Goal: Information Seeking & Learning: Learn about a topic

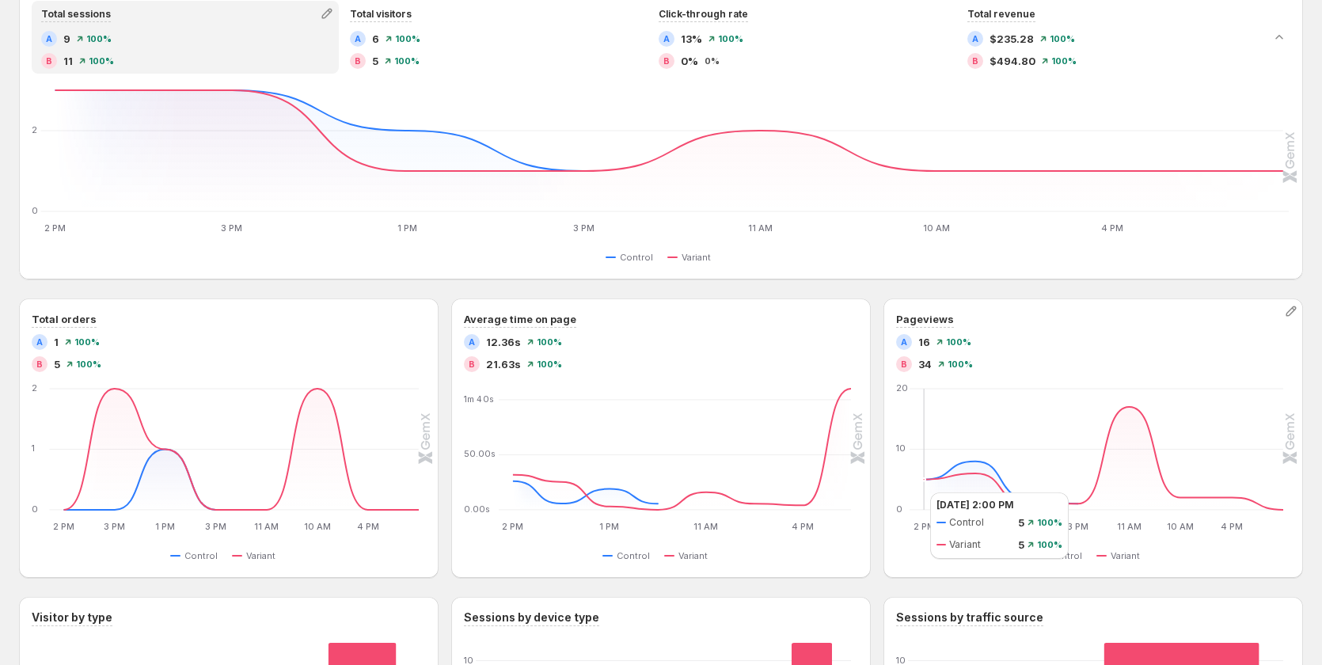
scroll to position [396, 0]
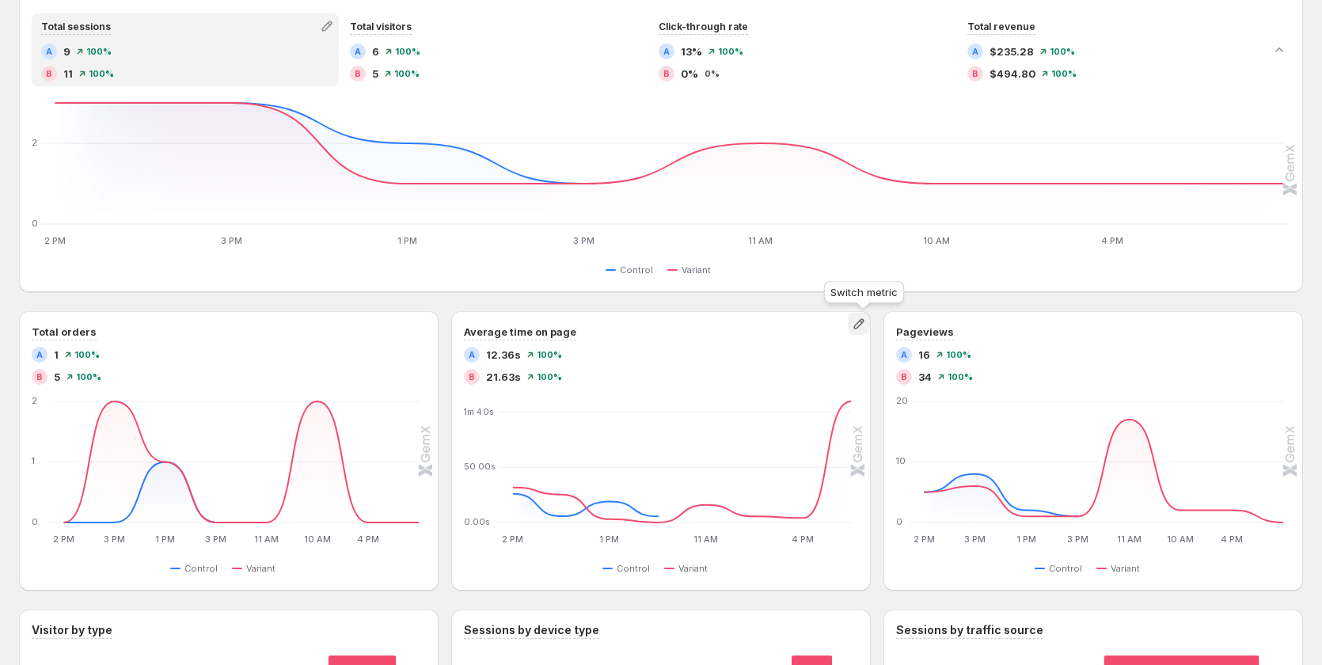
click at [859, 330] on icon "button" at bounding box center [859, 324] width 16 height 16
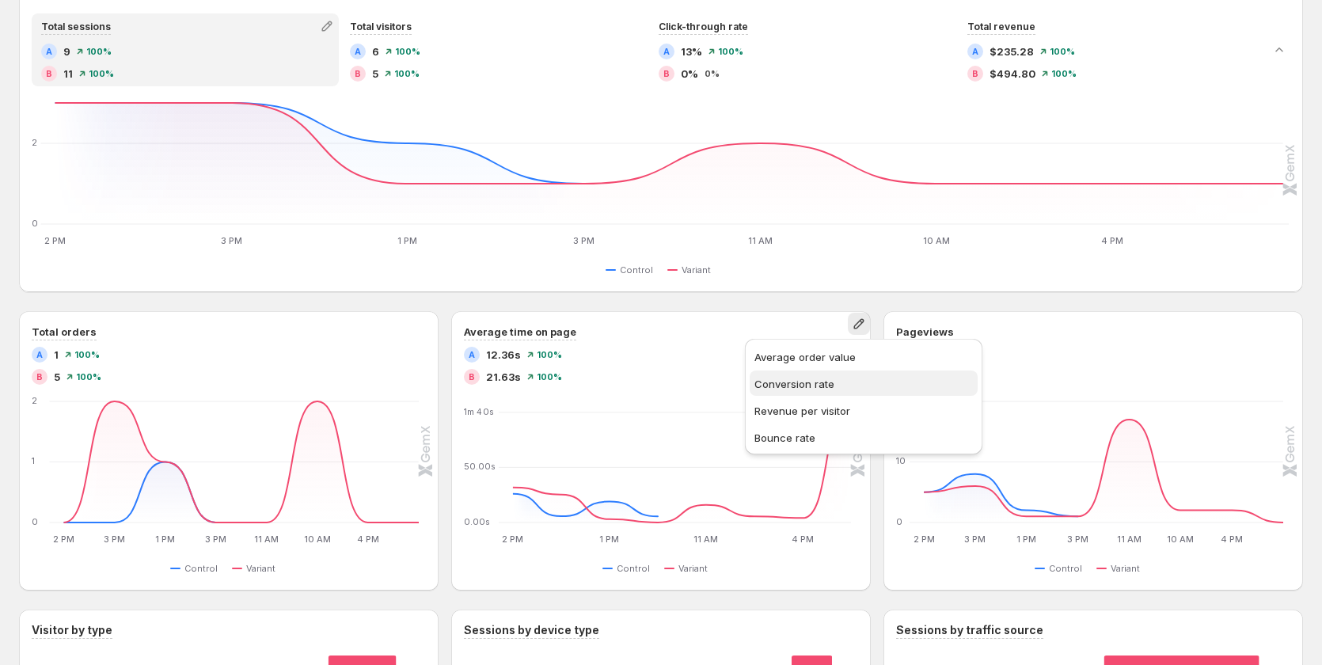
click at [822, 385] on span "Conversion rate" at bounding box center [794, 384] width 80 height 13
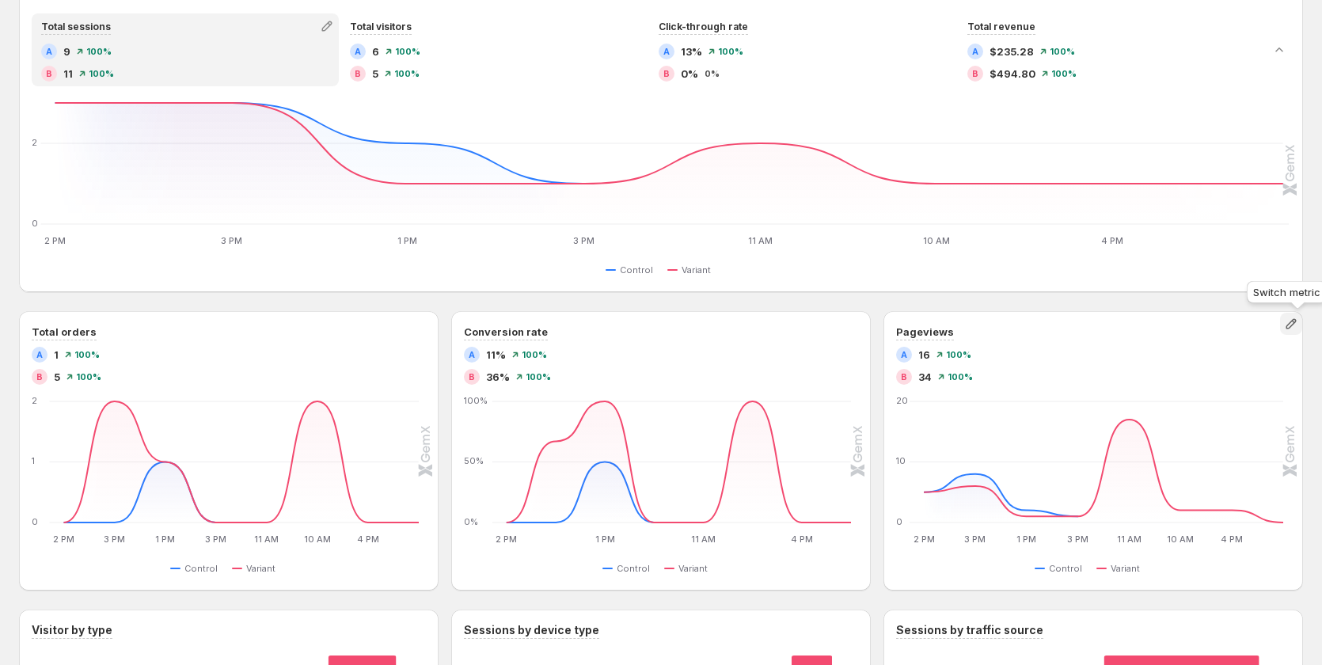
click at [1292, 325] on icon "button" at bounding box center [1291, 324] width 16 height 16
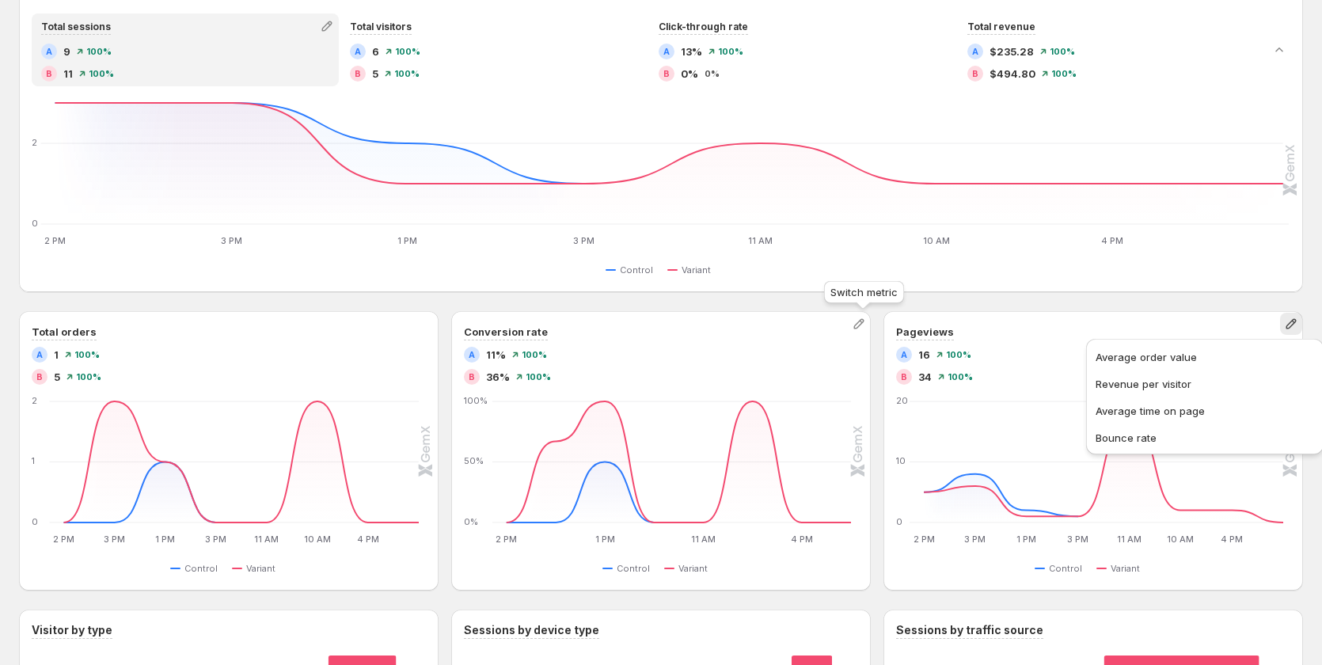
click at [865, 332] on button "button" at bounding box center [859, 324] width 22 height 22
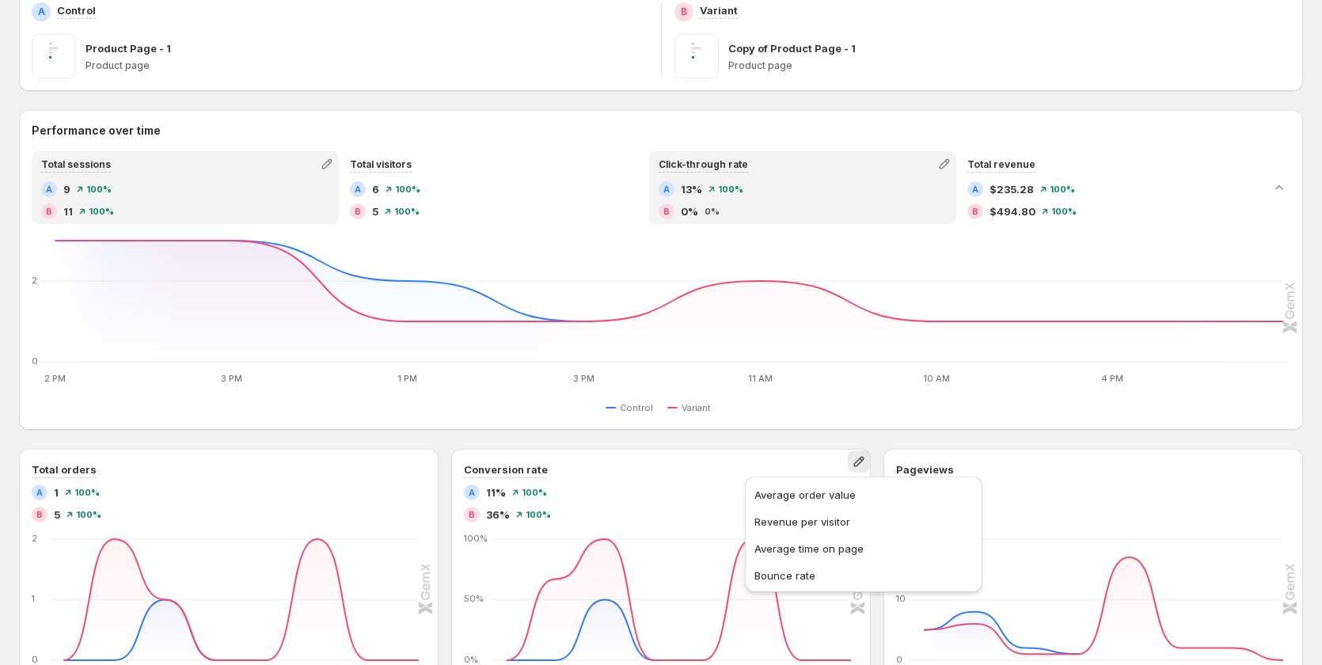
scroll to position [237, 0]
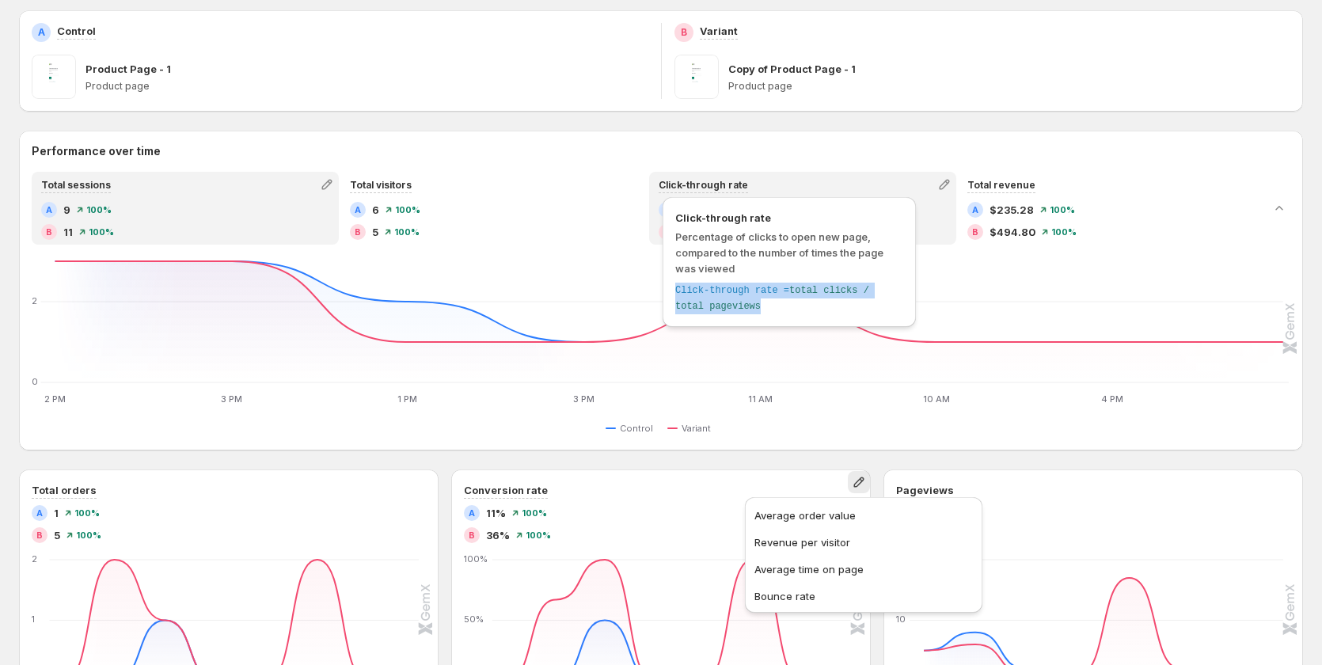
drag, startPoint x: 728, startPoint y: 312, endPoint x: 677, endPoint y: 291, distance: 54.7
click at [677, 291] on div "Click-through rate = total clicks / total pageviews" at bounding box center [789, 299] width 228 height 32
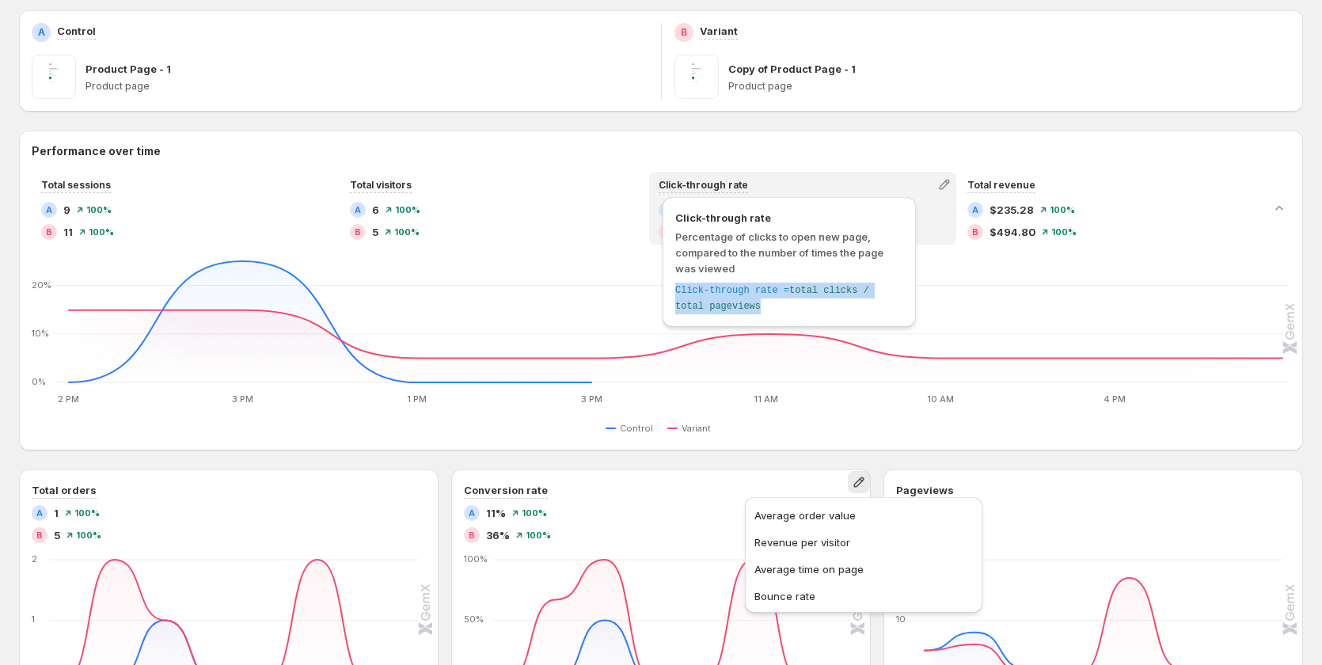
copy div "Click-through rate = total clicks / total pageviews"
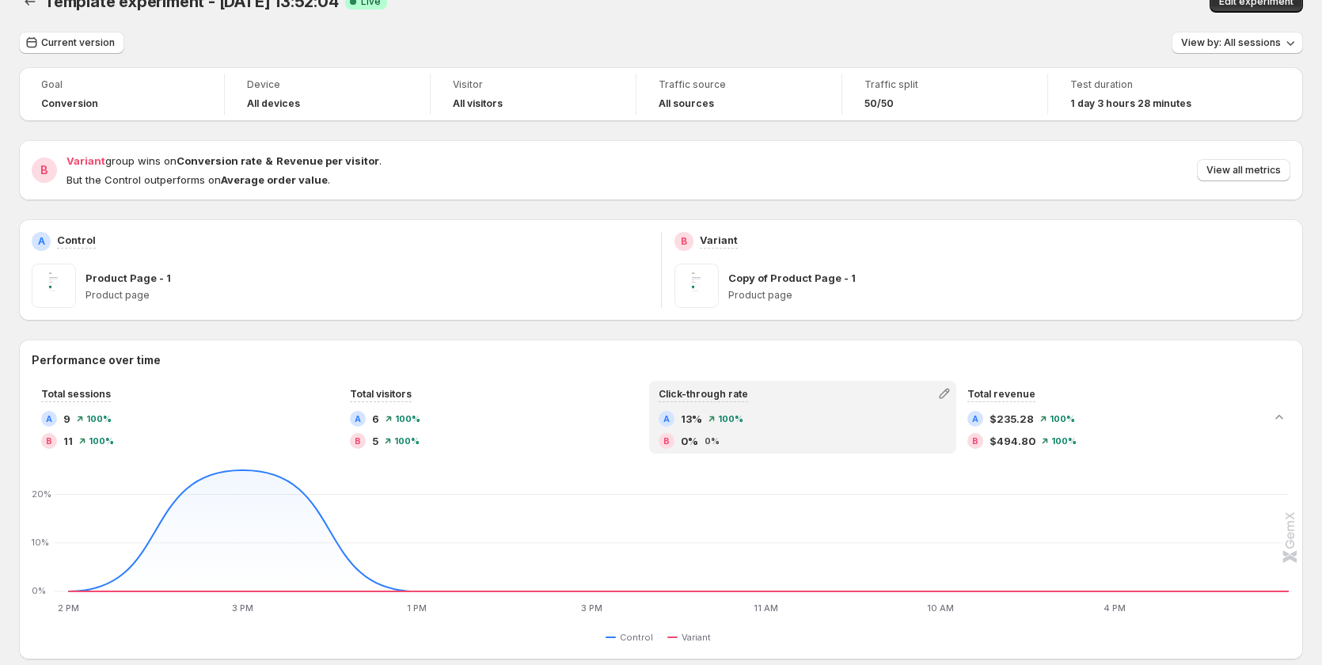
scroll to position [0, 0]
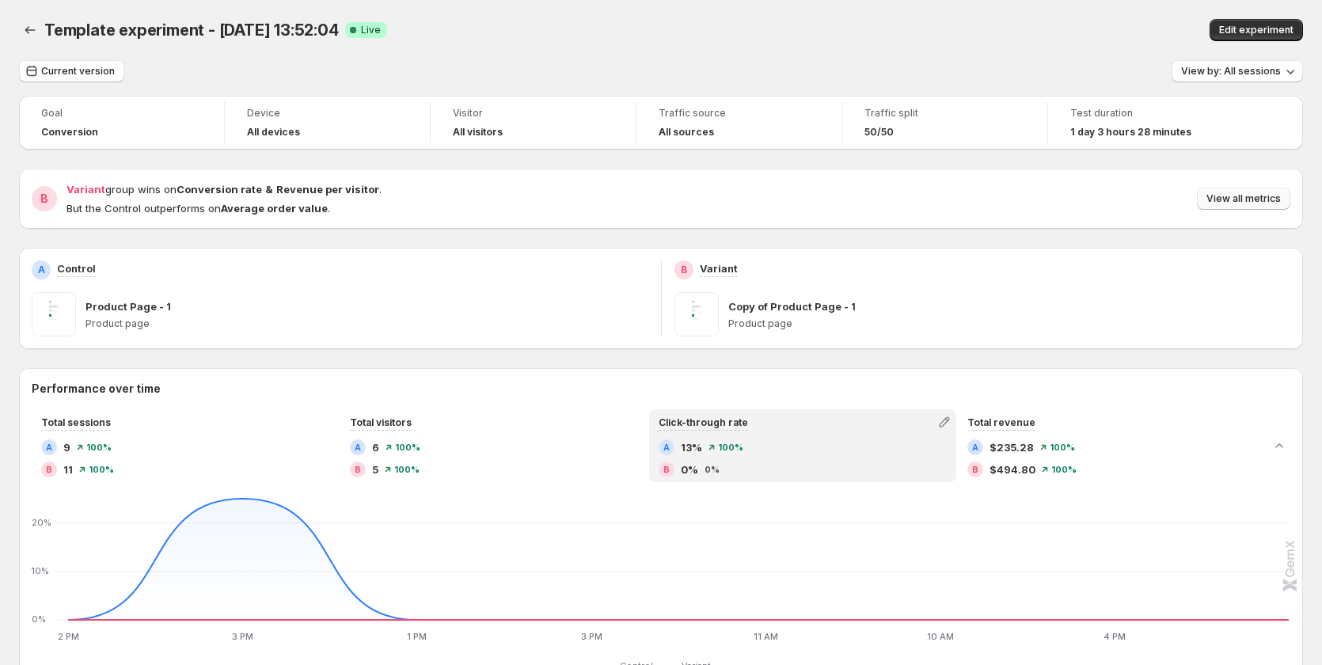
click at [1228, 203] on span "View all metrics" at bounding box center [1243, 198] width 74 height 13
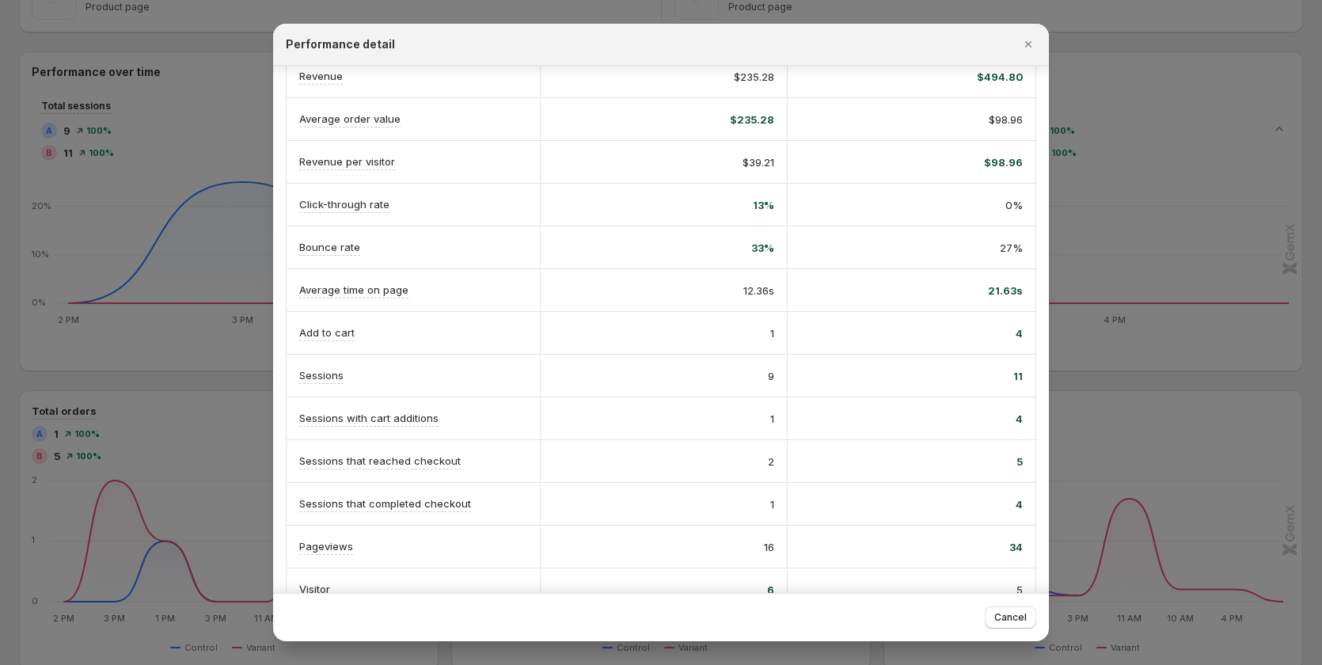
scroll to position [158, 0]
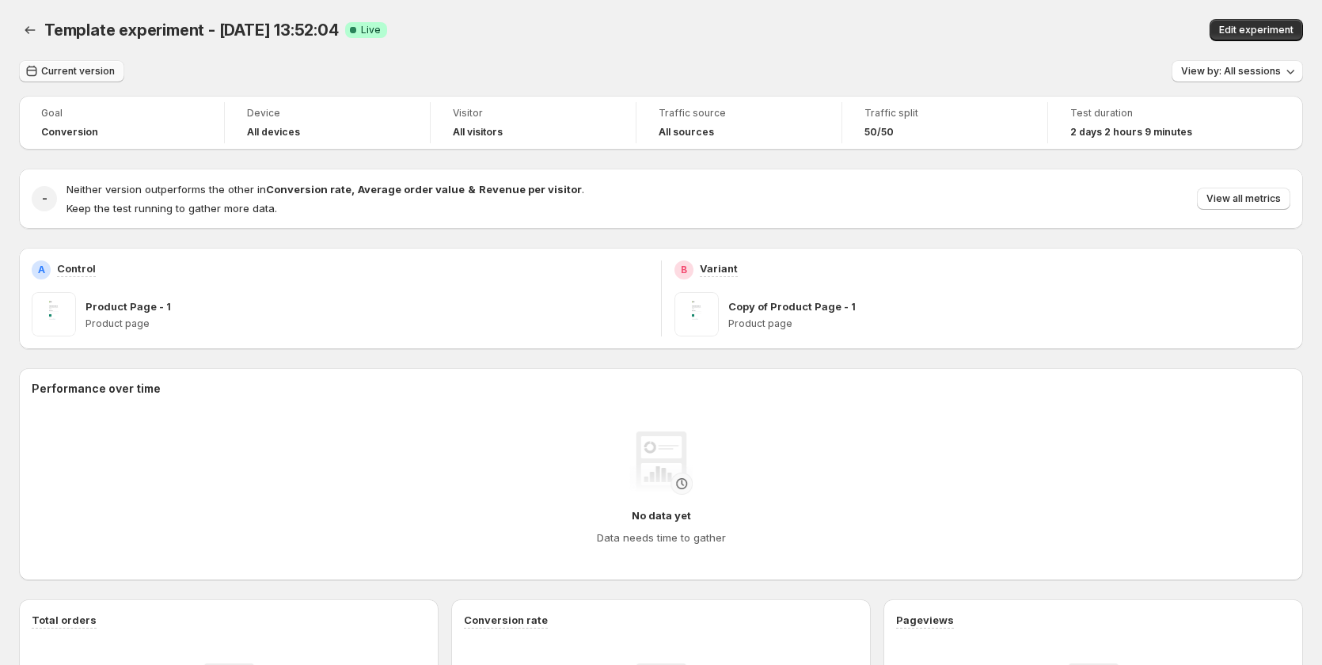
click at [85, 69] on span "Current version" at bounding box center [78, 71] width 74 height 13
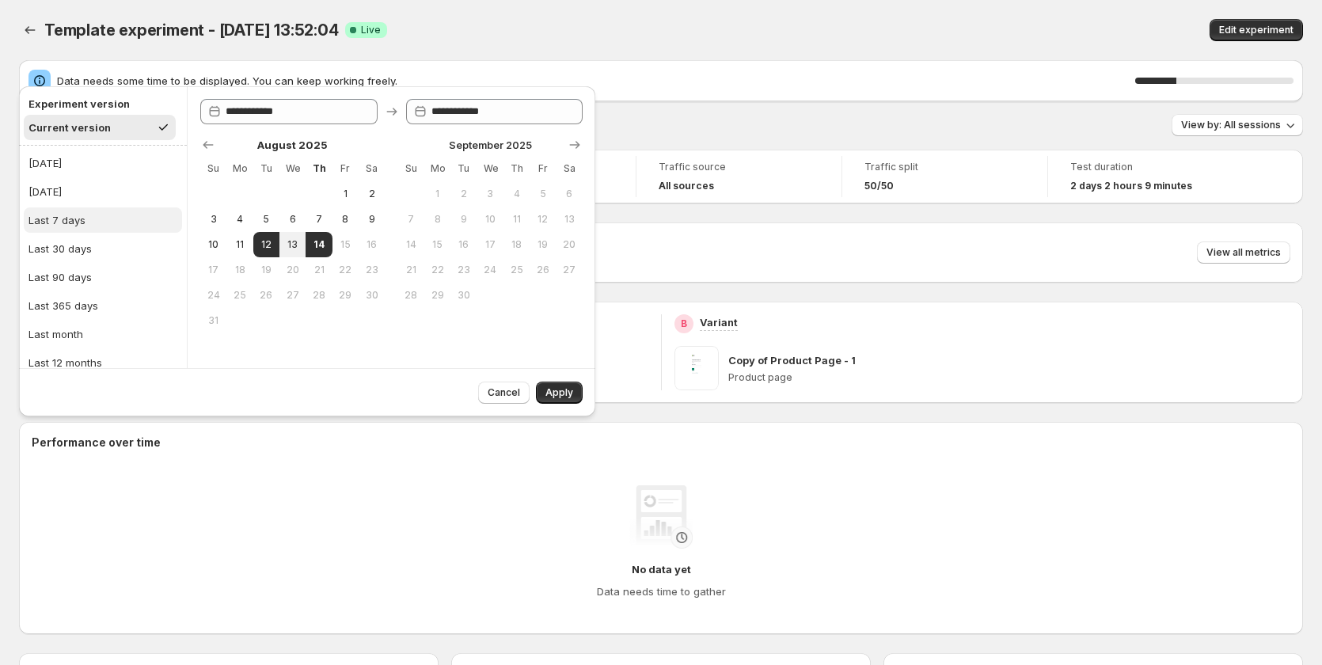
click at [101, 223] on button "Last 7 days" at bounding box center [103, 219] width 158 height 25
type input "**********"
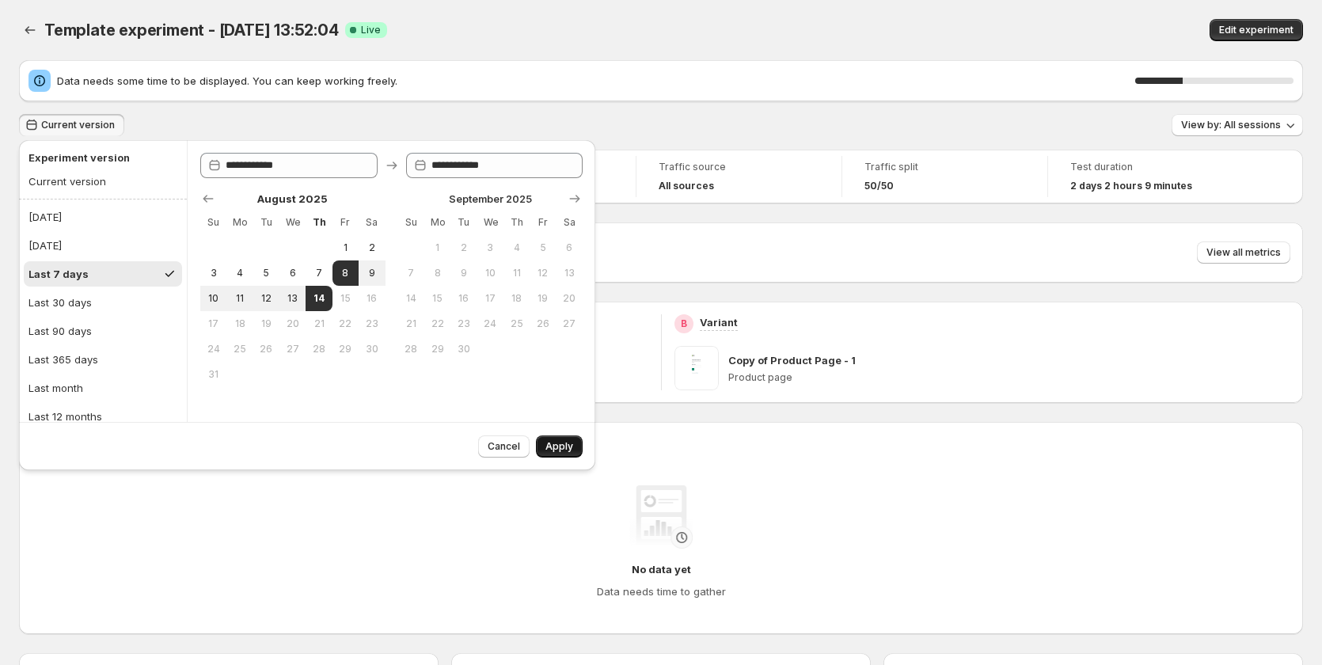
click at [561, 454] on button "Apply" at bounding box center [559, 446] width 47 height 22
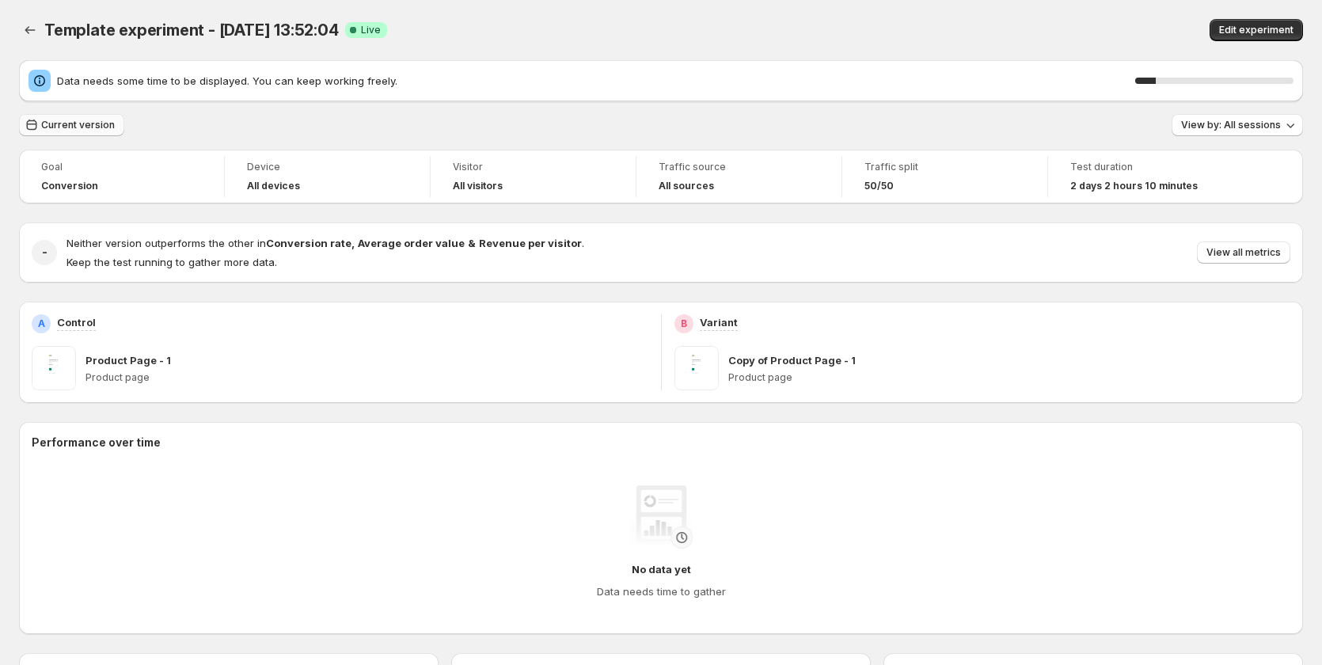
click at [76, 63] on div "Data needs some time to be displayed. You can keep working freely. 13 %" at bounding box center [661, 80] width 1284 height 41
click at [78, 120] on span "Current version" at bounding box center [78, 125] width 74 height 13
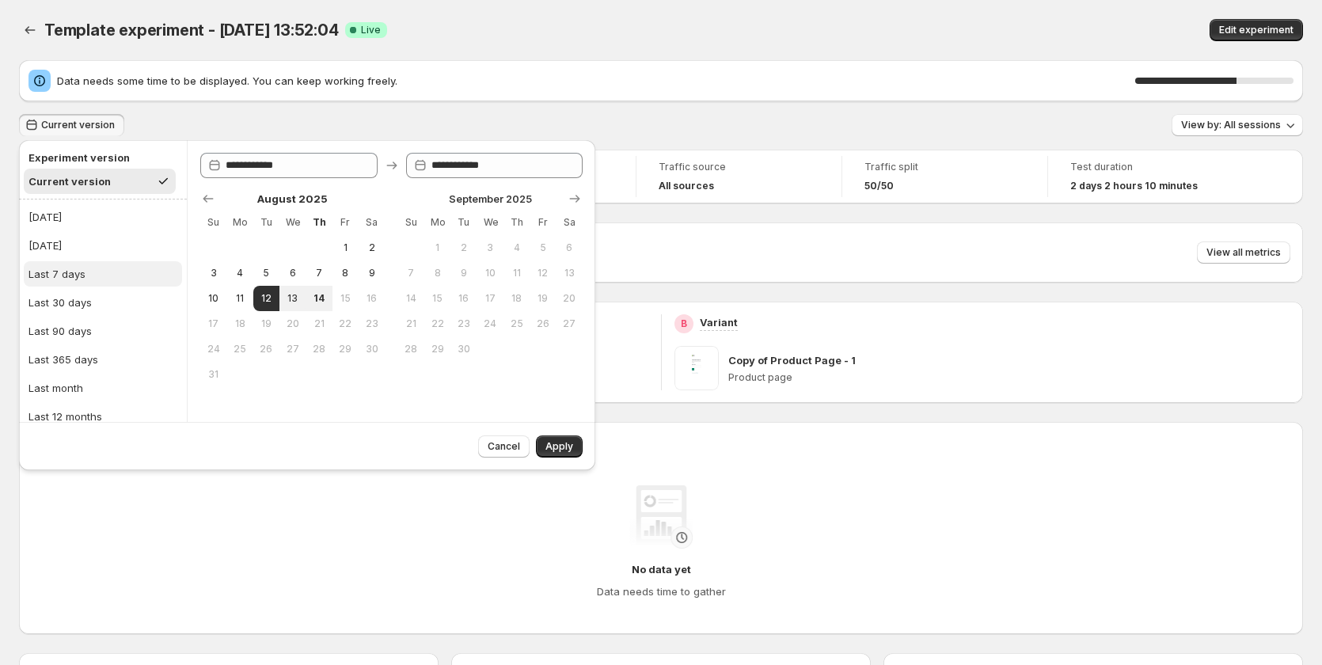
drag, startPoint x: 72, startPoint y: 268, endPoint x: 106, endPoint y: 279, distance: 36.0
click at [72, 268] on div "Last 7 days" at bounding box center [56, 274] width 57 height 16
type input "**********"
click at [553, 434] on div "Cancel Apply" at bounding box center [527, 443] width 111 height 28
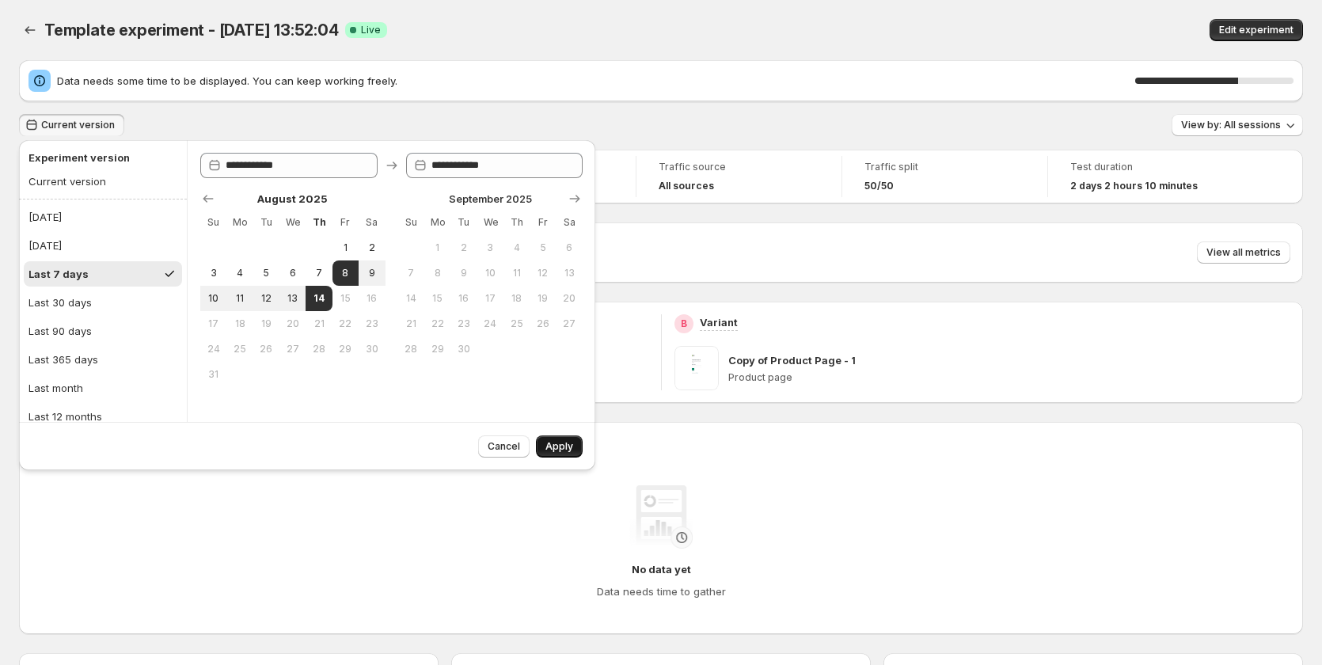
click at [552, 435] on button "Apply" at bounding box center [559, 446] width 47 height 22
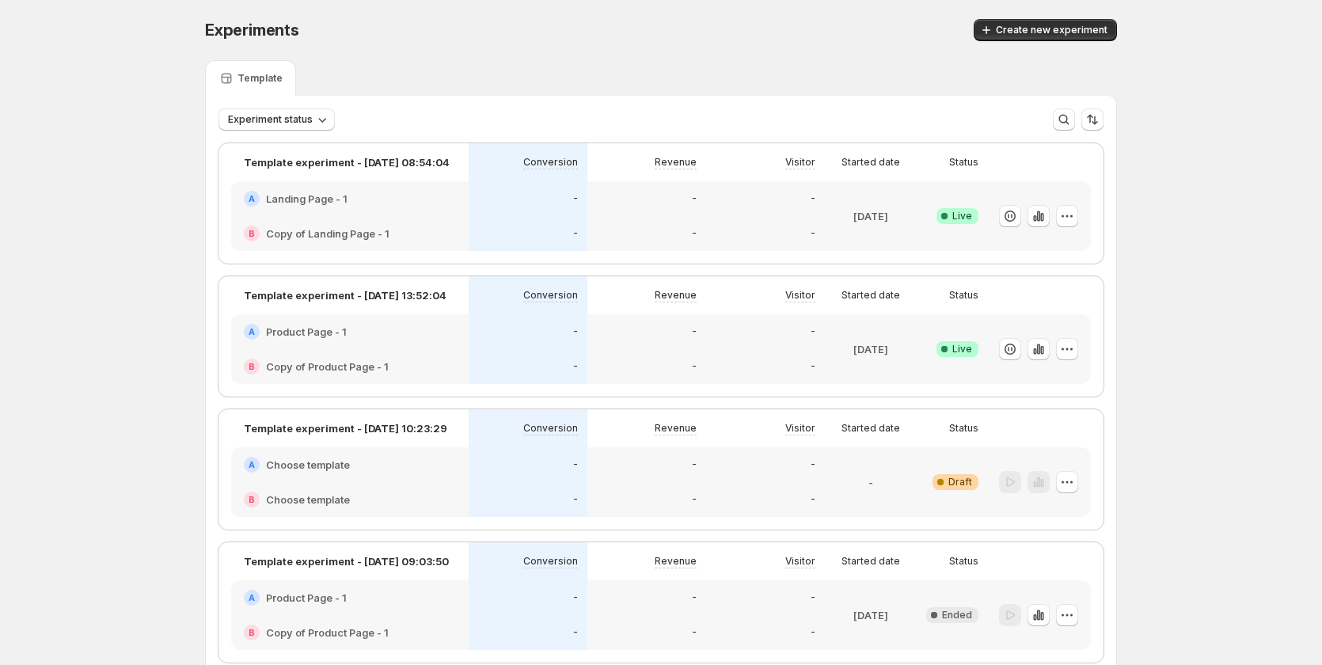
click at [443, 330] on div "A Product Page - 1" at bounding box center [350, 332] width 212 height 16
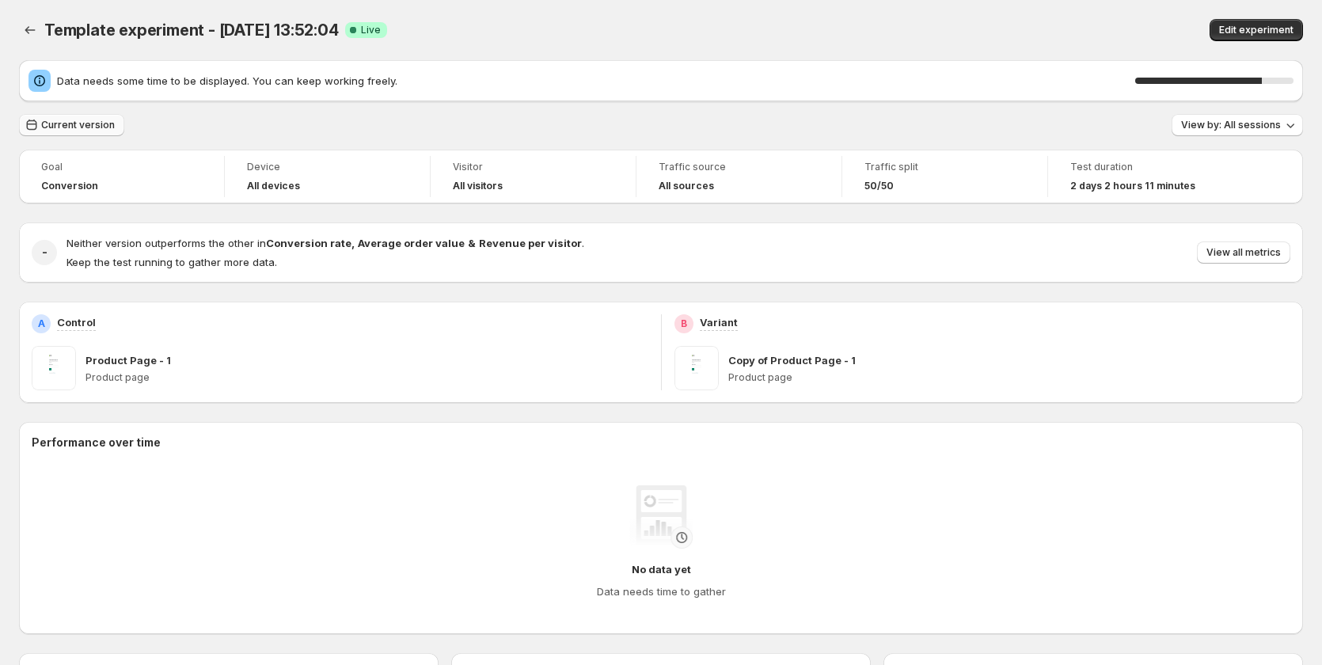
click at [97, 121] on span "Current version" at bounding box center [78, 125] width 74 height 13
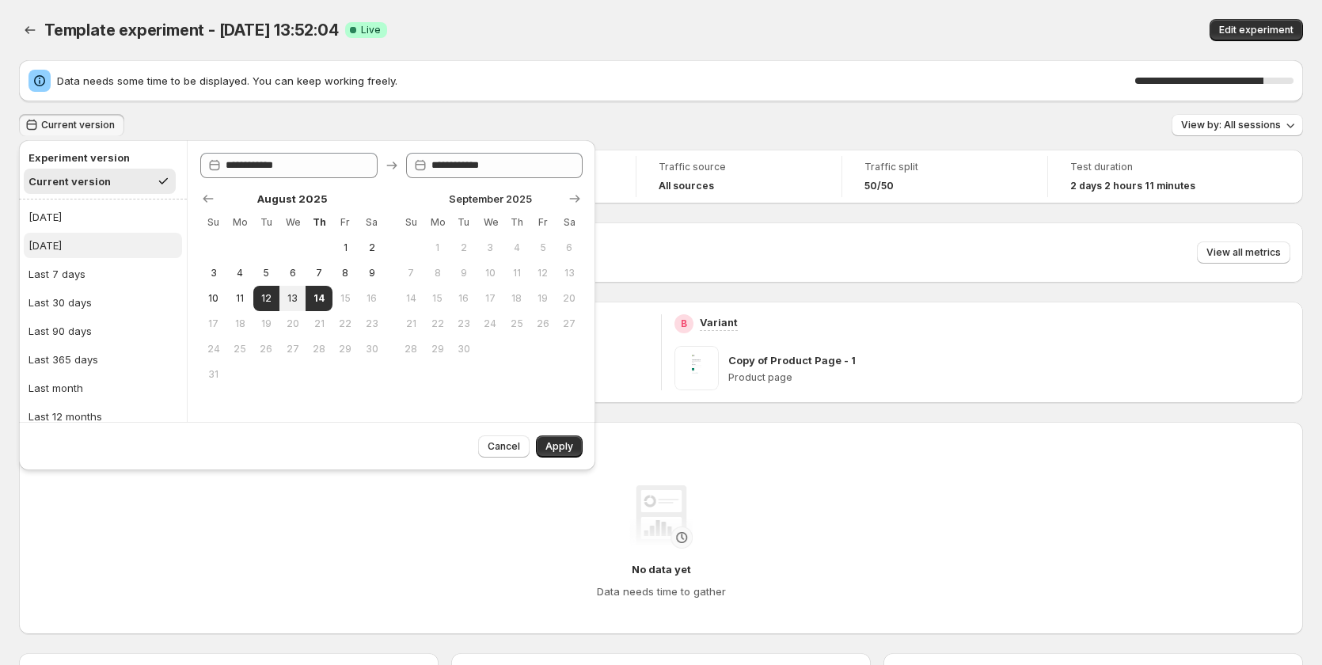
click at [99, 255] on button "[DATE]" at bounding box center [103, 245] width 158 height 25
type input "**********"
click at [552, 452] on span "Apply" at bounding box center [559, 446] width 28 height 13
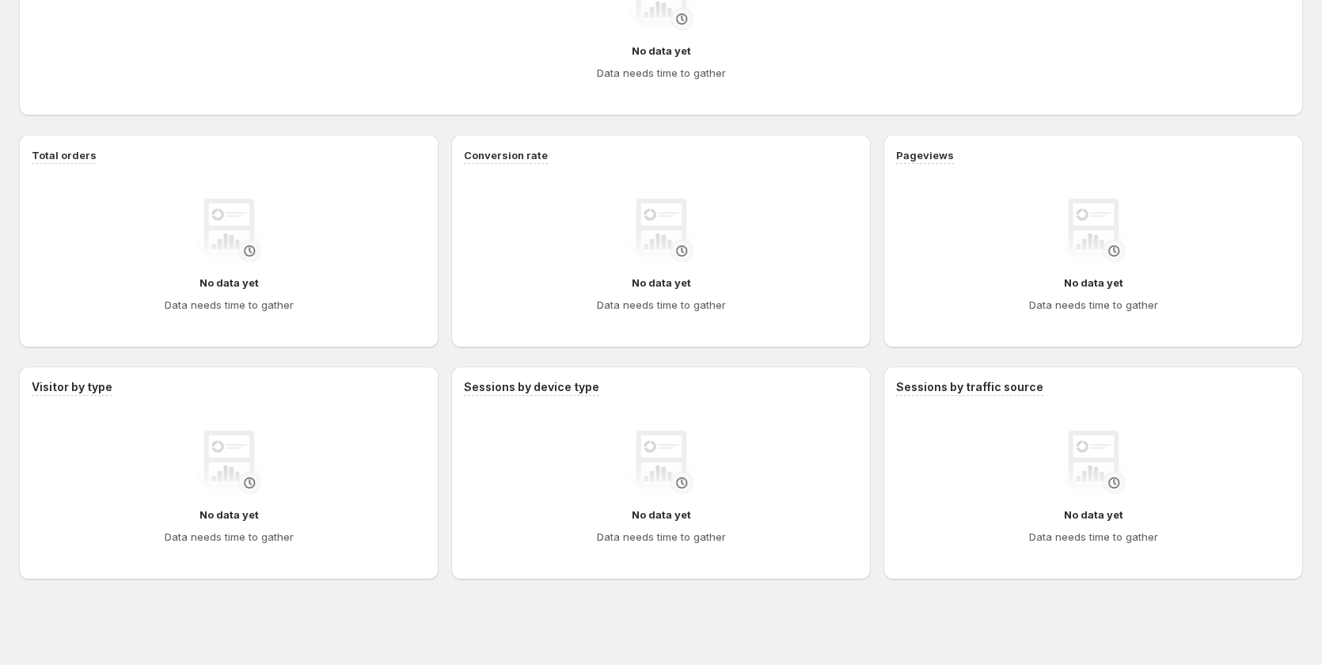
scroll to position [44, 0]
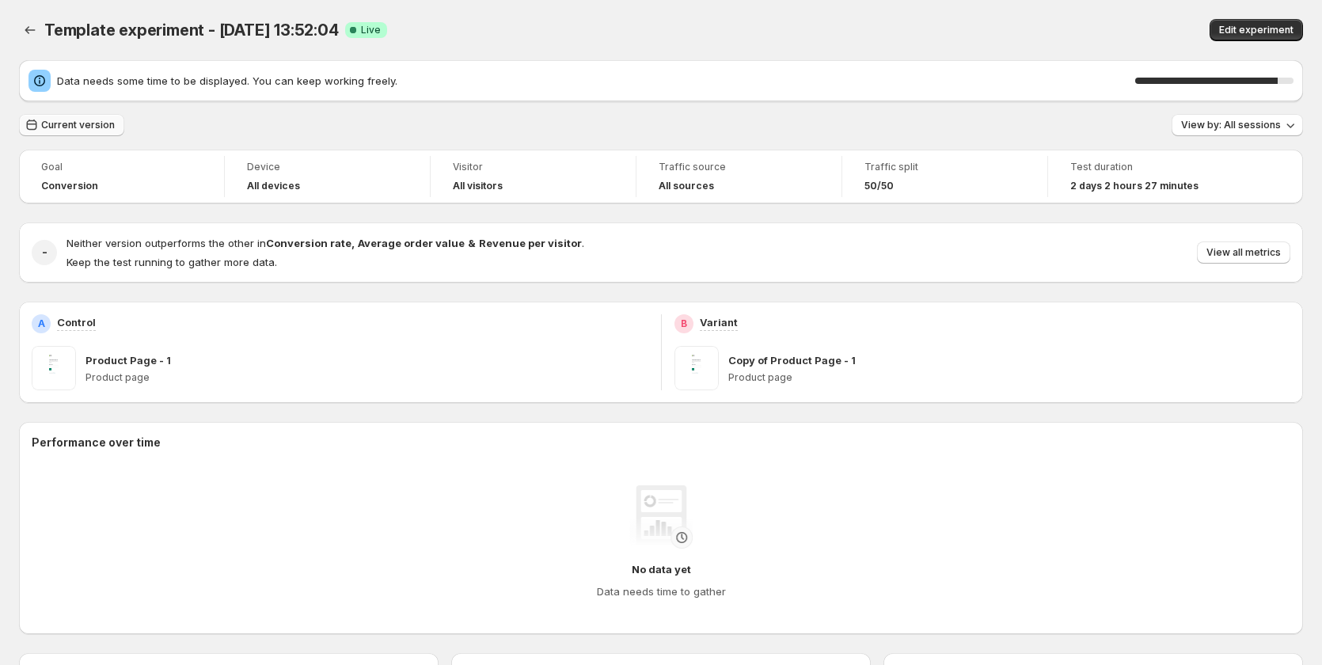
click at [107, 124] on span "Current version" at bounding box center [78, 125] width 74 height 13
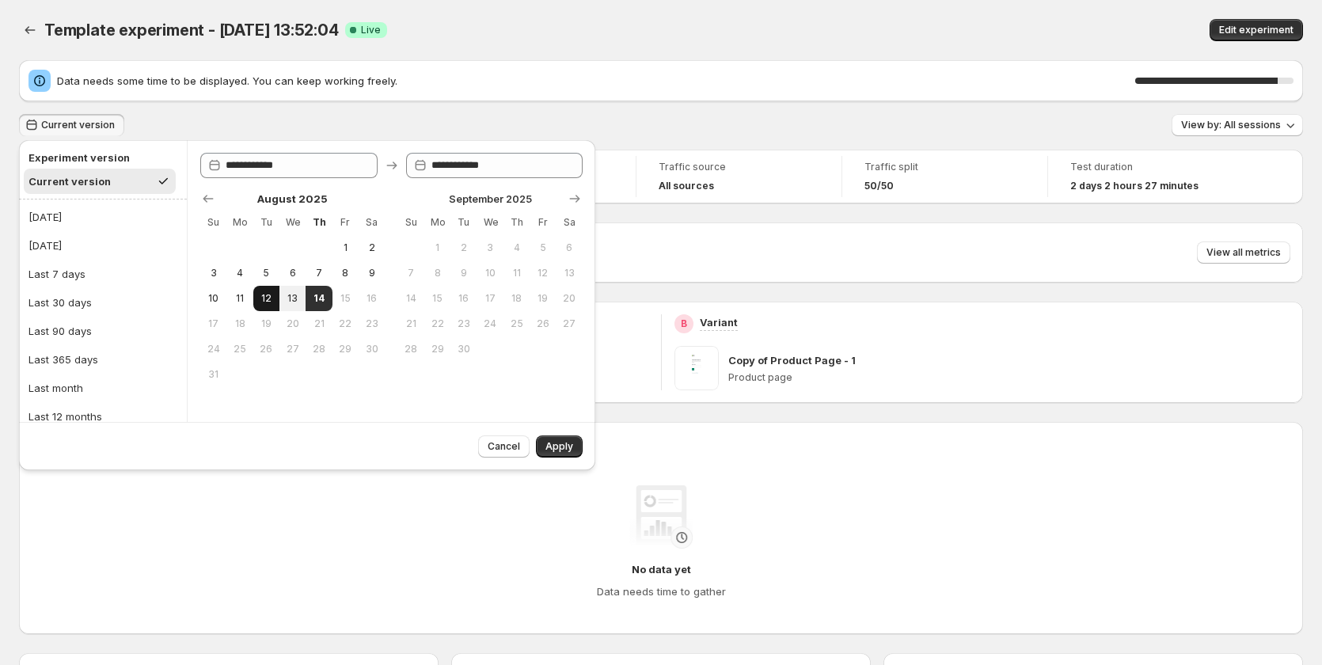
click at [270, 302] on span "12" at bounding box center [266, 298] width 13 height 13
click at [312, 300] on span "14" at bounding box center [318, 298] width 13 height 13
type input "**********"
click at [567, 443] on span "Apply" at bounding box center [559, 446] width 28 height 13
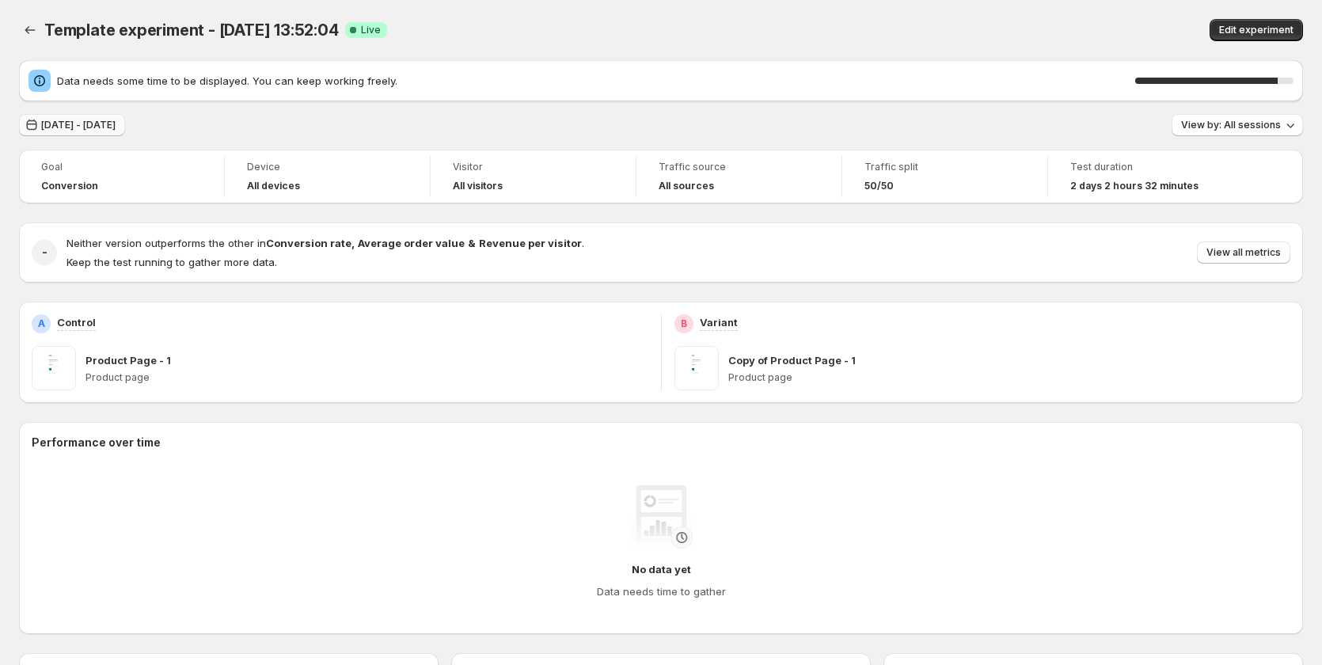
click at [116, 127] on span "Aug 12, 2025 - Aug 14, 2025" at bounding box center [78, 125] width 74 height 13
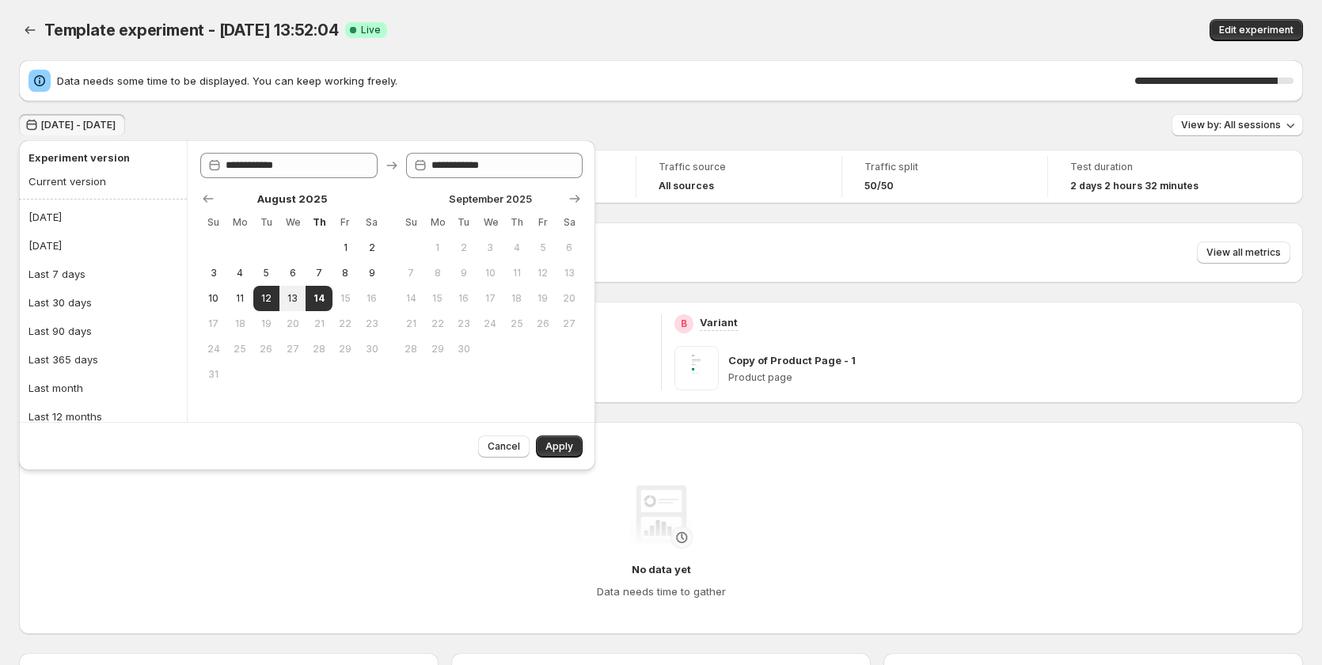
drag, startPoint x: 120, startPoint y: 246, endPoint x: 208, endPoint y: 250, distance: 87.9
click at [124, 246] on button "[DATE]" at bounding box center [103, 245] width 158 height 25
type input "**********"
click at [111, 274] on button "Last 7 days" at bounding box center [103, 273] width 158 height 25
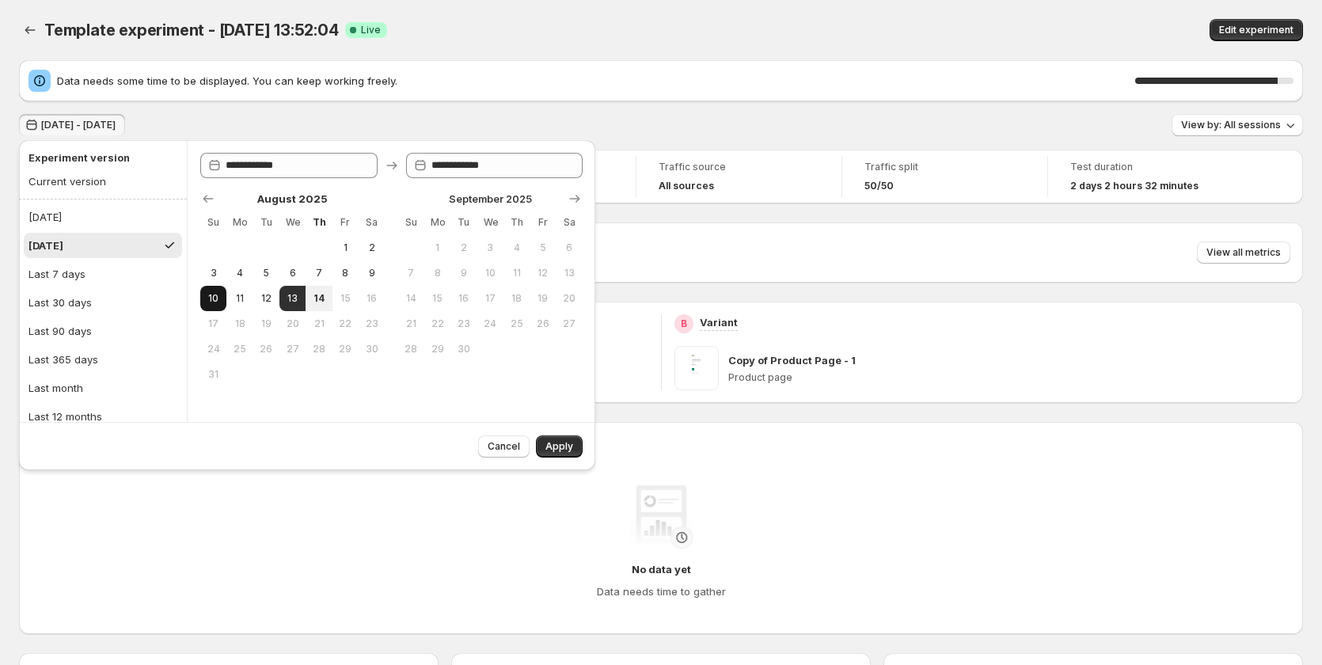
type input "**********"
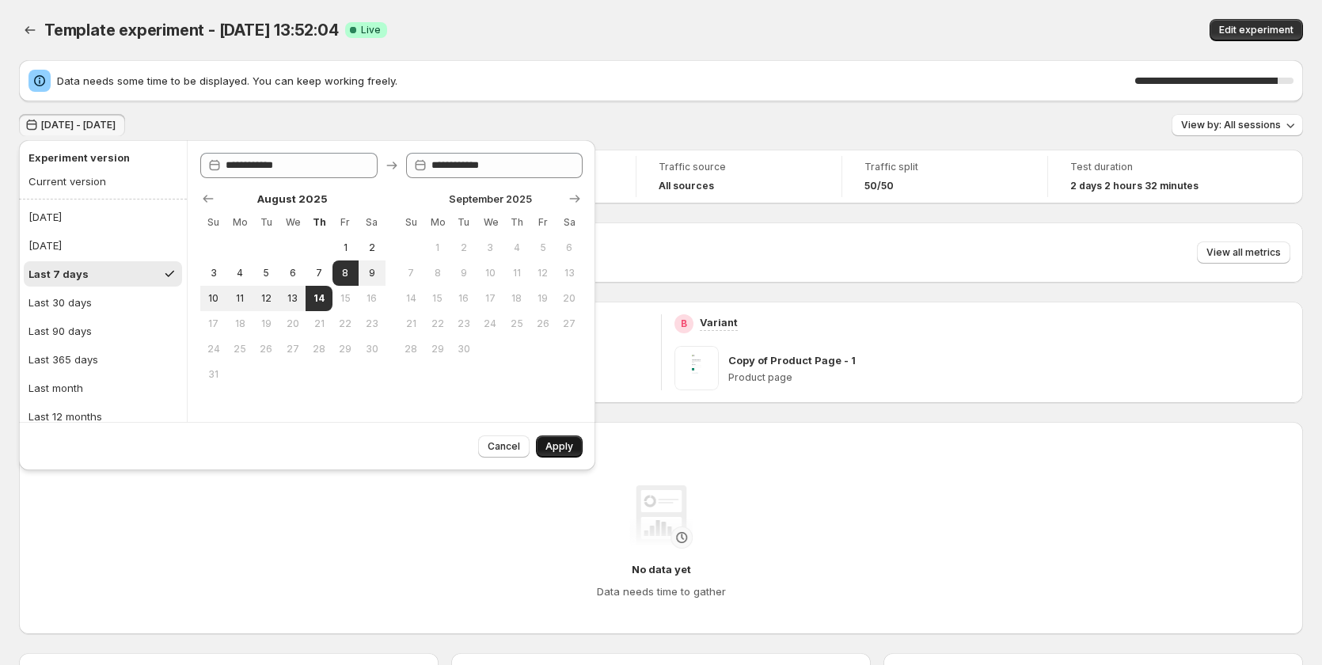
click at [571, 447] on span "Apply" at bounding box center [559, 446] width 28 height 13
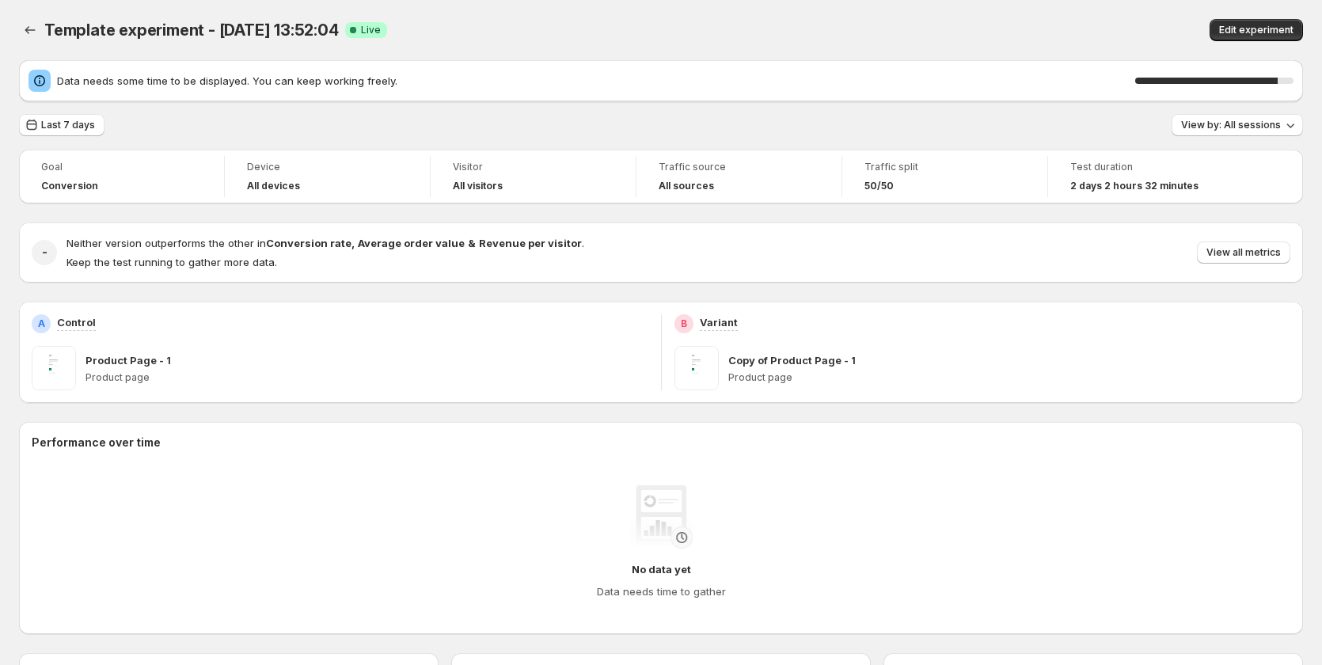
click at [624, 52] on div "Template experiment - Aug 12, 13:52:04. This page is ready Template experiment …" at bounding box center [661, 30] width 1284 height 60
click at [1270, 465] on div "No data yet Data needs time to gather" at bounding box center [661, 542] width 1258 height 158
click at [499, 36] on div "Template experiment - Aug 12, 13:52:04 Success Complete Live" at bounding box center [416, 30] width 744 height 22
click at [516, 47] on div "Template experiment - Aug 12, 13:52:04. This page is ready Template experiment …" at bounding box center [661, 30] width 1284 height 60
click at [34, 31] on icon "Back" at bounding box center [30, 30] width 16 height 16
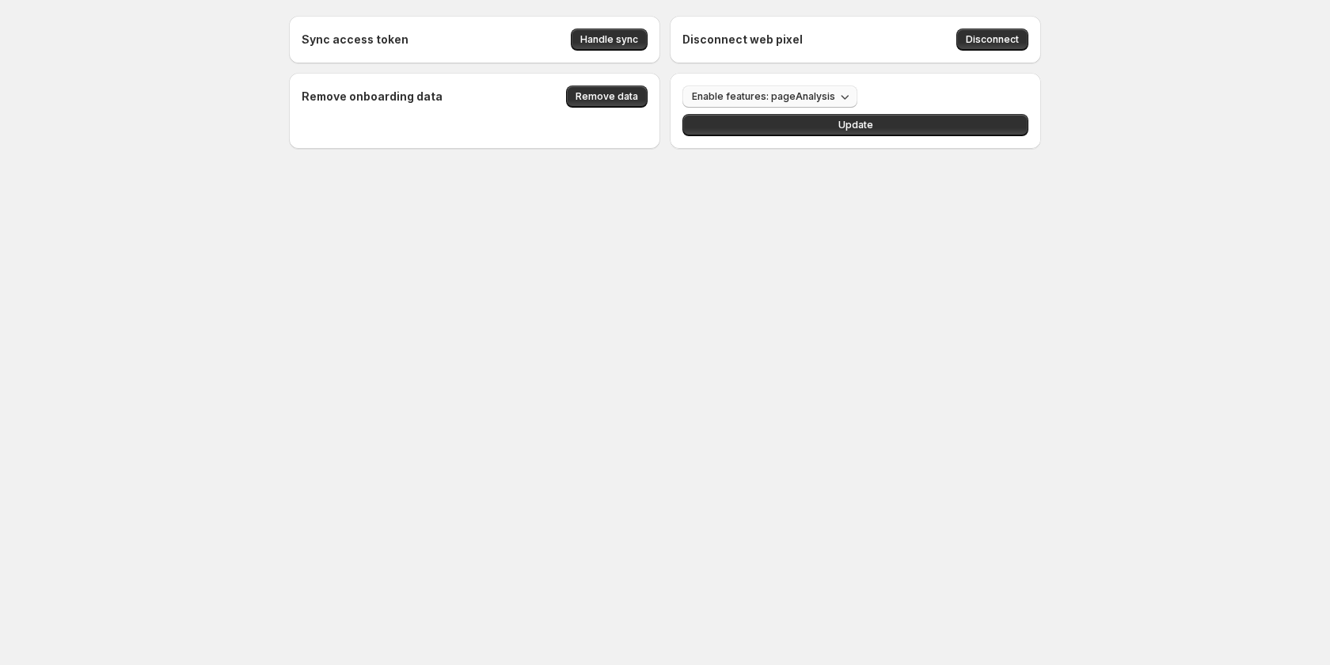
click at [810, 97] on span "Enable features: pageAnalysis" at bounding box center [763, 96] width 143 height 13
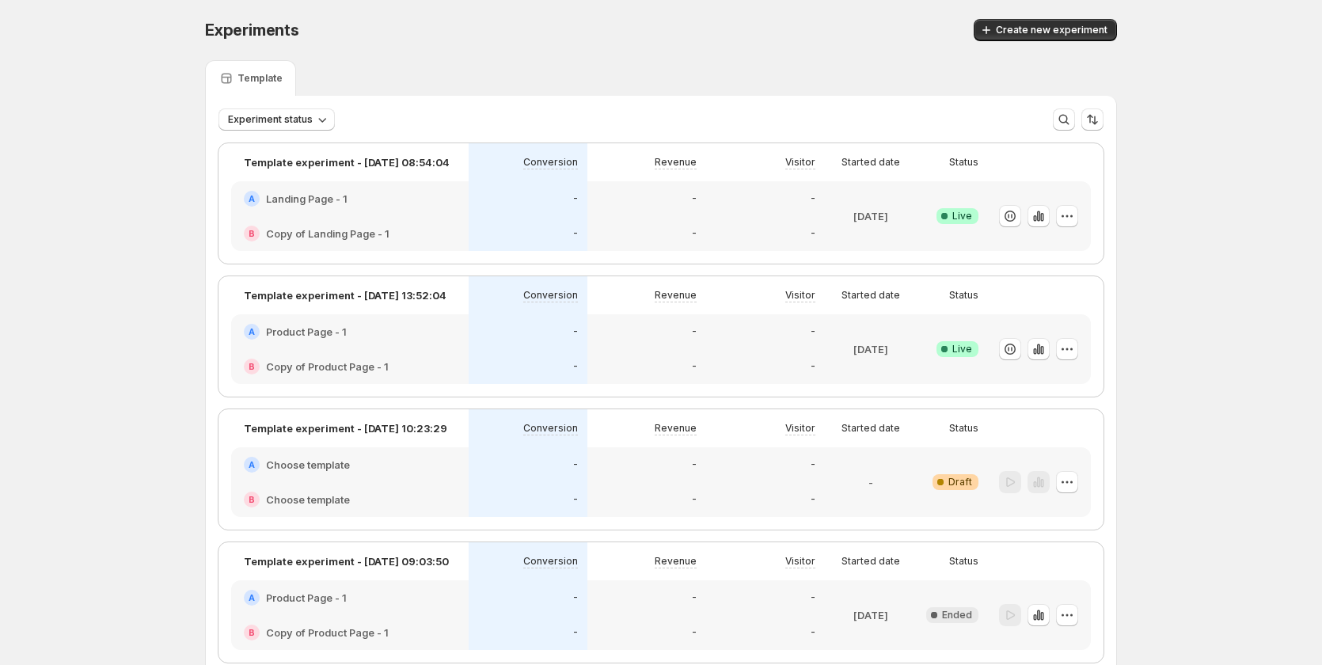
click at [524, 346] on div "-" at bounding box center [528, 331] width 119 height 35
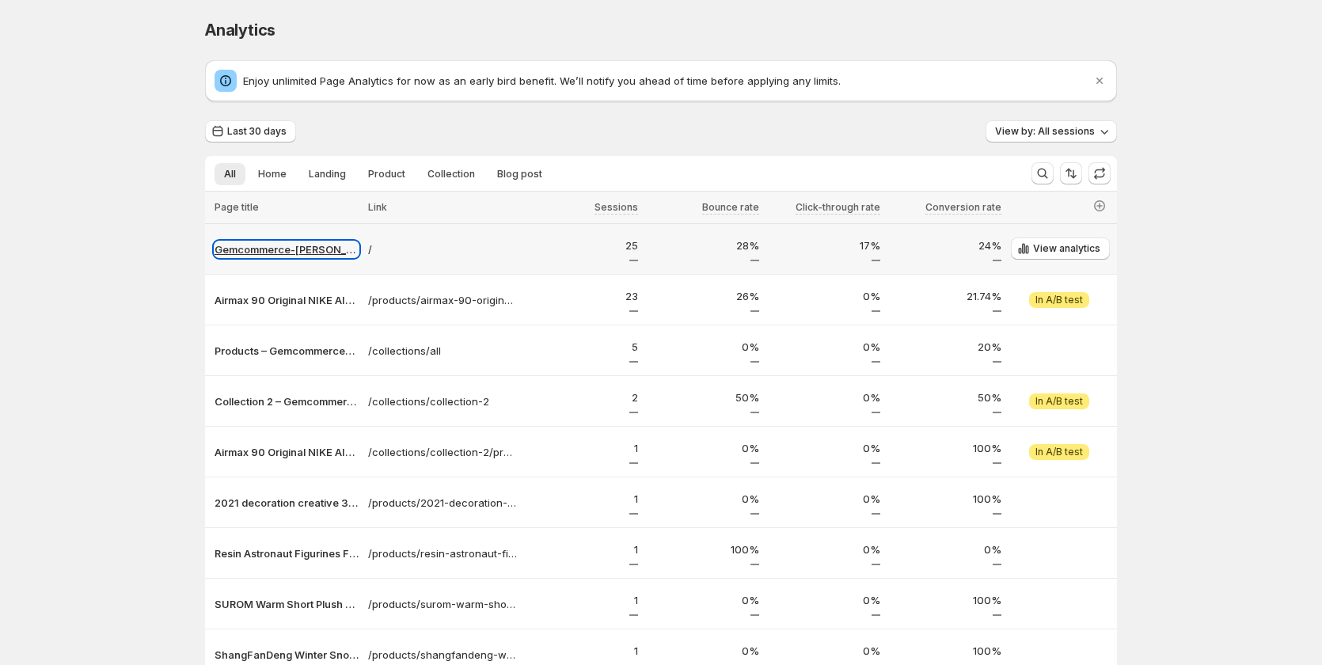
click at [296, 255] on p "Gemcommerce-sandy-dev" at bounding box center [286, 249] width 144 height 16
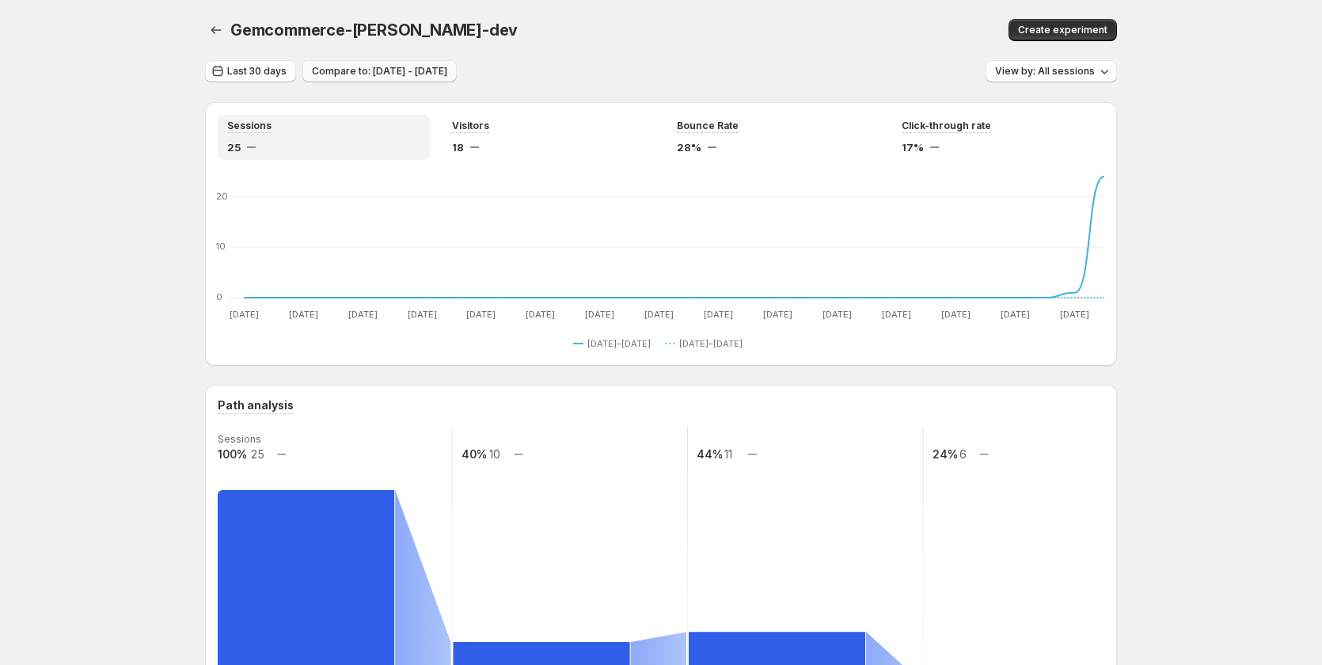
click at [392, 67] on span "Compare to: Jun 14, 2025 - Jul 13, 2025" at bounding box center [379, 71] width 135 height 13
click at [366, 72] on span "Compare to: Jun 14, 2025 - Jul 13, 2025" at bounding box center [379, 71] width 135 height 13
click at [261, 71] on span "Last 30 days" at bounding box center [256, 71] width 59 height 13
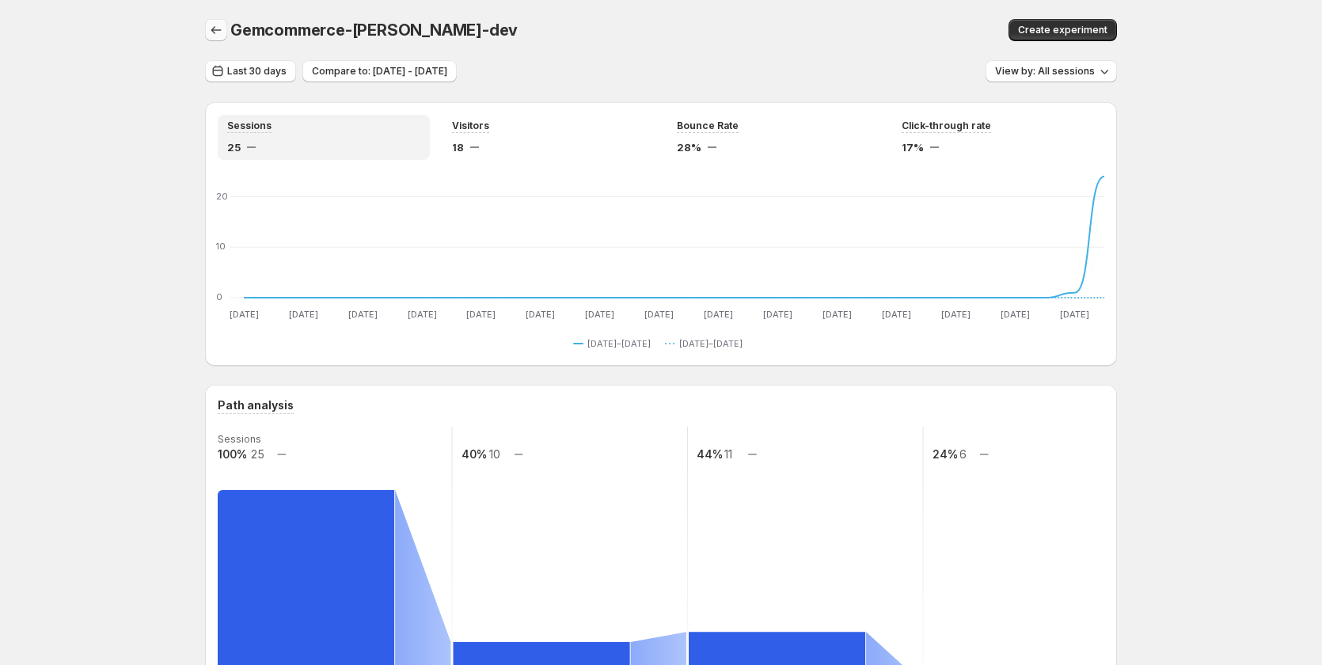
click at [224, 26] on icon "button" at bounding box center [216, 30] width 16 height 16
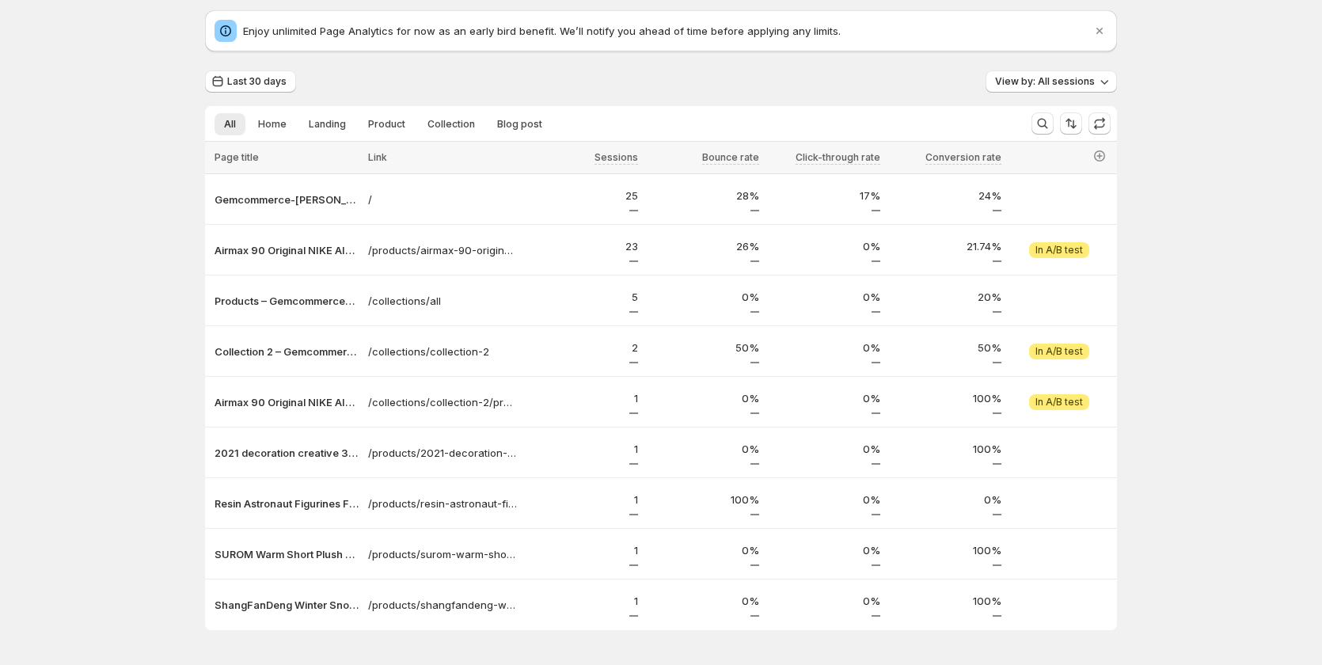
scroll to position [101, 0]
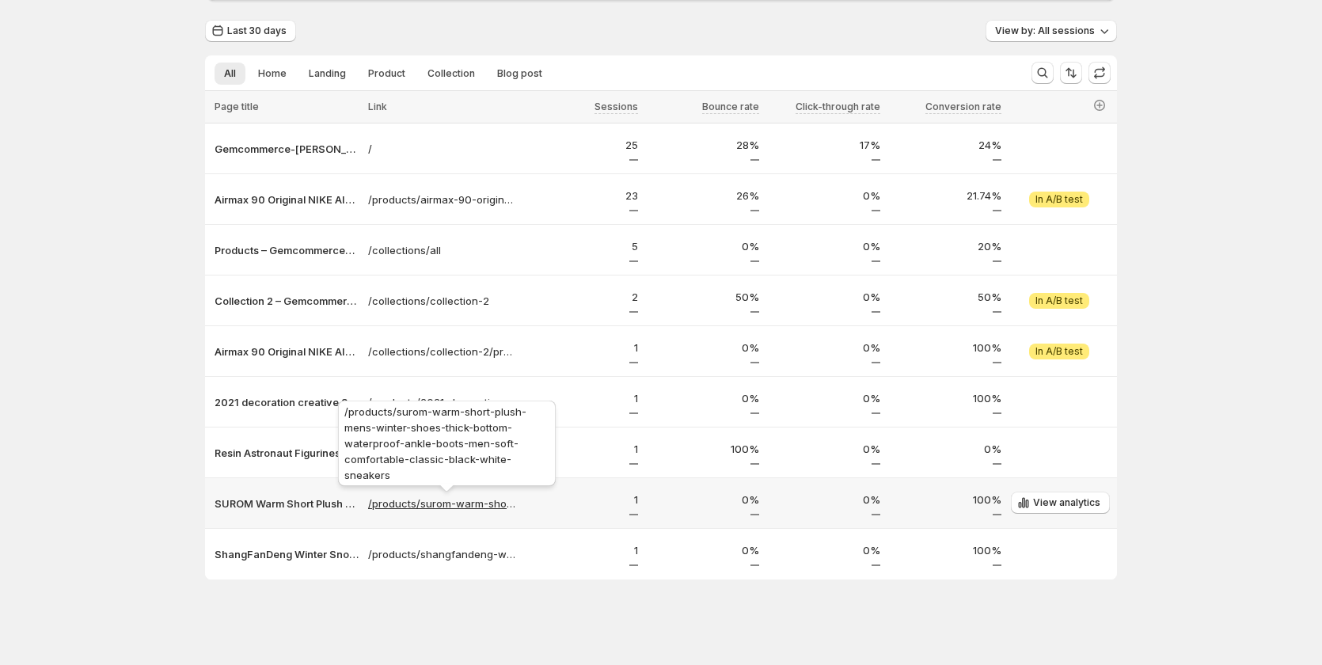
click at [425, 507] on p "/products/surom-warm-short-plush-mens-winter-shoes-thick-bottom-waterproof-ankl…" at bounding box center [442, 503] width 149 height 16
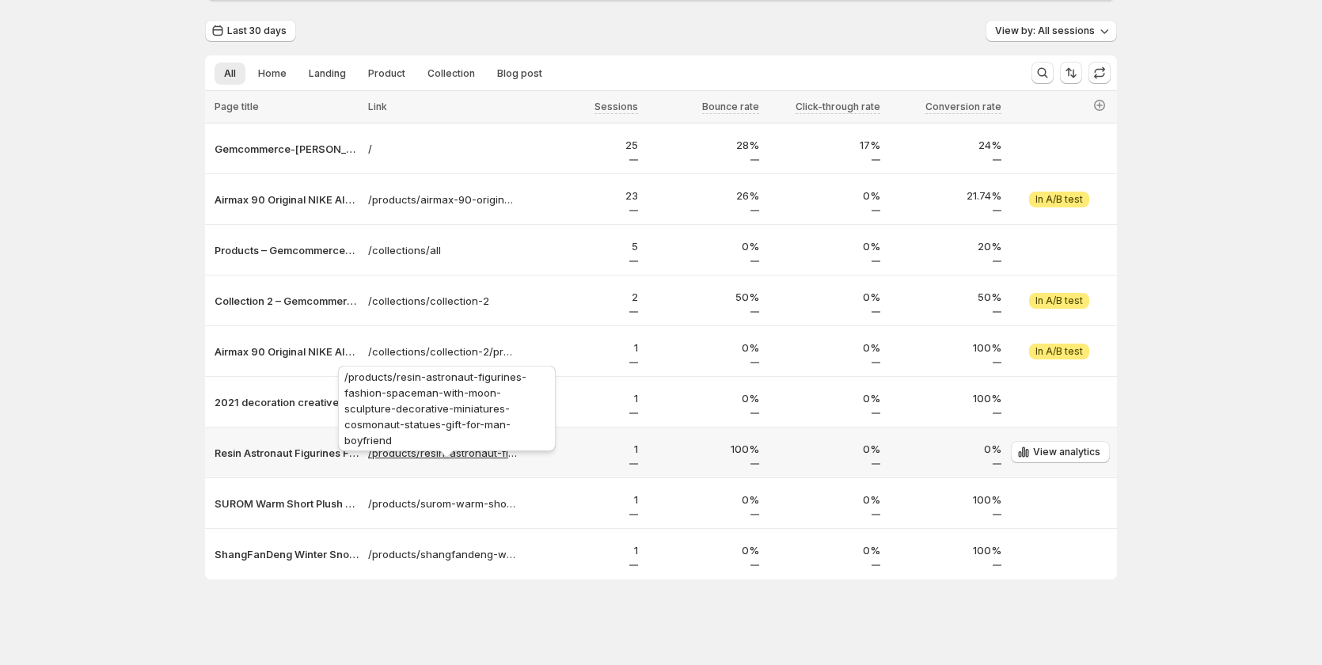
click at [446, 453] on p "/products/resin-astronaut-figurines-fashion-spaceman-with-moon-sculpture-decora…" at bounding box center [442, 453] width 149 height 16
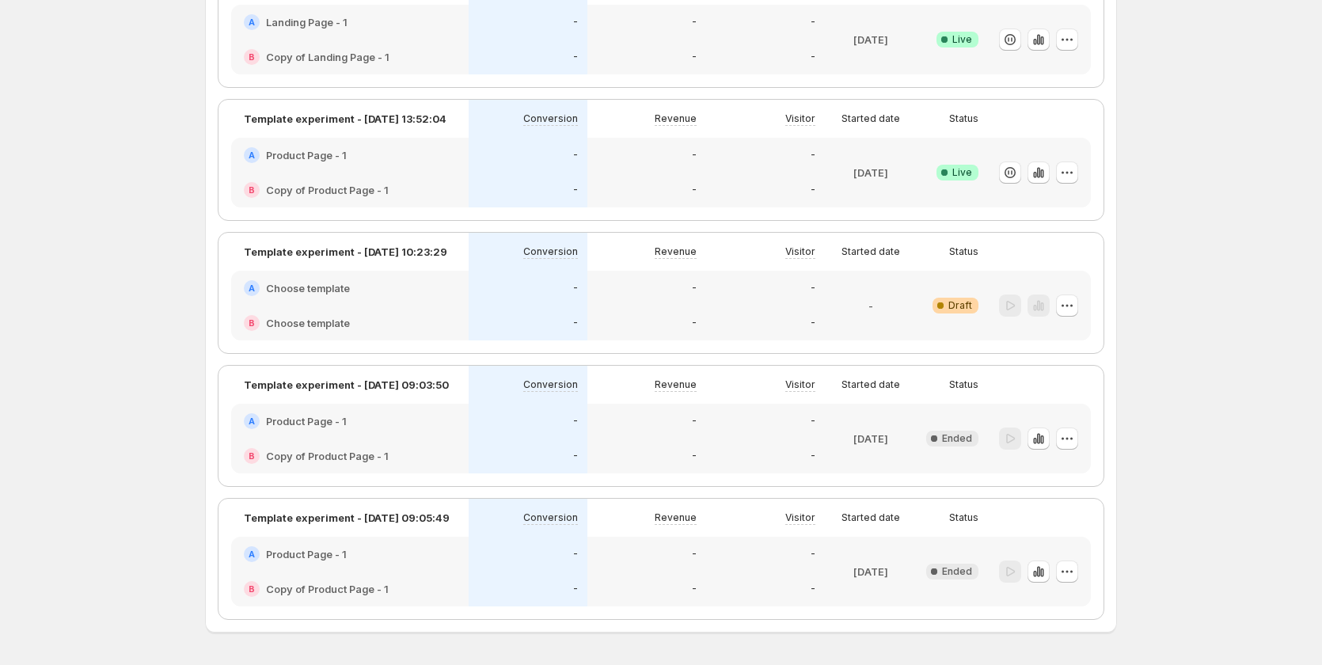
scroll to position [230, 0]
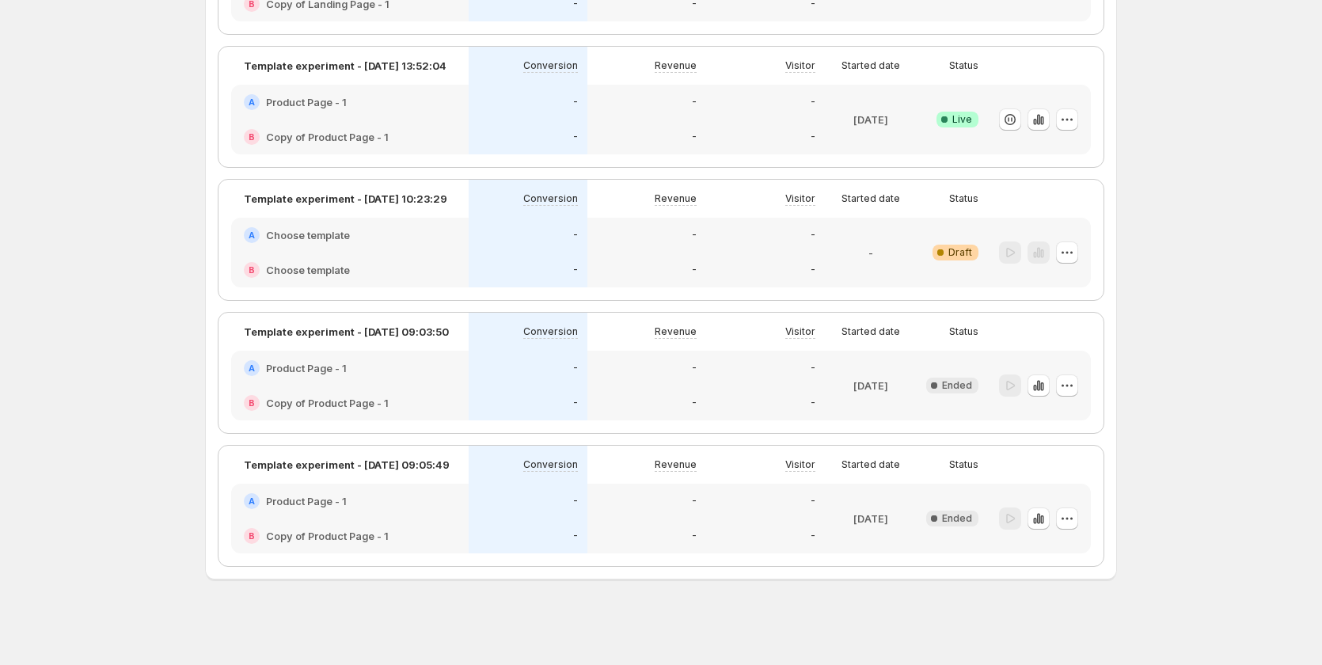
scroll to position [101, 0]
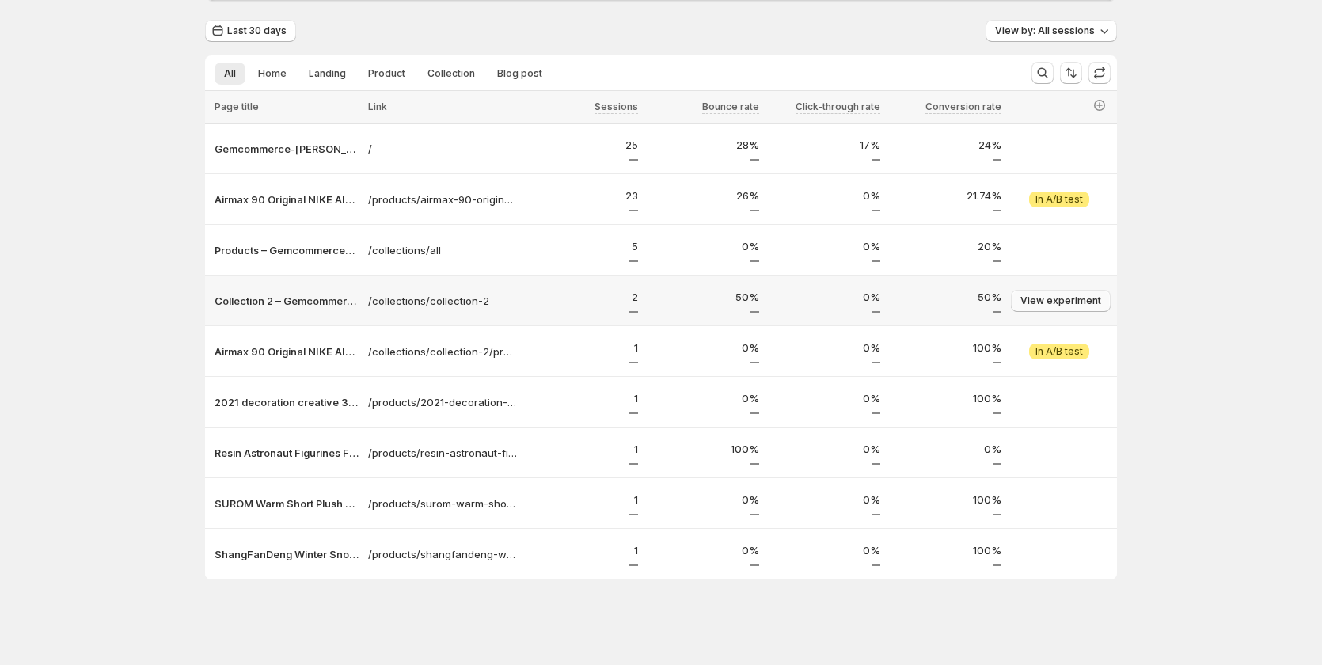
click at [1053, 305] on span "View experiment" at bounding box center [1060, 300] width 81 height 13
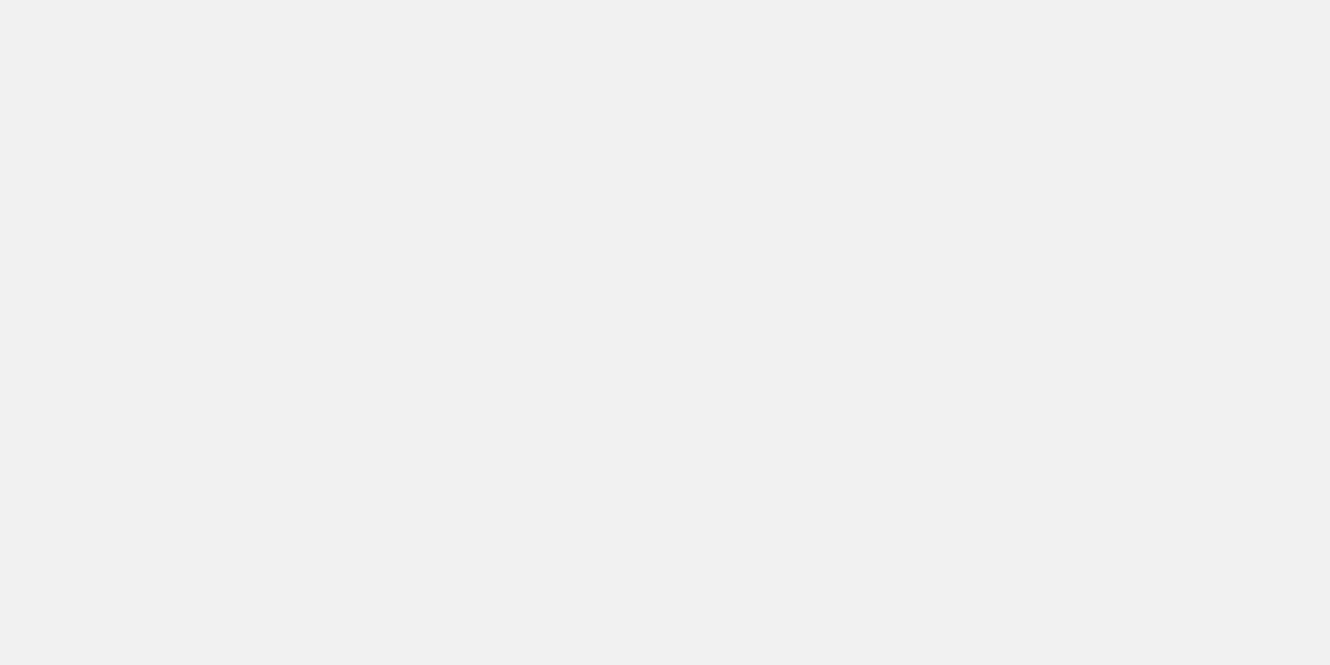
click at [309, 402] on body "Home Experiments Analytics Plans Dev mode" at bounding box center [665, 332] width 1330 height 665
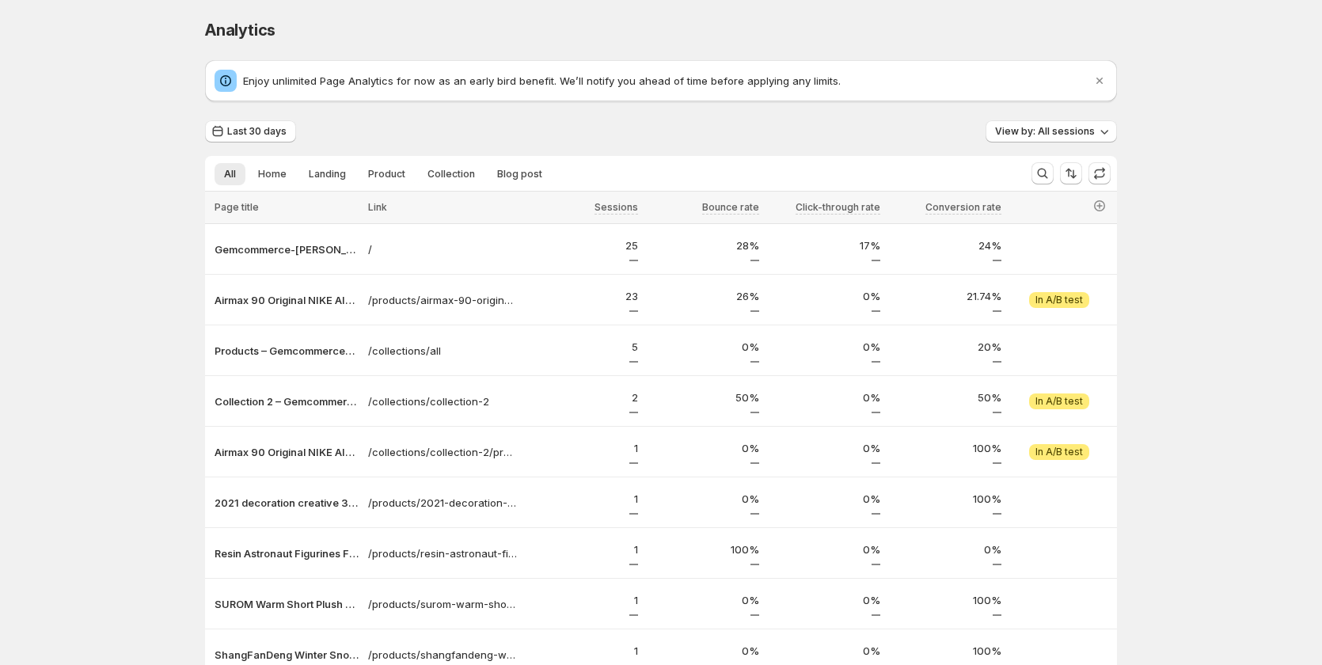
click at [1209, 476] on div "Analytics. This page is ready Analytics Enjoy unlimited Page Analytics for now …" at bounding box center [661, 382] width 1322 height 765
click at [1050, 453] on span "View experiment" at bounding box center [1060, 452] width 81 height 13
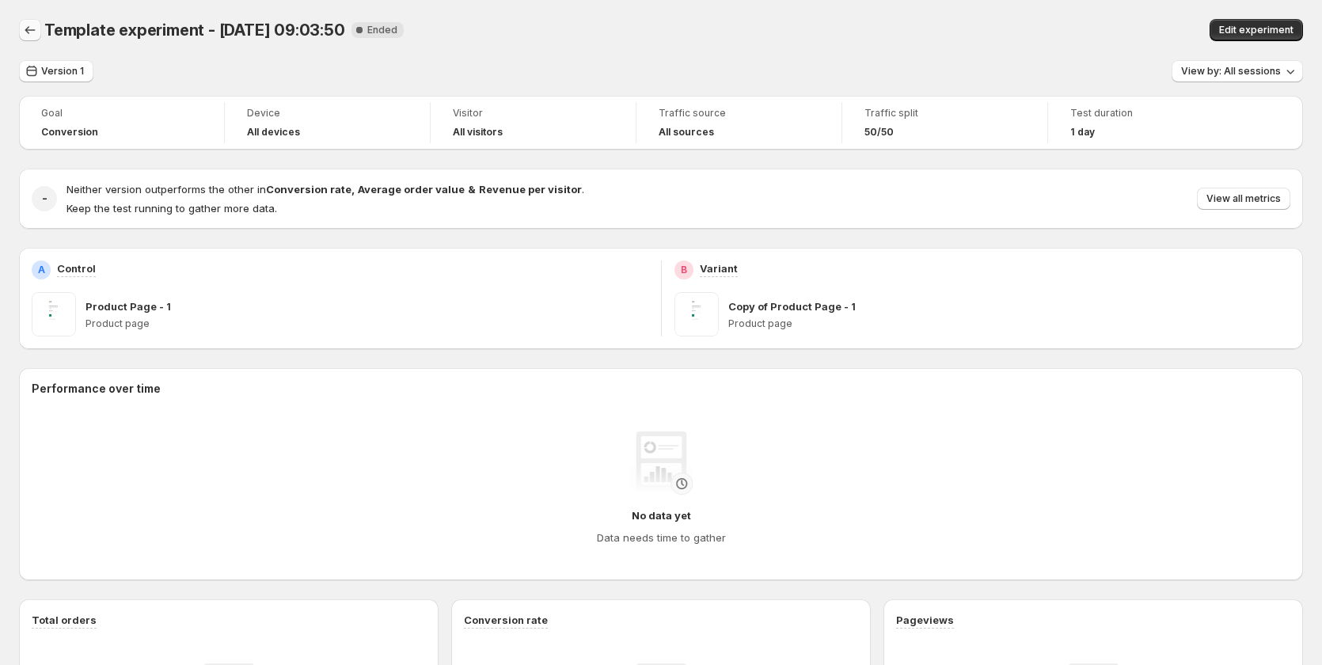
click at [35, 27] on icon "Back" at bounding box center [30, 30] width 16 height 16
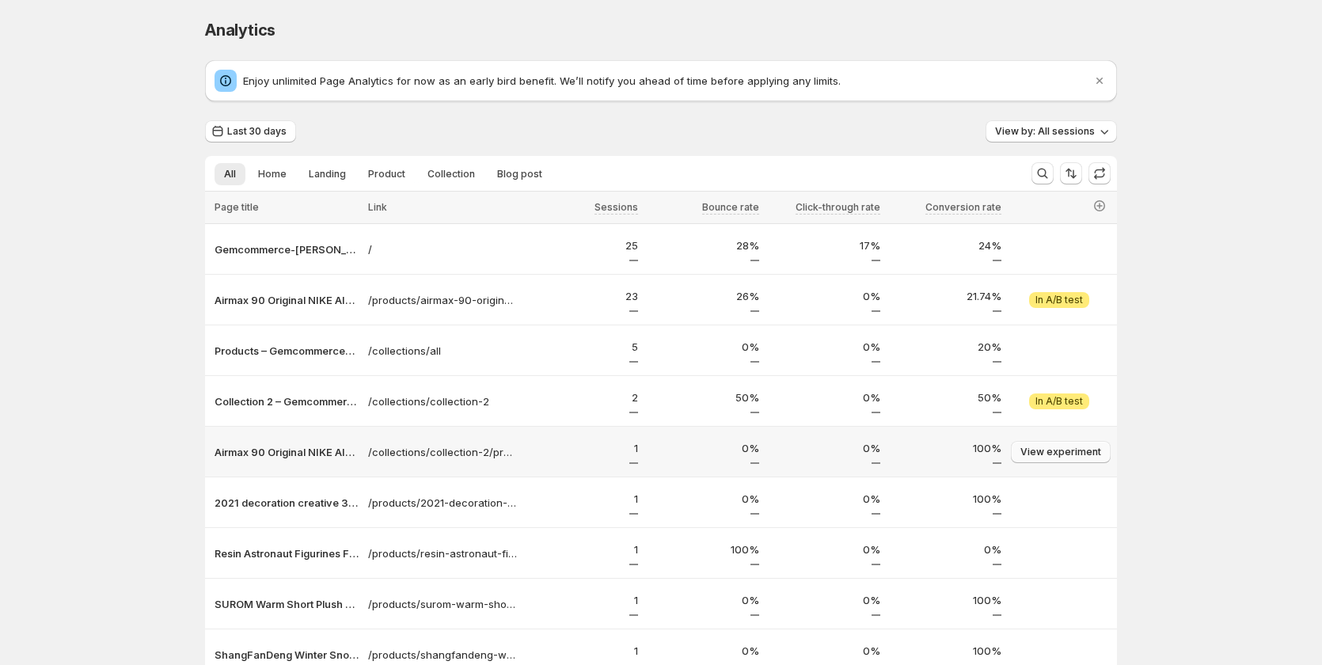
click at [1057, 452] on span "View experiment" at bounding box center [1060, 452] width 81 height 13
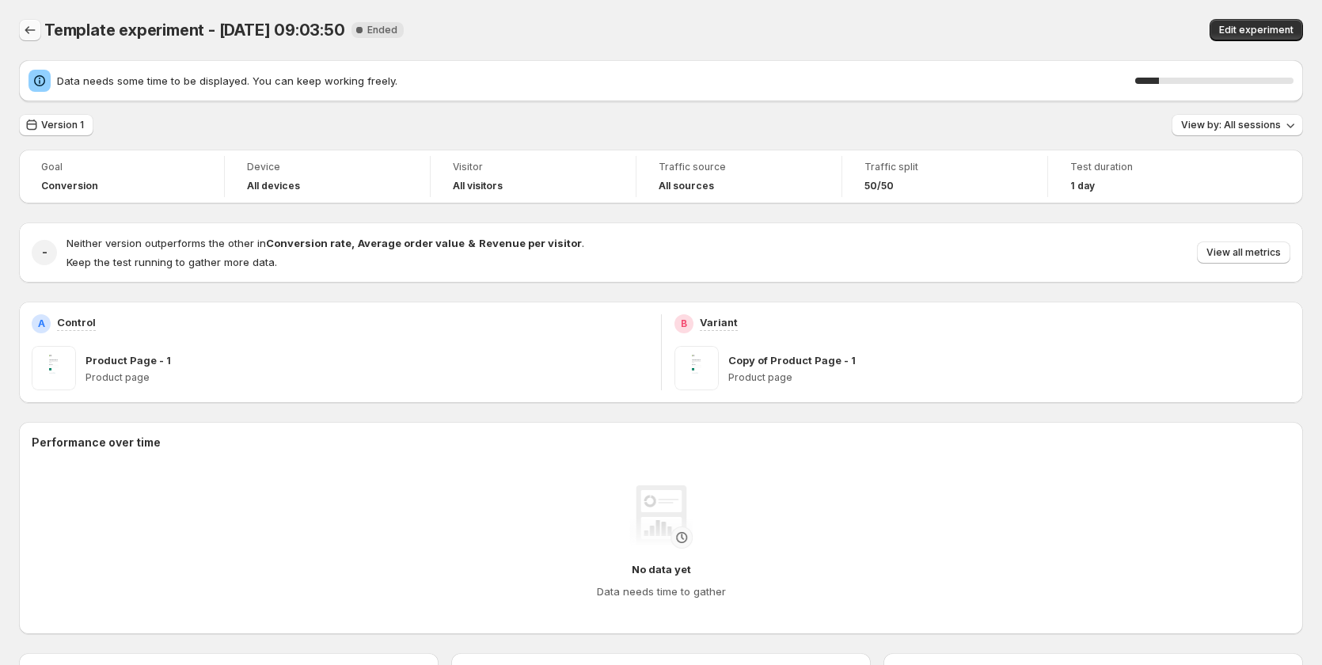
click at [36, 31] on icon "Back" at bounding box center [30, 30] width 16 height 16
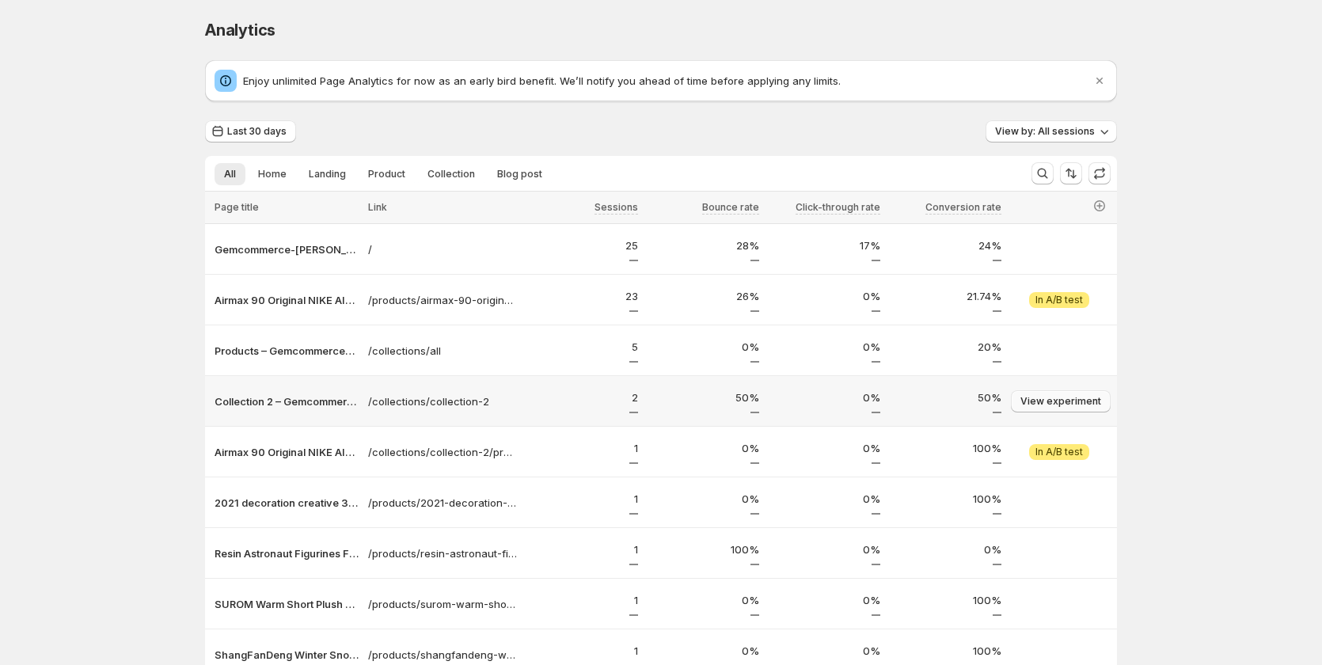
click at [1082, 400] on span "View experiment" at bounding box center [1060, 401] width 81 height 13
click at [1077, 406] on span "View experiment" at bounding box center [1060, 401] width 81 height 13
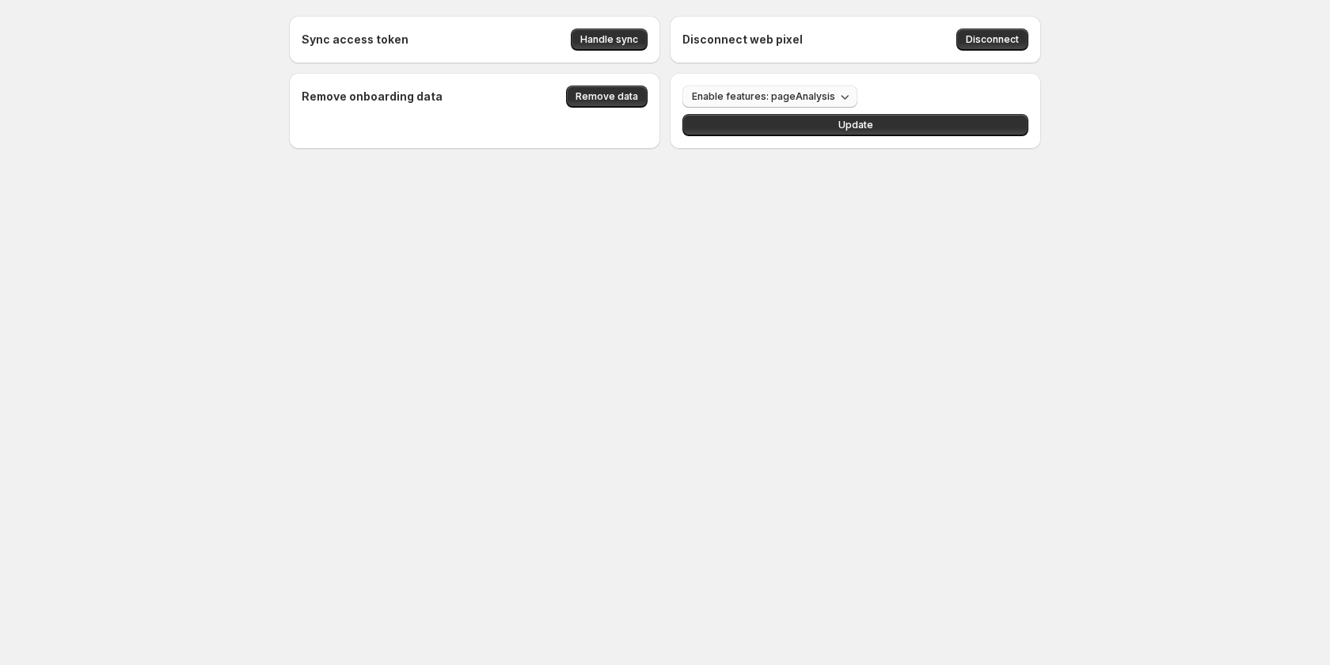
click at [771, 98] on span "Enable features: pageAnalysis" at bounding box center [763, 96] width 143 height 13
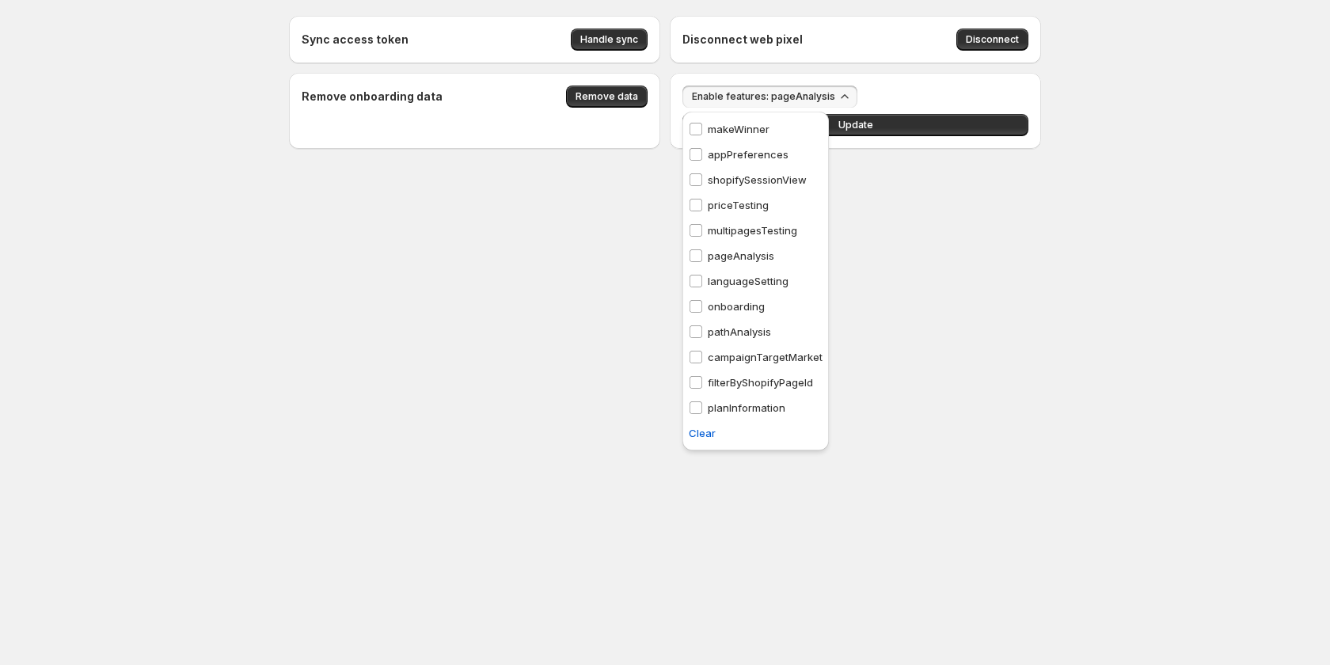
click at [740, 234] on p "multipagesTesting" at bounding box center [752, 230] width 89 height 16
click at [887, 130] on button "Update" at bounding box center [855, 125] width 346 height 22
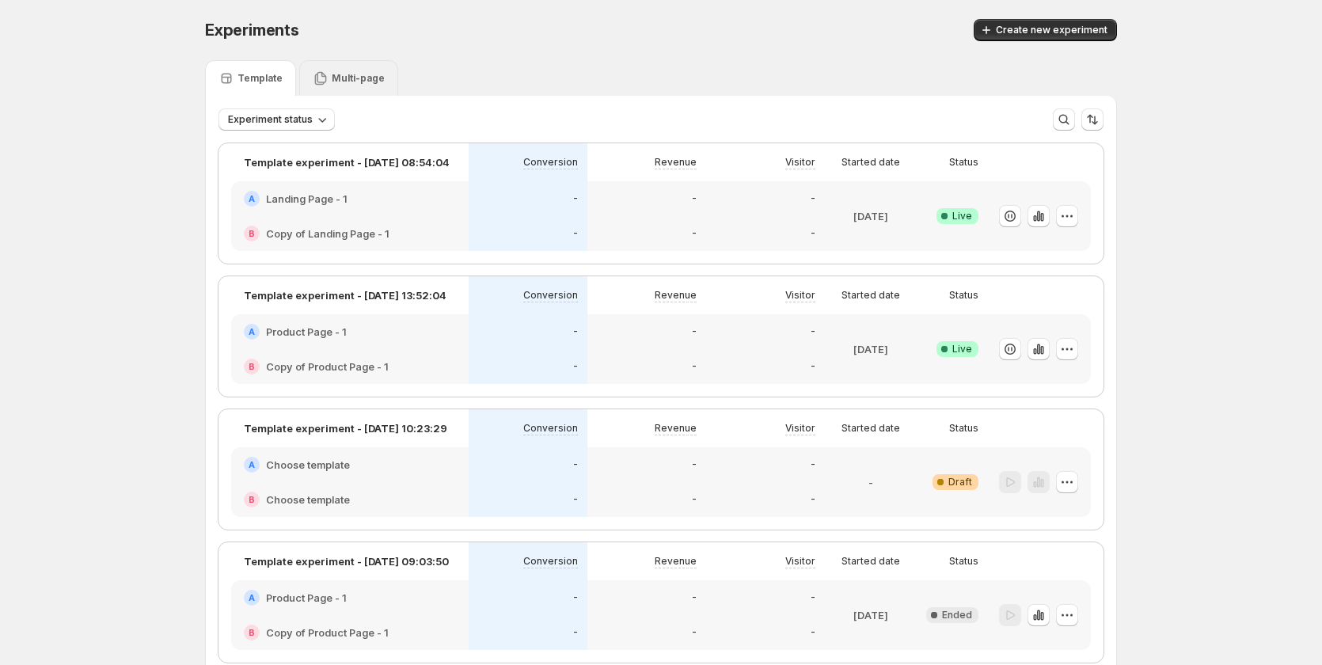
click at [362, 81] on p "Multi-page" at bounding box center [358, 78] width 53 height 13
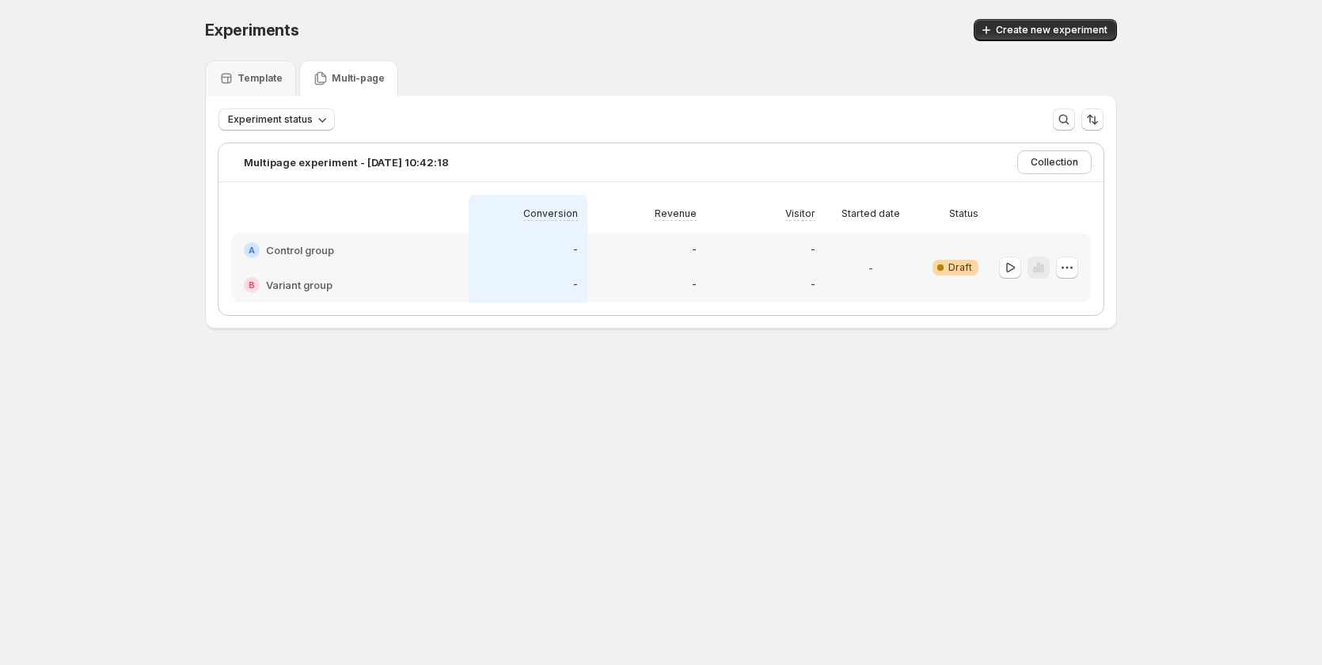
click at [530, 274] on div "-" at bounding box center [528, 285] width 119 height 35
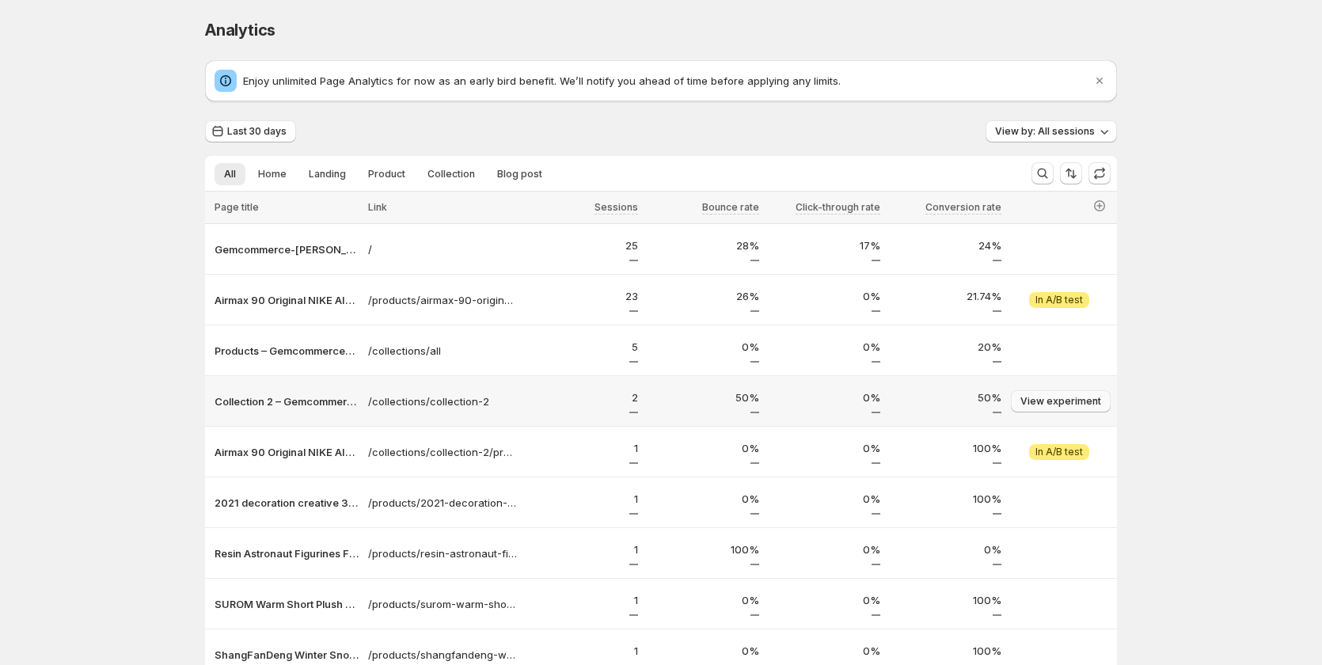
click at [1055, 400] on span "View experiment" at bounding box center [1060, 401] width 81 height 13
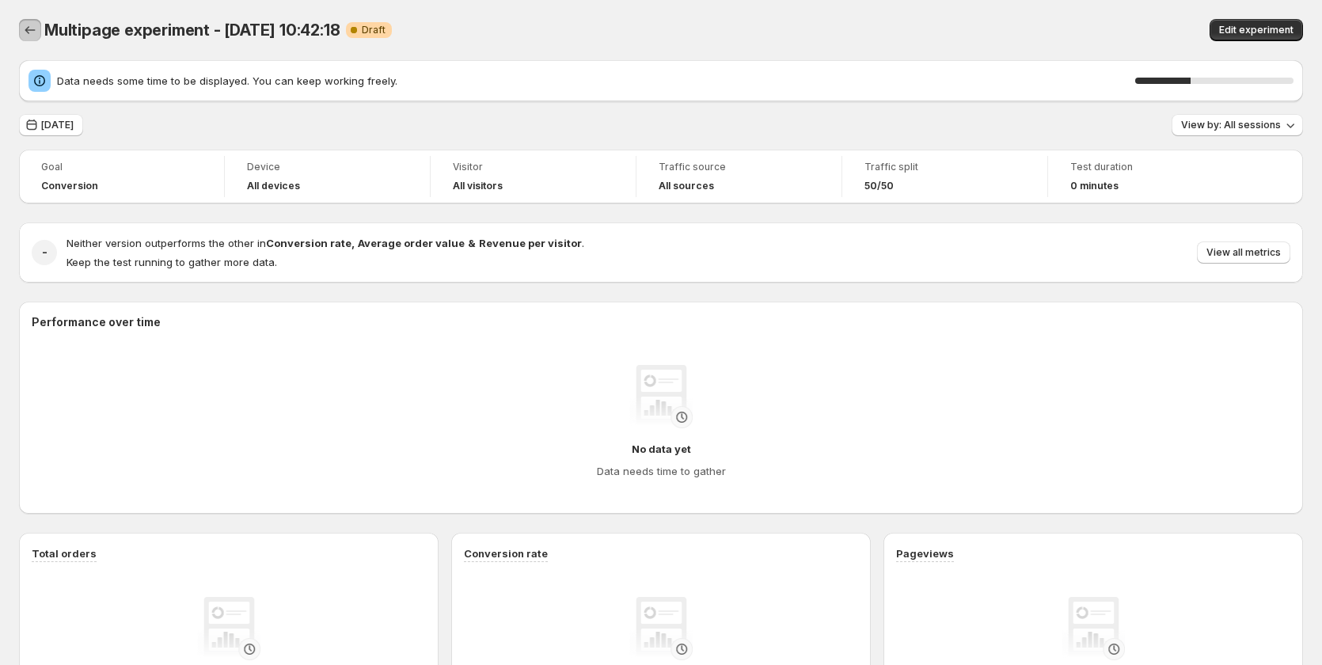
click at [35, 28] on icon "Back" at bounding box center [30, 30] width 16 height 16
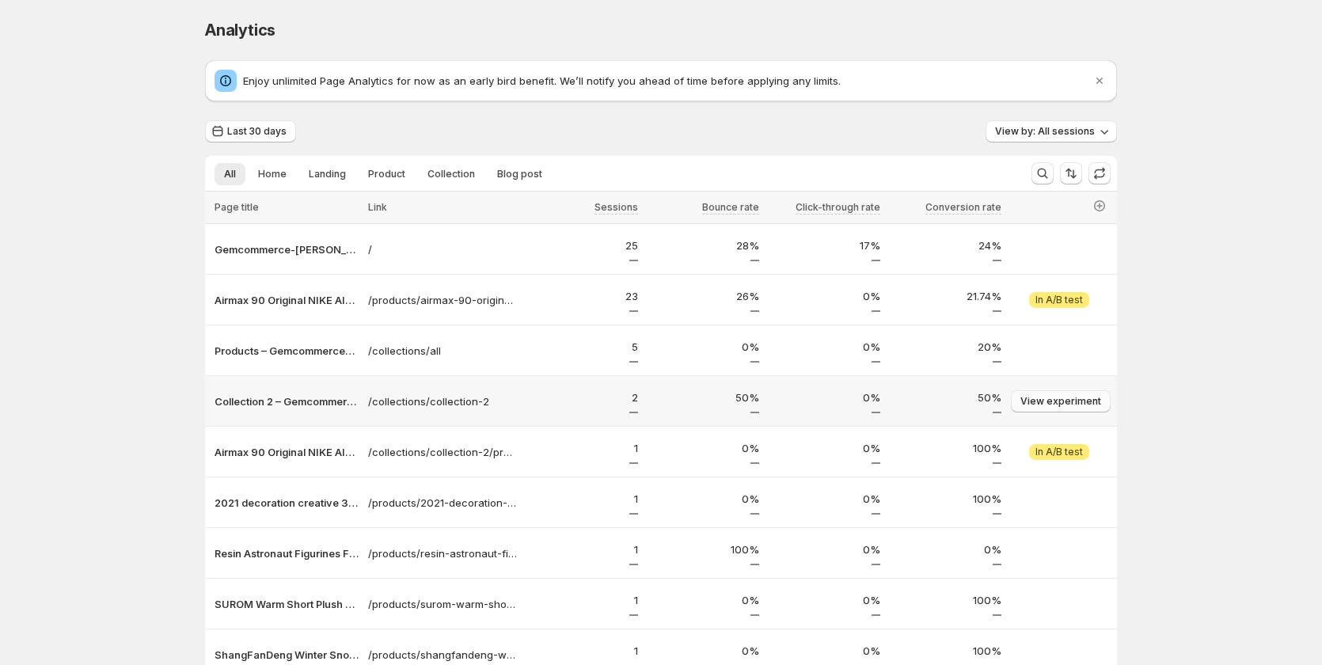
click at [1052, 394] on button "View experiment" at bounding box center [1061, 401] width 100 height 22
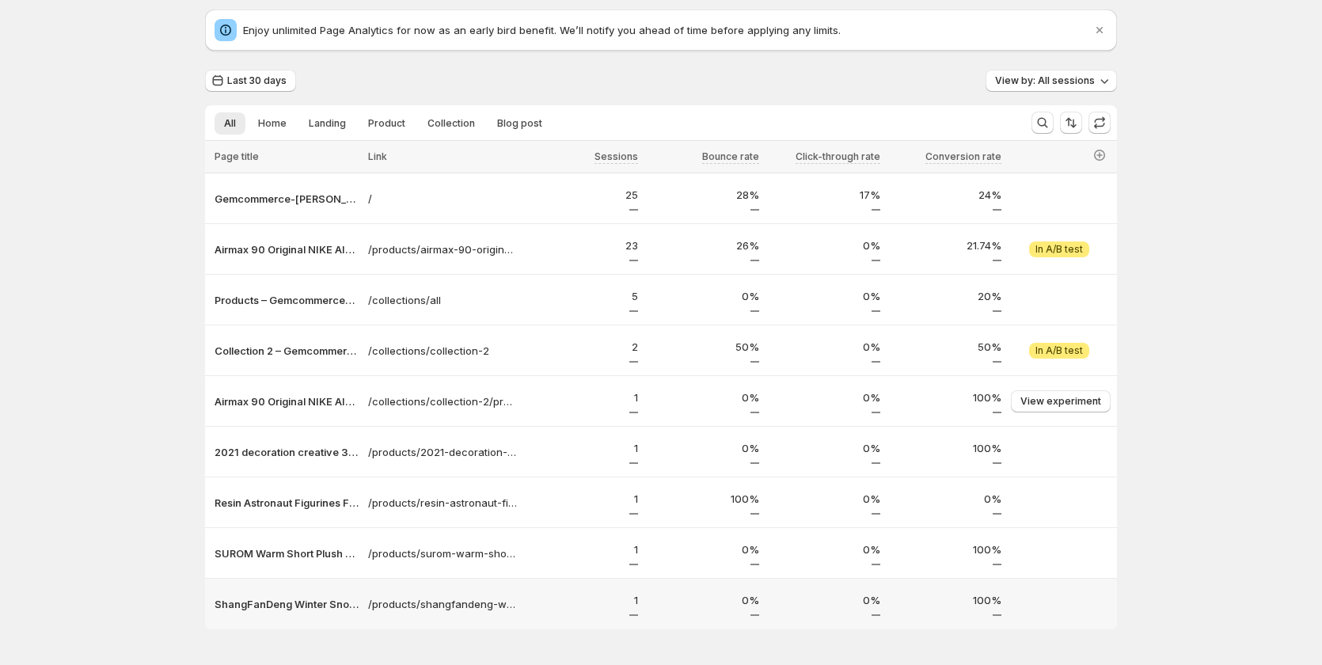
scroll to position [101, 0]
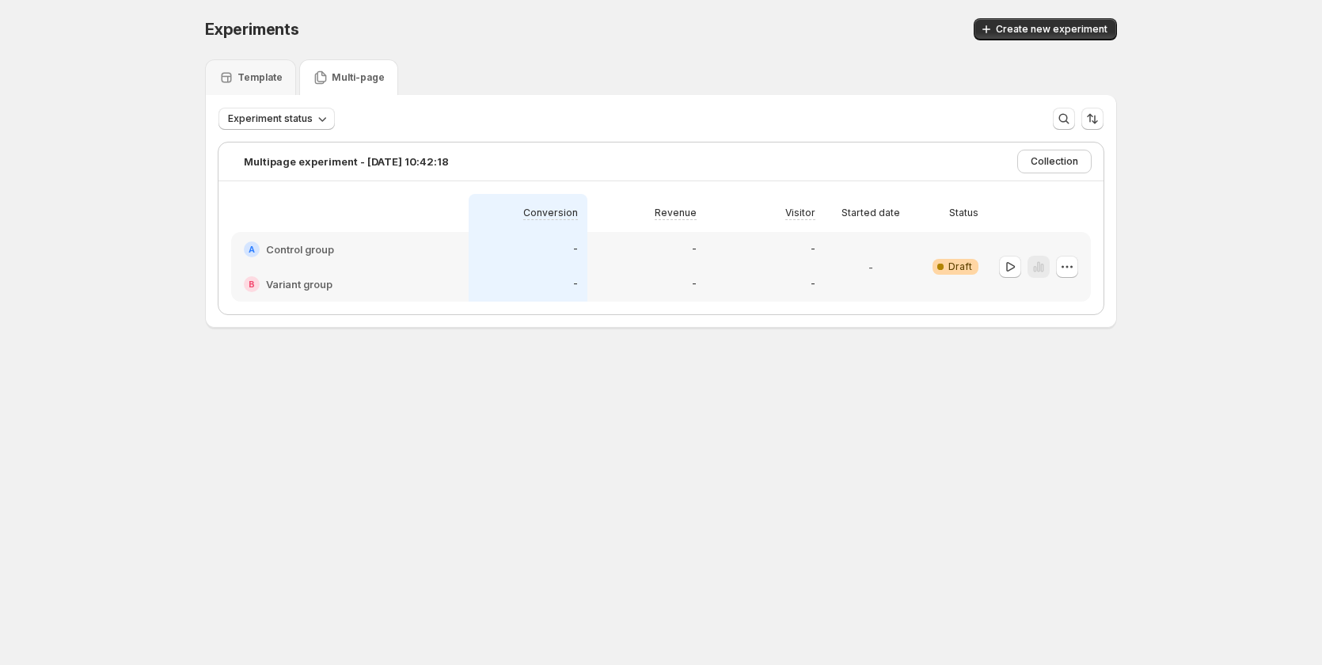
scroll to position [1, 0]
click at [259, 74] on p "Template" at bounding box center [259, 77] width 45 height 13
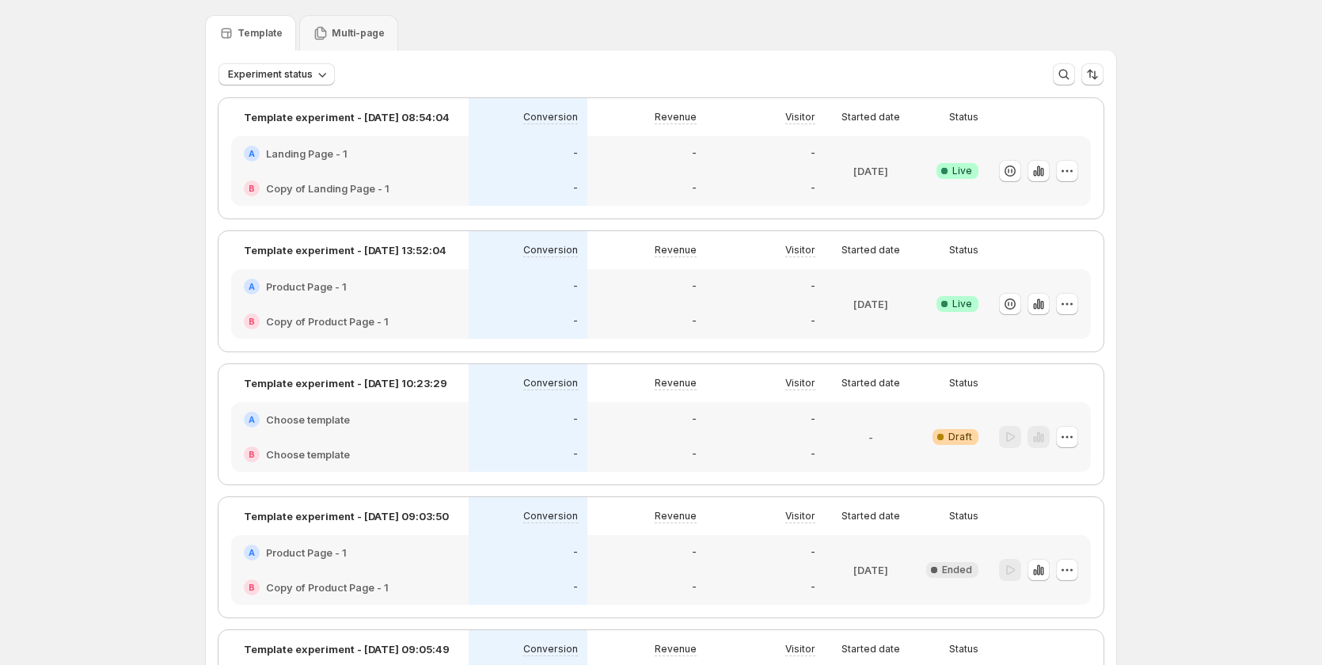
scroll to position [21, 0]
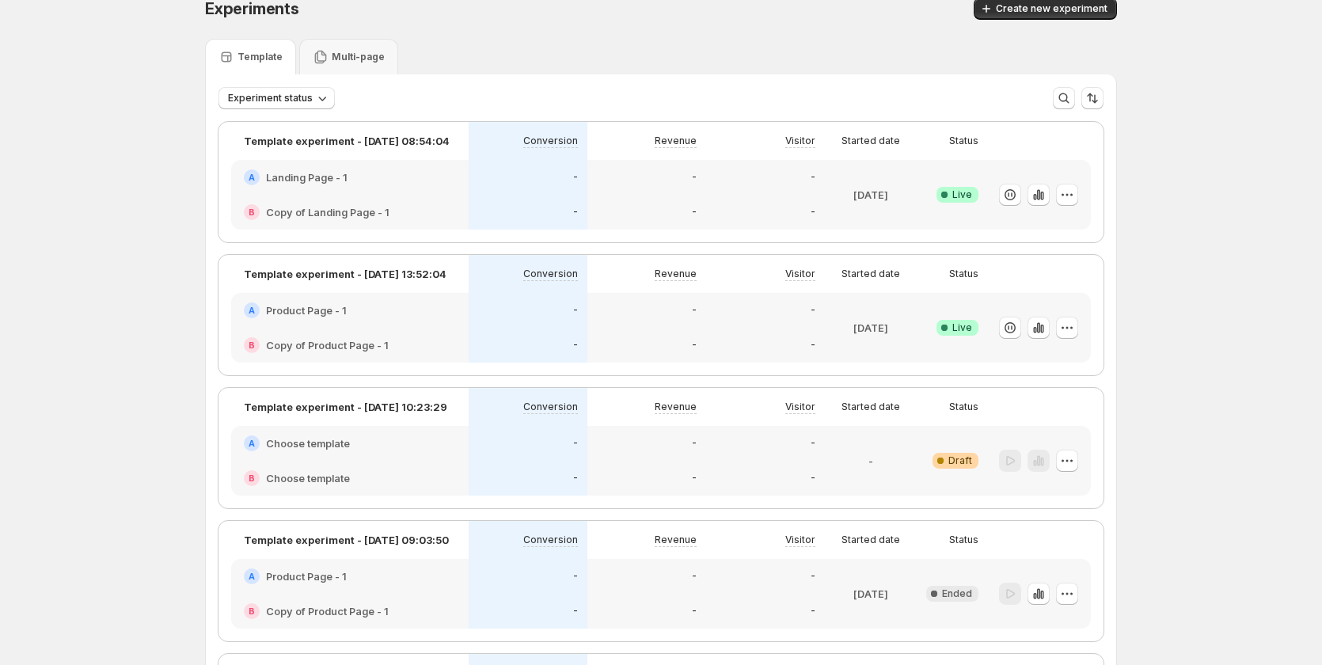
click at [416, 176] on div "A Landing Page - 1" at bounding box center [350, 177] width 212 height 16
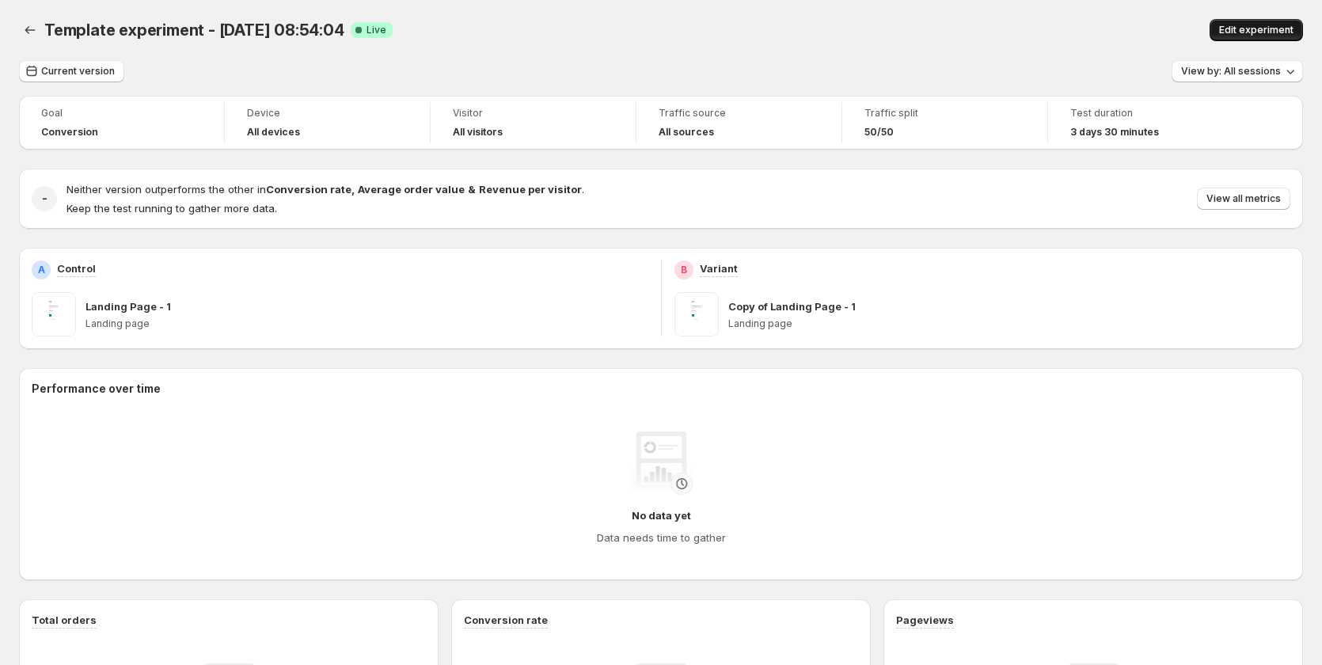
click at [1269, 29] on span "Edit experiment" at bounding box center [1256, 30] width 74 height 13
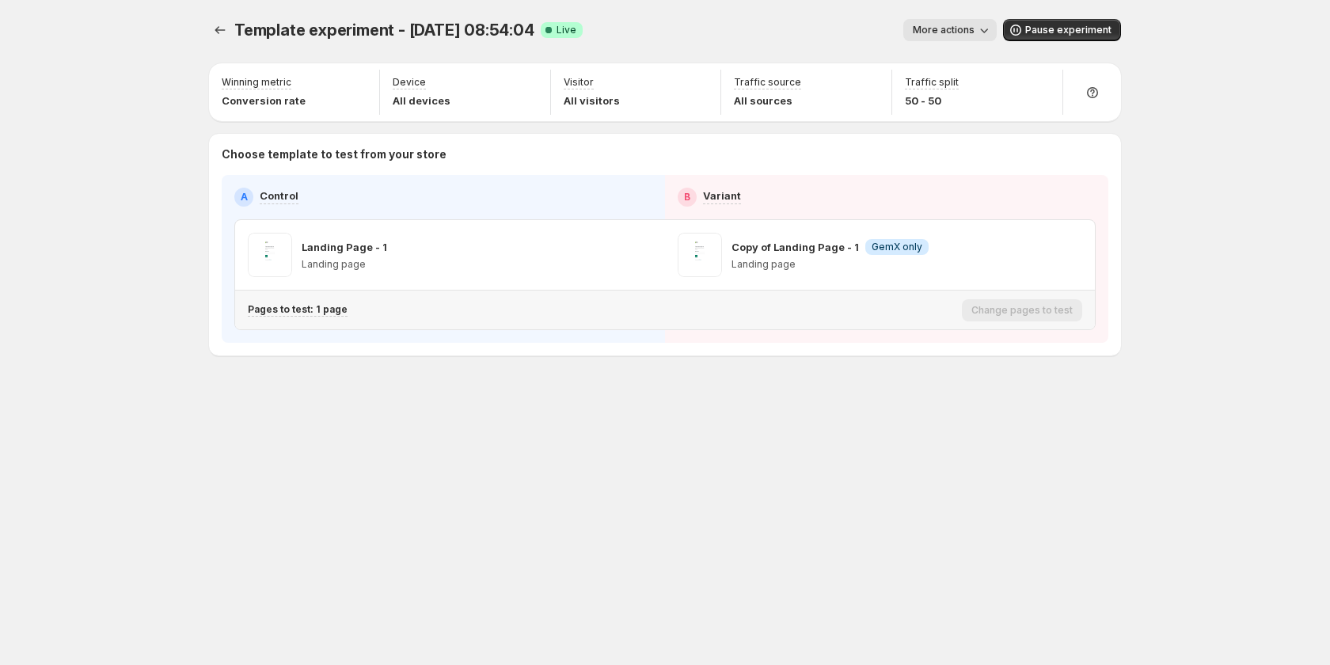
click at [320, 310] on p "Pages to test: 1 page" at bounding box center [298, 309] width 100 height 13
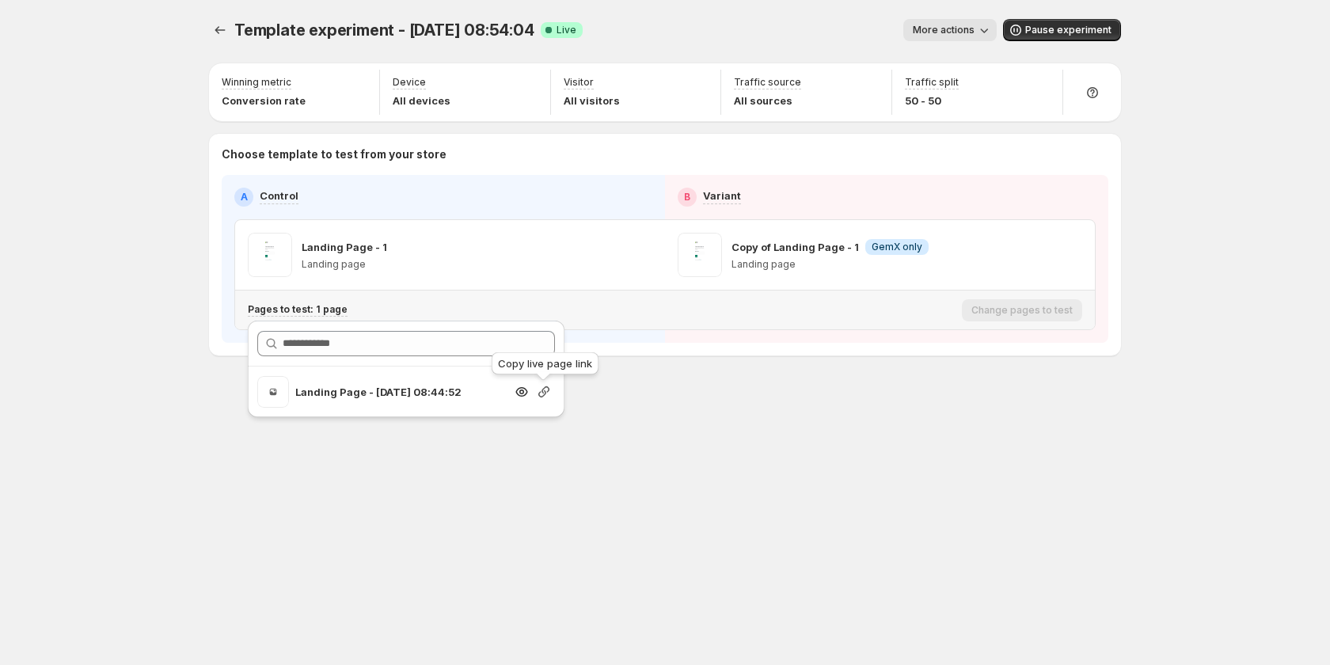
click at [540, 397] on icon "button" at bounding box center [544, 392] width 16 height 16
click at [214, 22] on button "Experiments" at bounding box center [220, 30] width 22 height 22
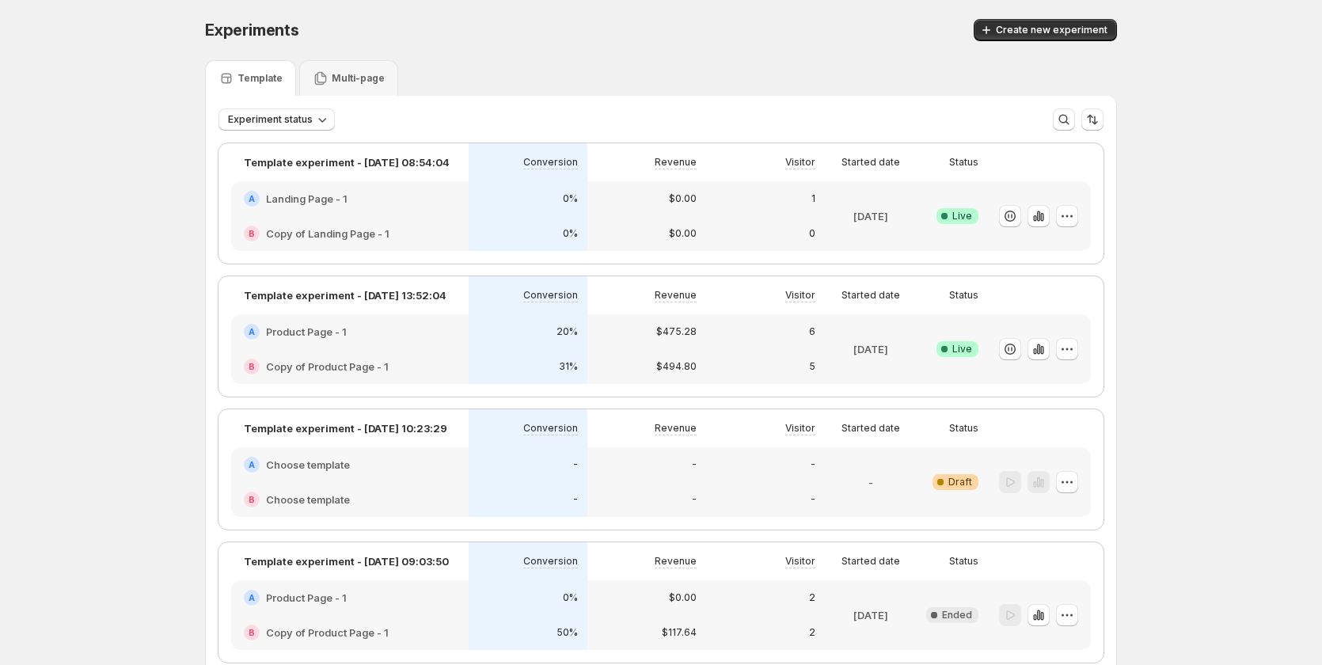
click at [442, 217] on div "B Copy of Landing Page - 1" at bounding box center [349, 233] width 237 height 35
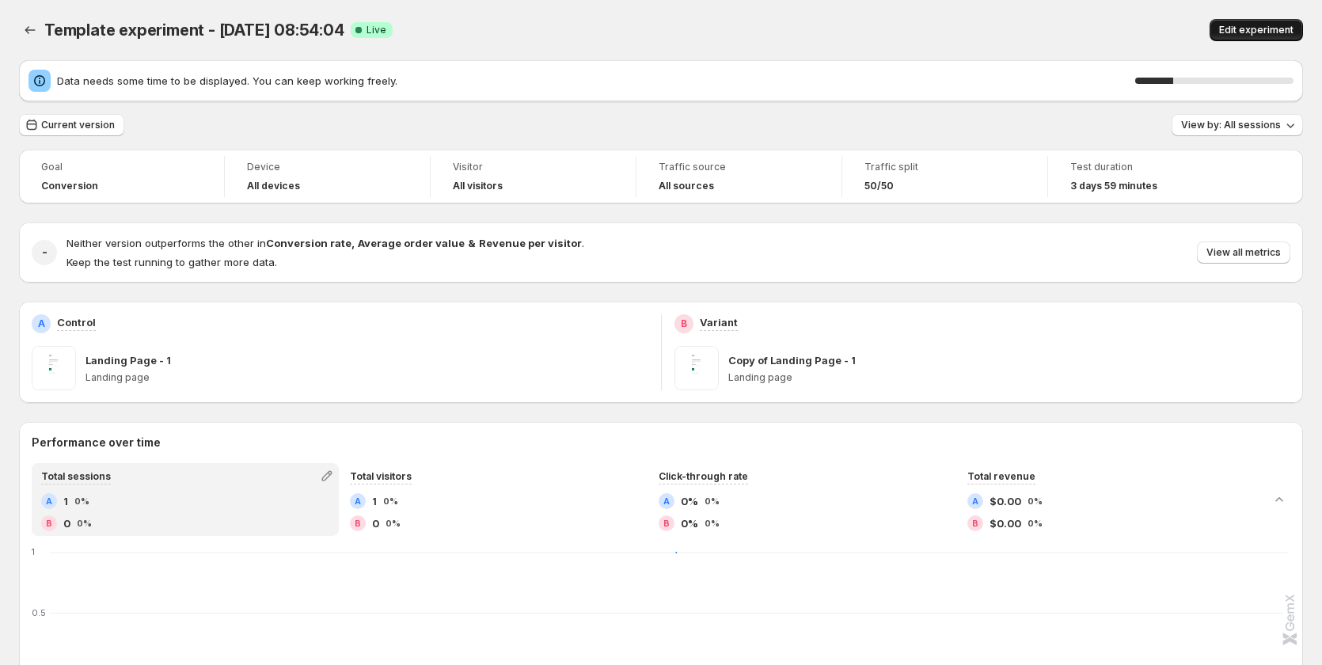
click at [1248, 22] on button "Edit experiment" at bounding box center [1255, 30] width 93 height 22
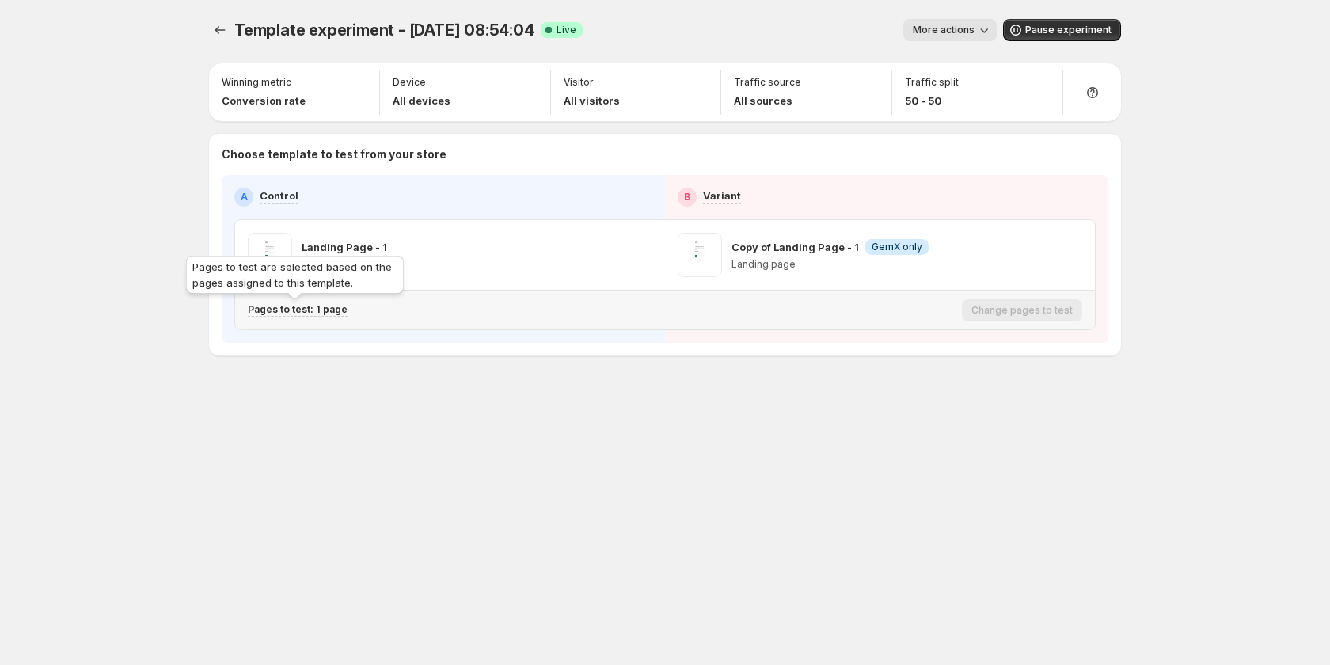
click at [328, 309] on p "Pages to test: 1 page" at bounding box center [298, 309] width 100 height 13
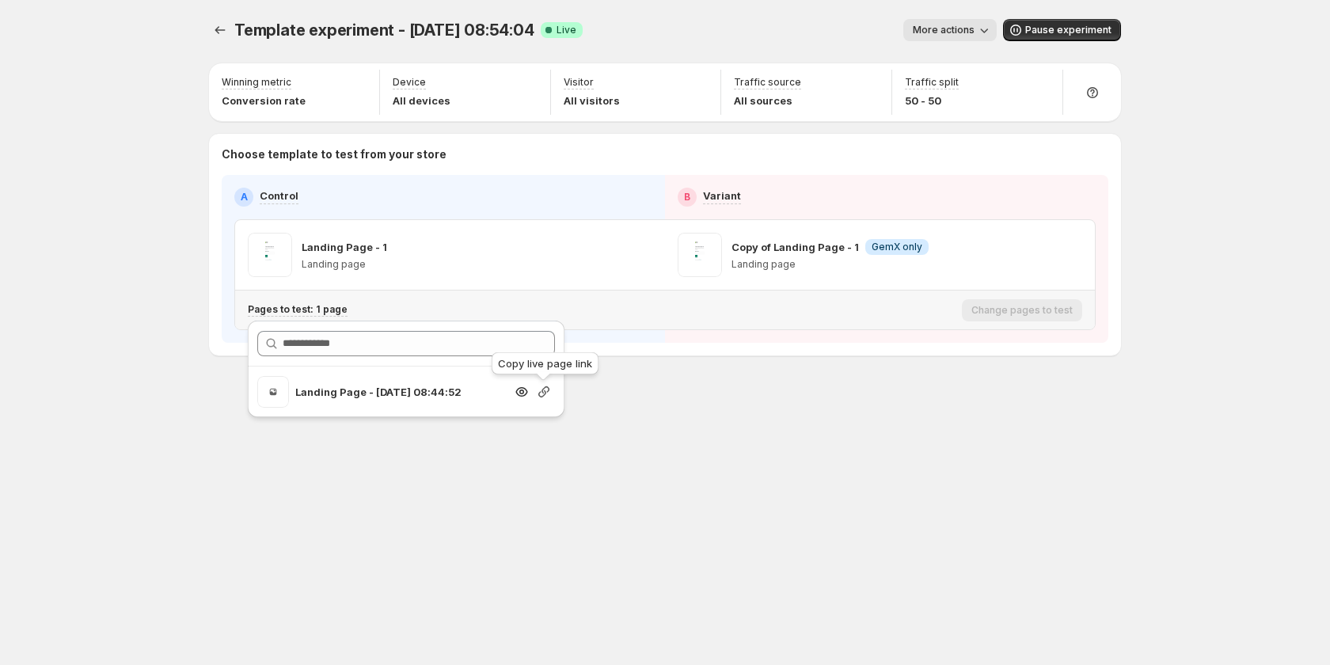
click at [542, 390] on icon "button" at bounding box center [543, 391] width 11 height 11
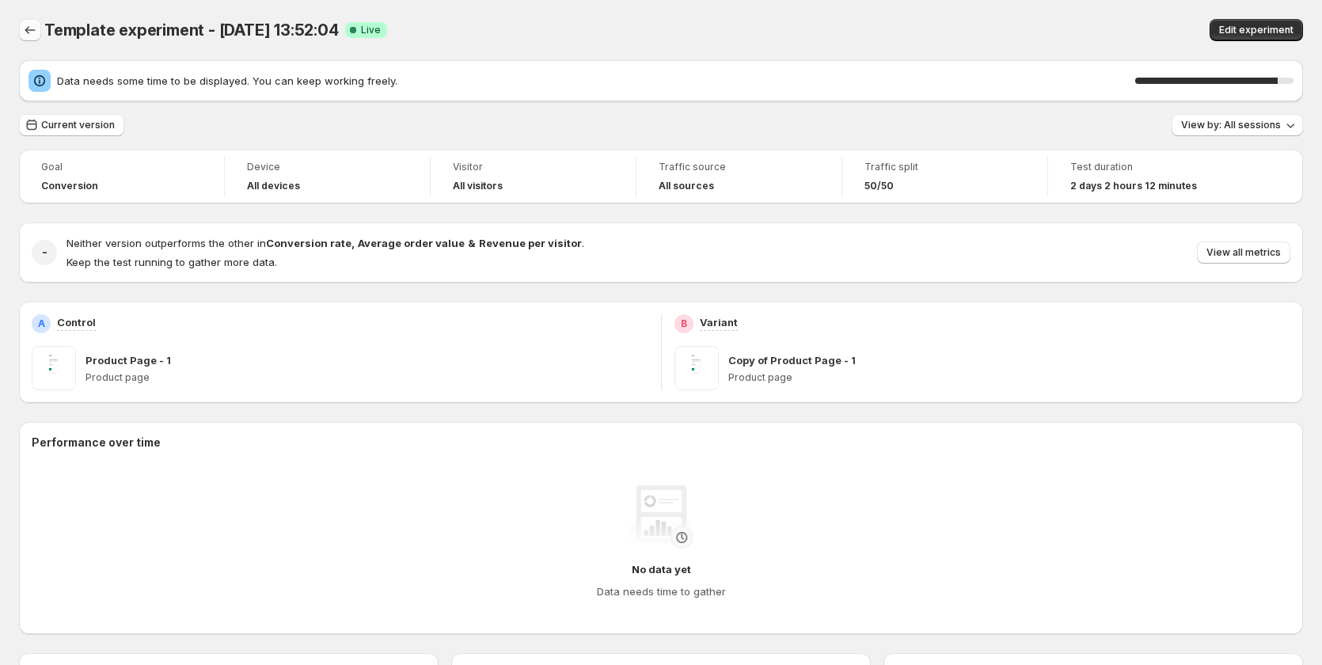
click at [25, 26] on icon "Back" at bounding box center [30, 30] width 16 height 16
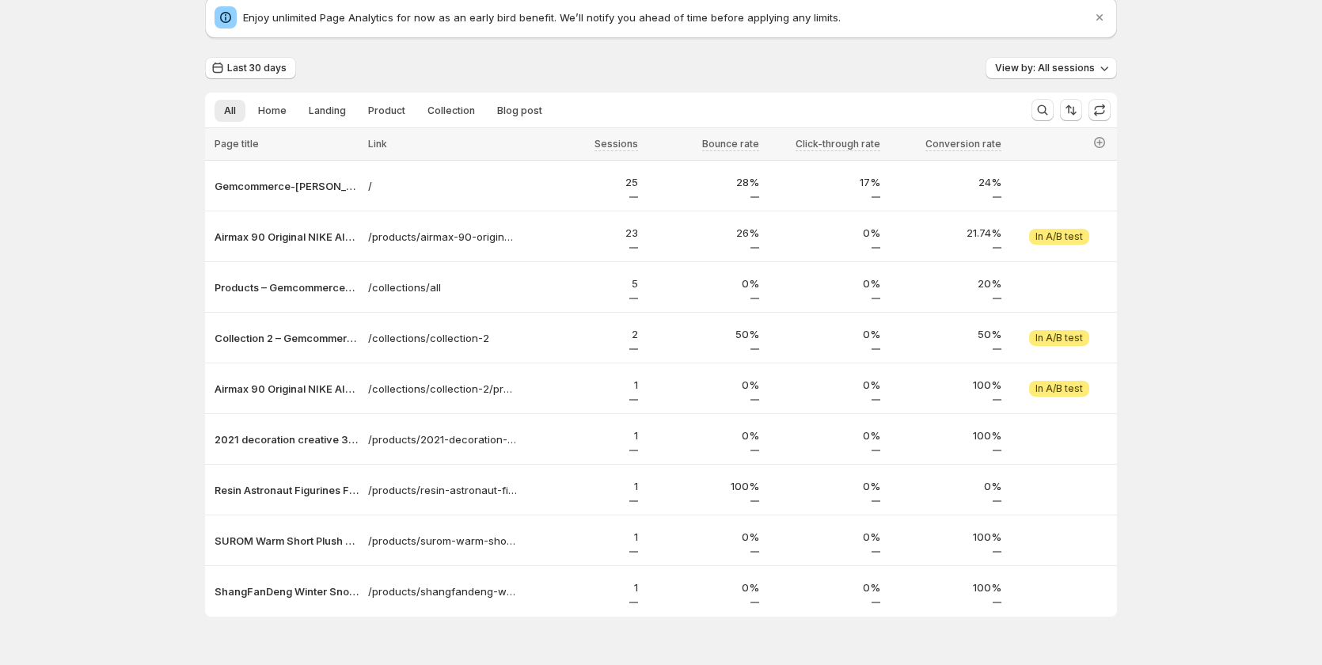
scroll to position [101, 0]
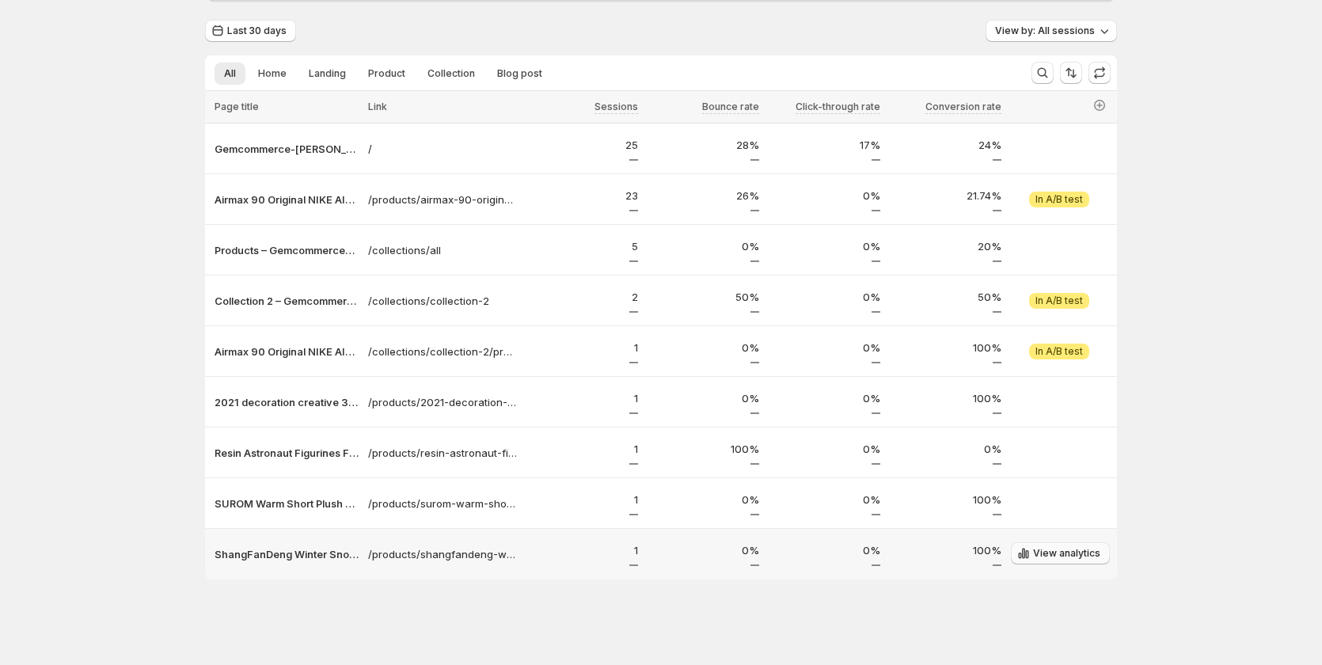
click at [1079, 555] on span "View analytics" at bounding box center [1066, 553] width 67 height 13
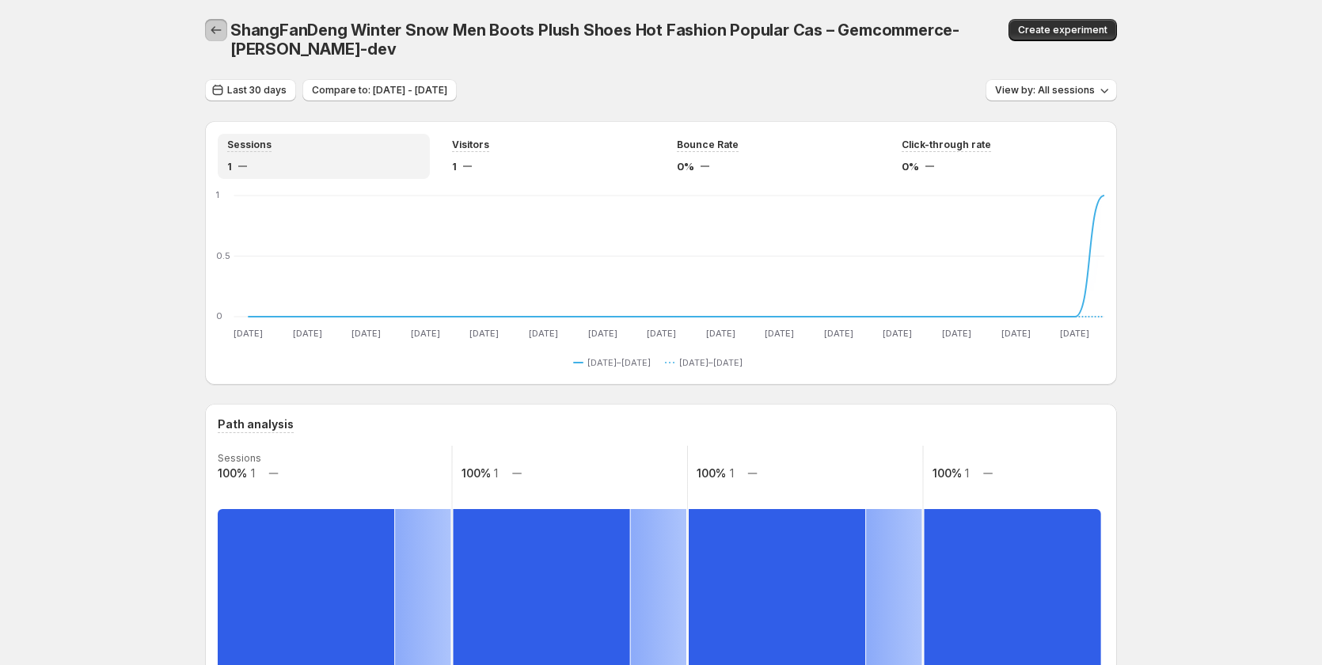
click at [217, 30] on icon "button" at bounding box center [216, 30] width 10 height 8
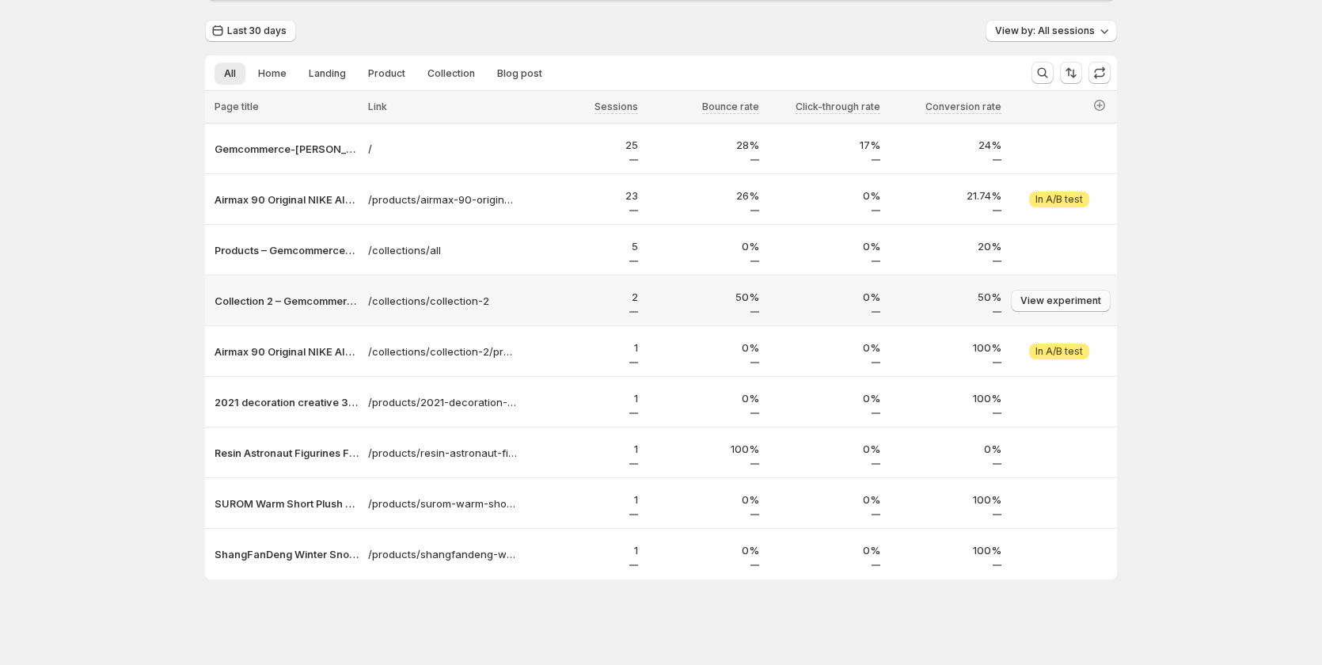
click at [1086, 305] on span "View experiment" at bounding box center [1060, 300] width 81 height 13
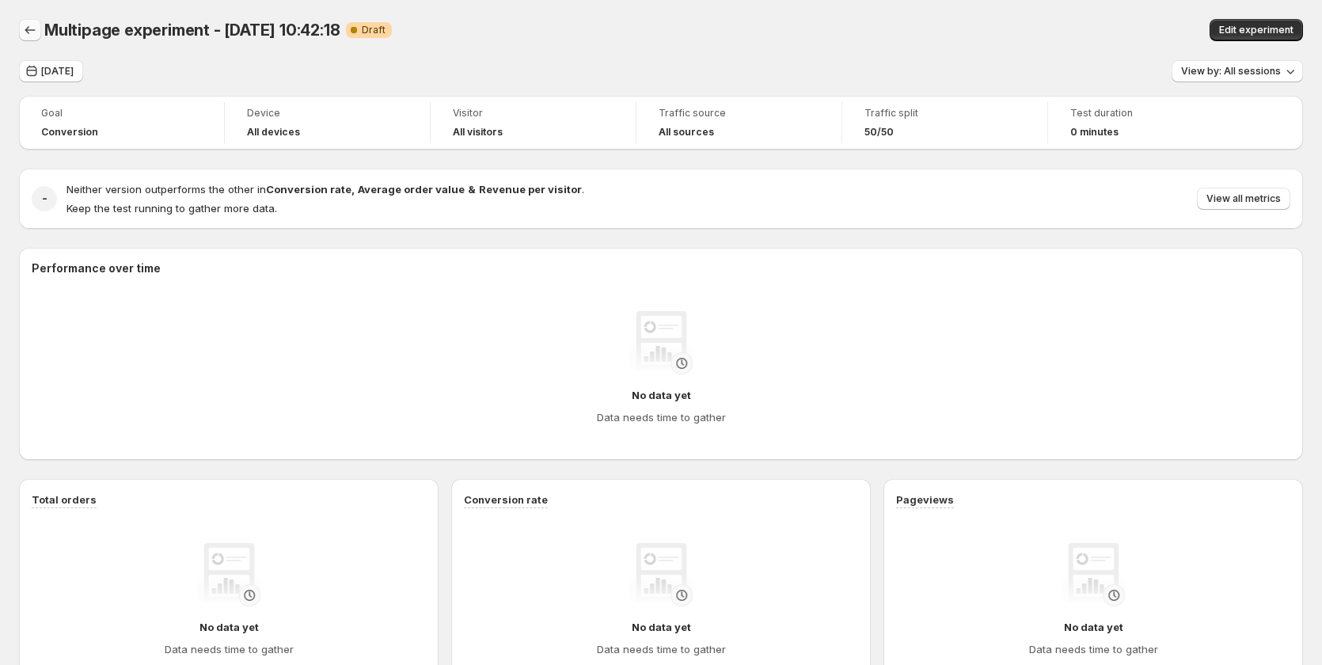
click at [31, 32] on icon "Back" at bounding box center [30, 30] width 16 height 16
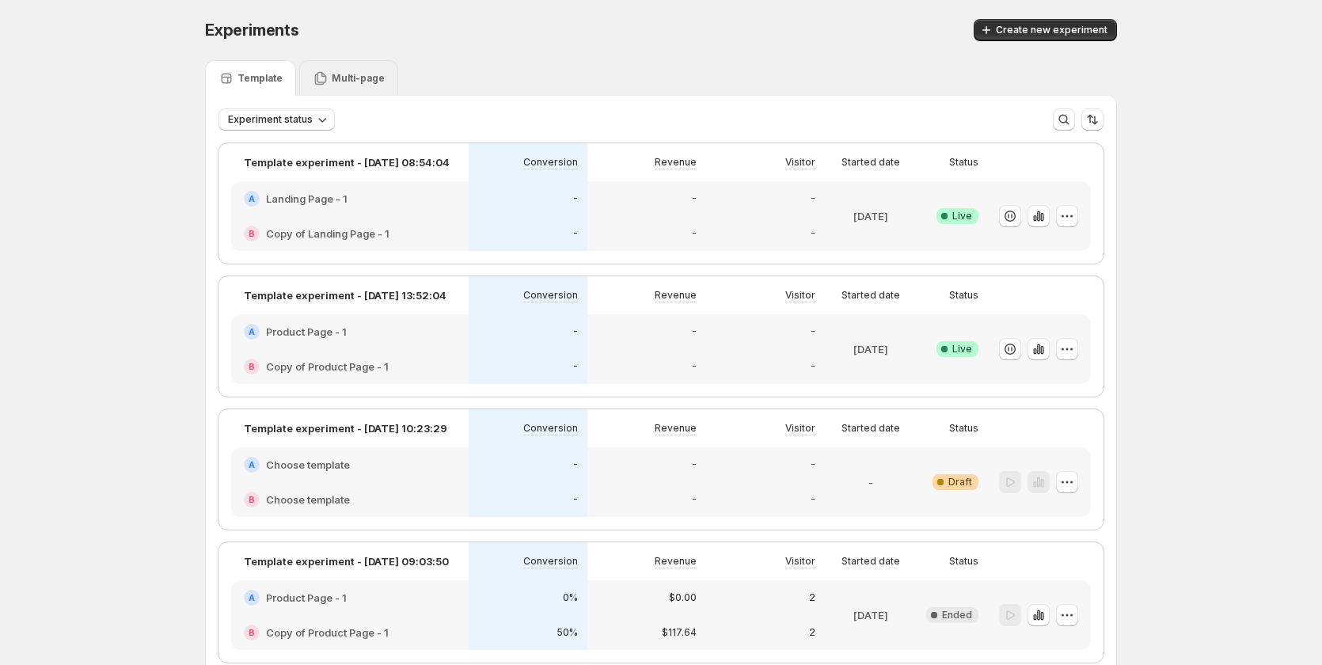
click at [358, 82] on p "Multi-page" at bounding box center [358, 78] width 53 height 13
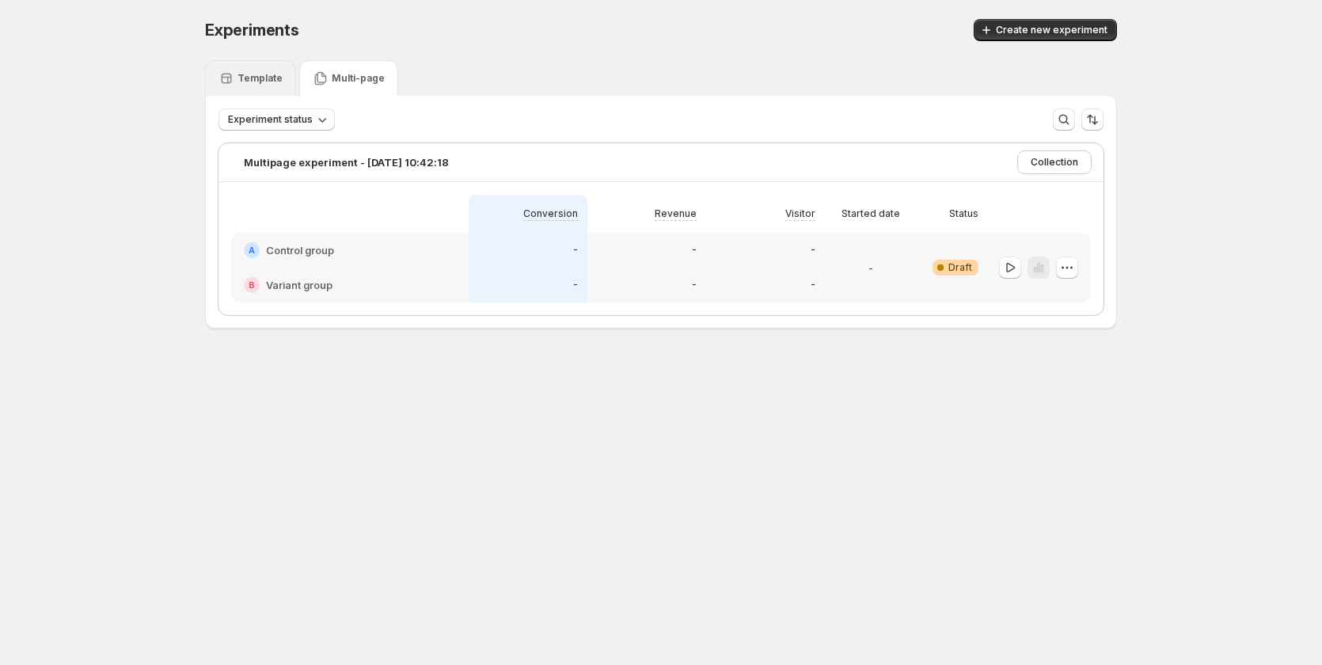
click at [261, 78] on p "Template" at bounding box center [259, 78] width 45 height 13
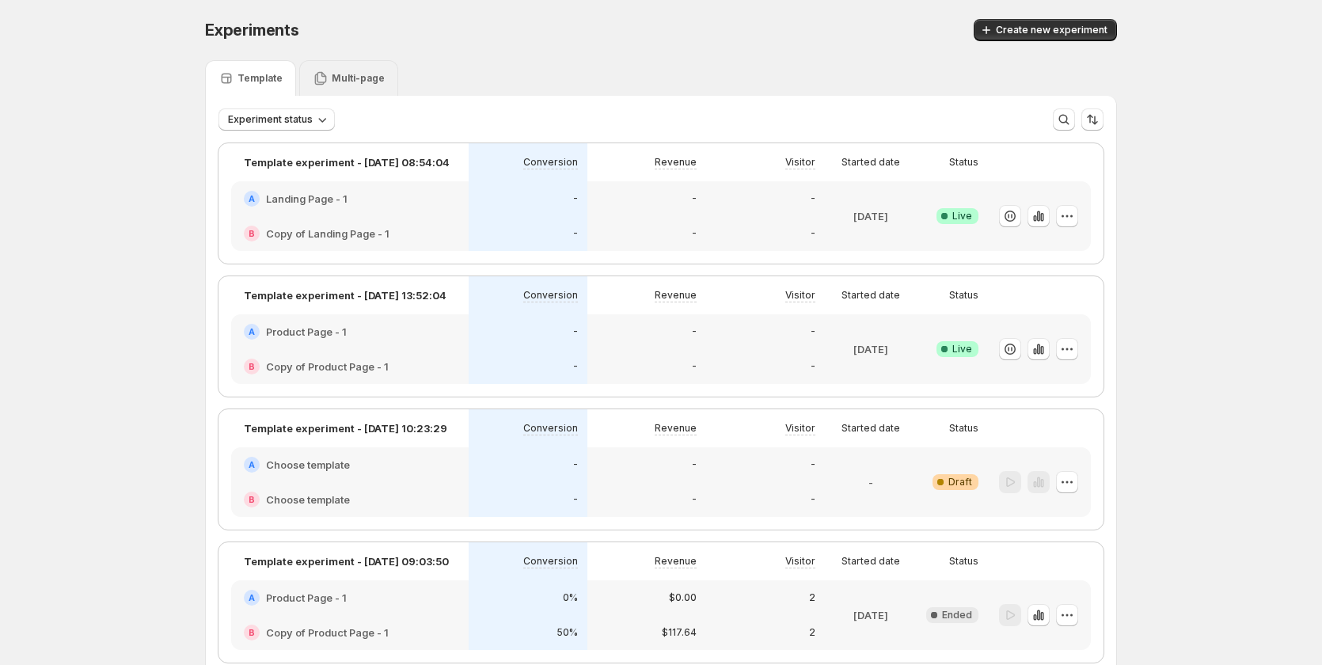
click at [353, 78] on p "Multi-page" at bounding box center [358, 78] width 53 height 13
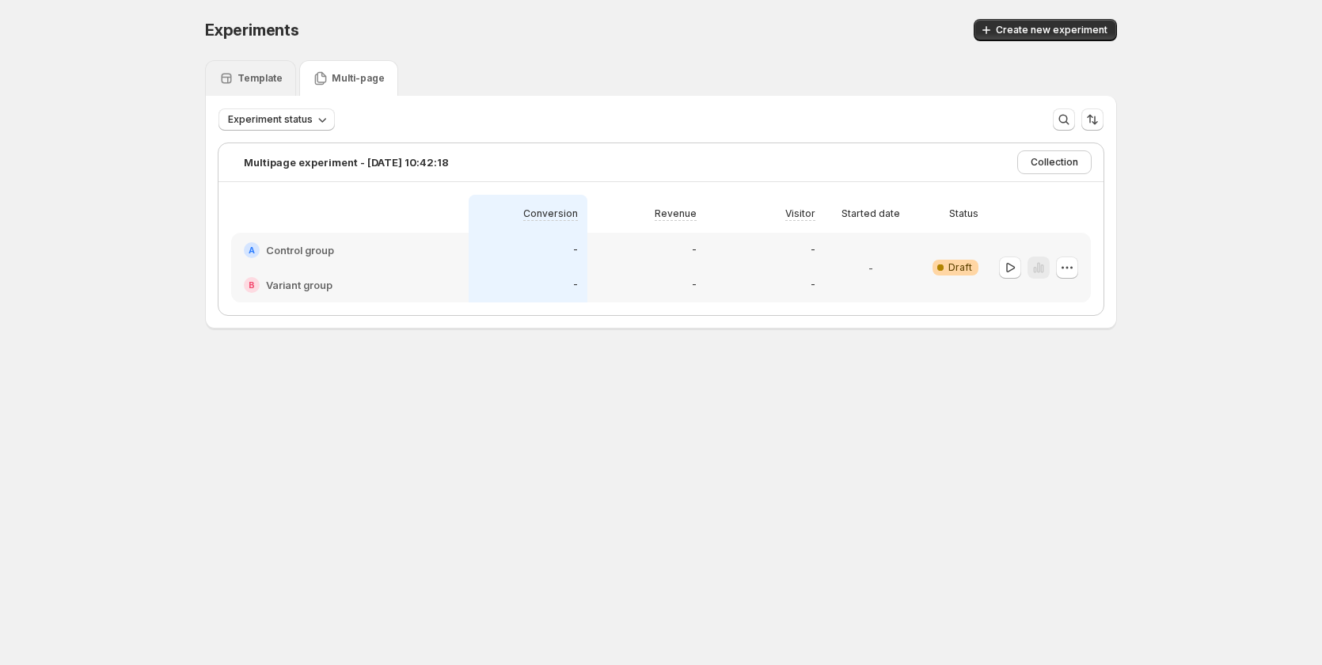
click at [252, 84] on p "Template" at bounding box center [259, 78] width 45 height 13
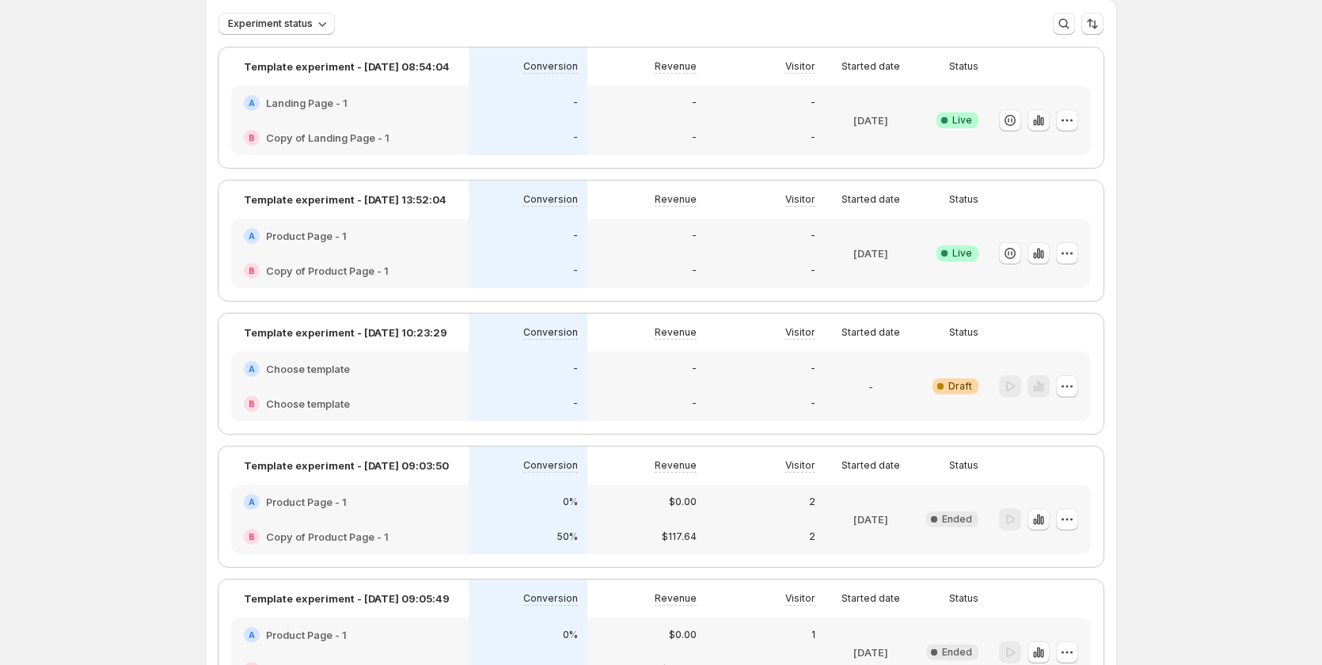
scroll to position [230, 0]
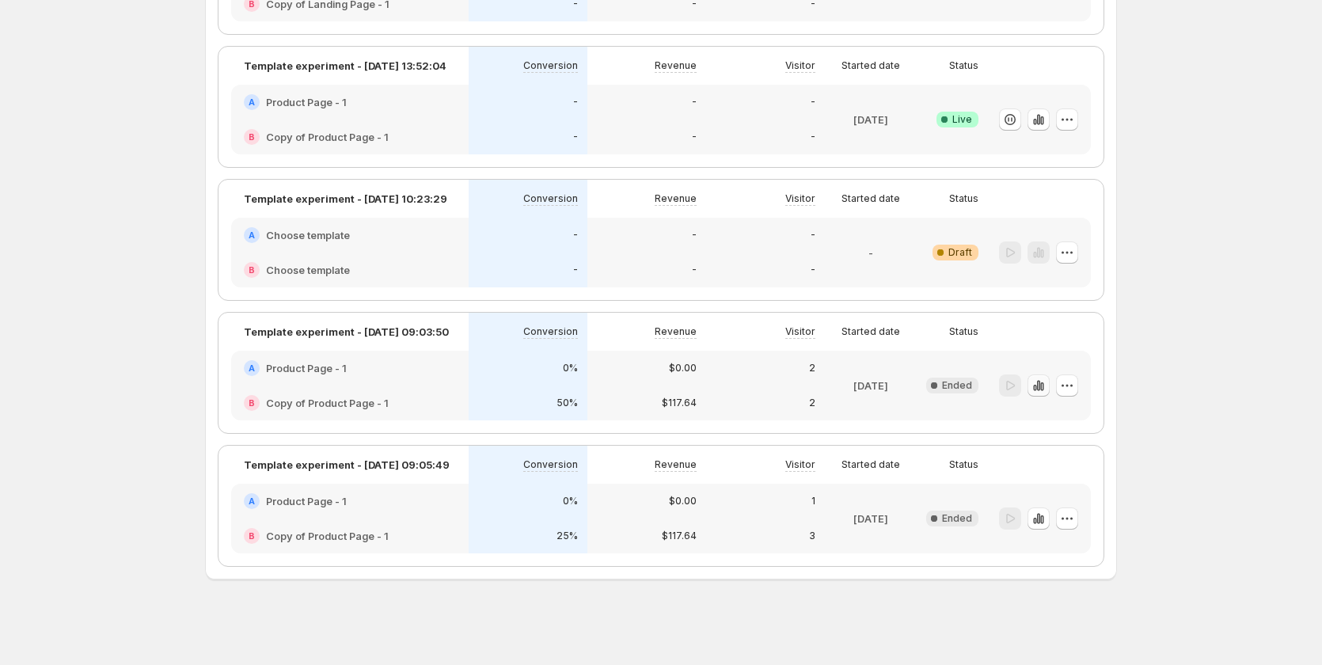
click at [1043, 386] on icon "button" at bounding box center [1041, 386] width 3 height 9
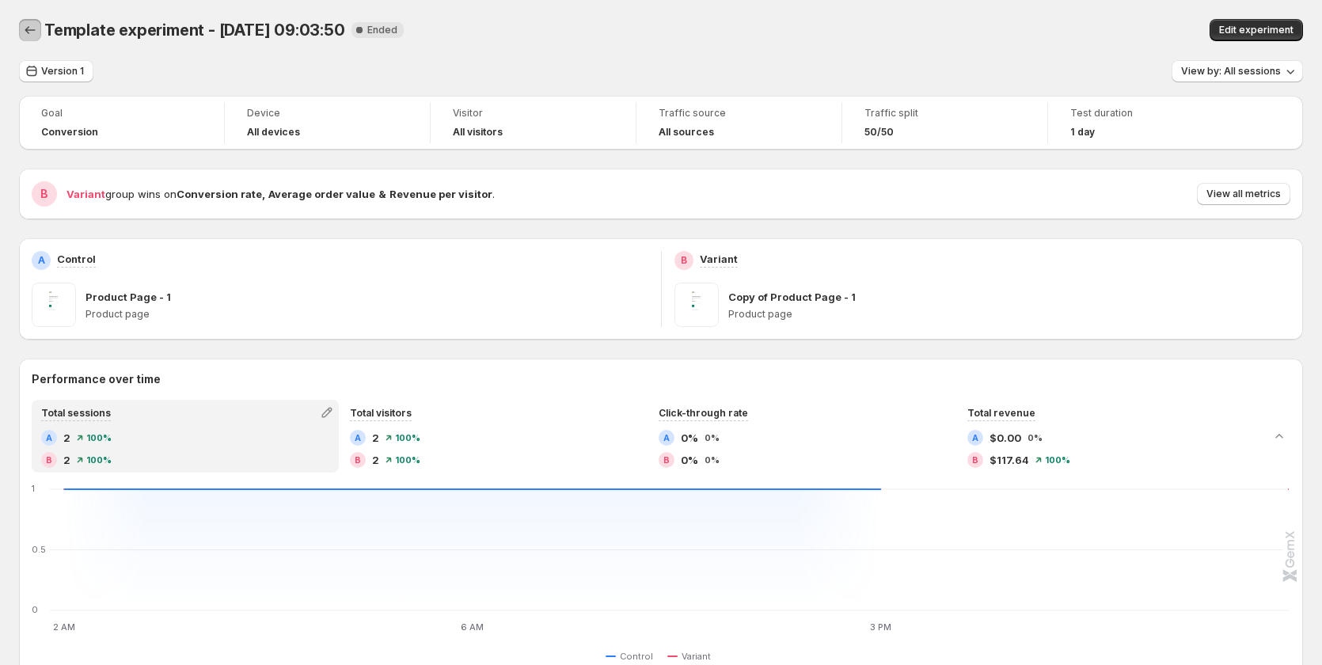
click at [23, 30] on icon "Back" at bounding box center [30, 30] width 16 height 16
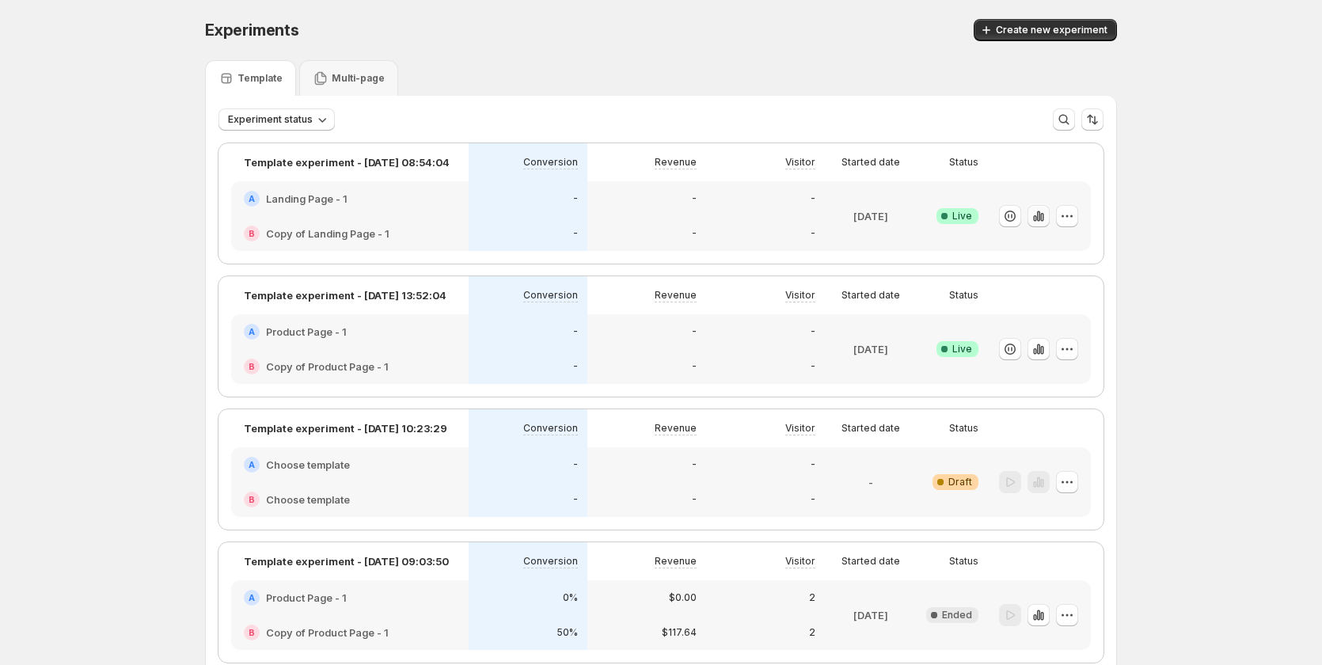
click at [1042, 221] on icon "button" at bounding box center [1038, 216] width 16 height 16
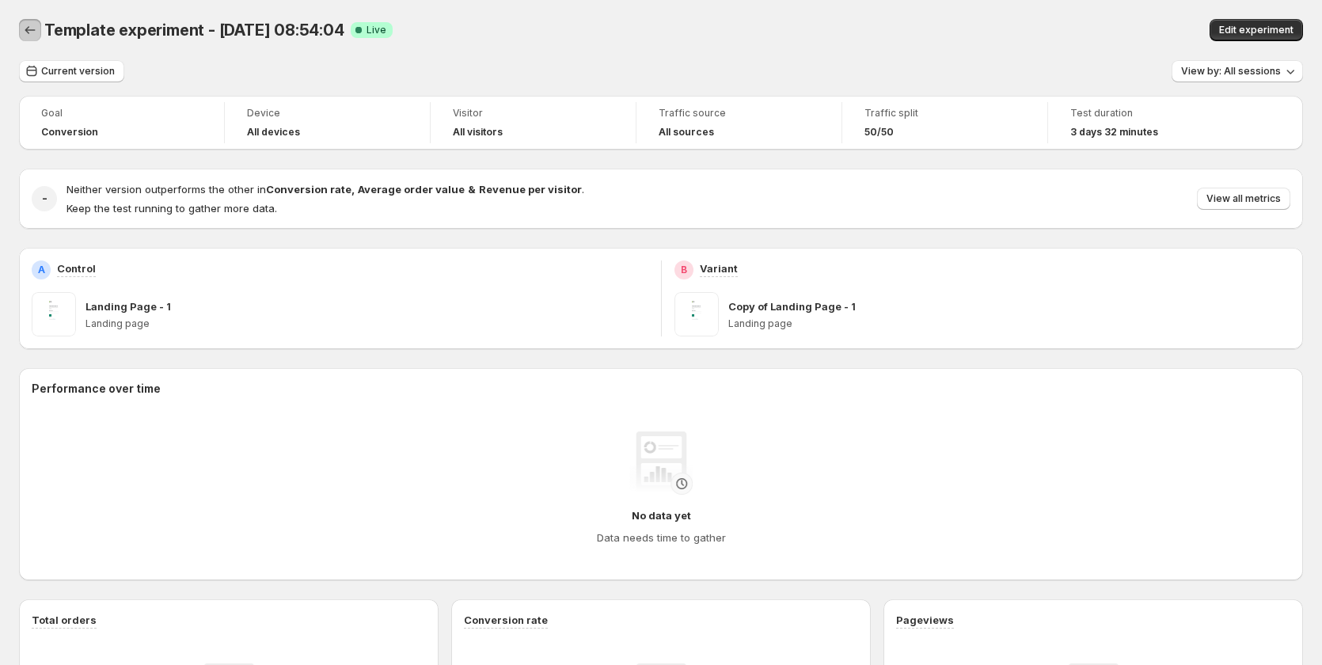
click at [35, 33] on icon "Back" at bounding box center [30, 30] width 16 height 16
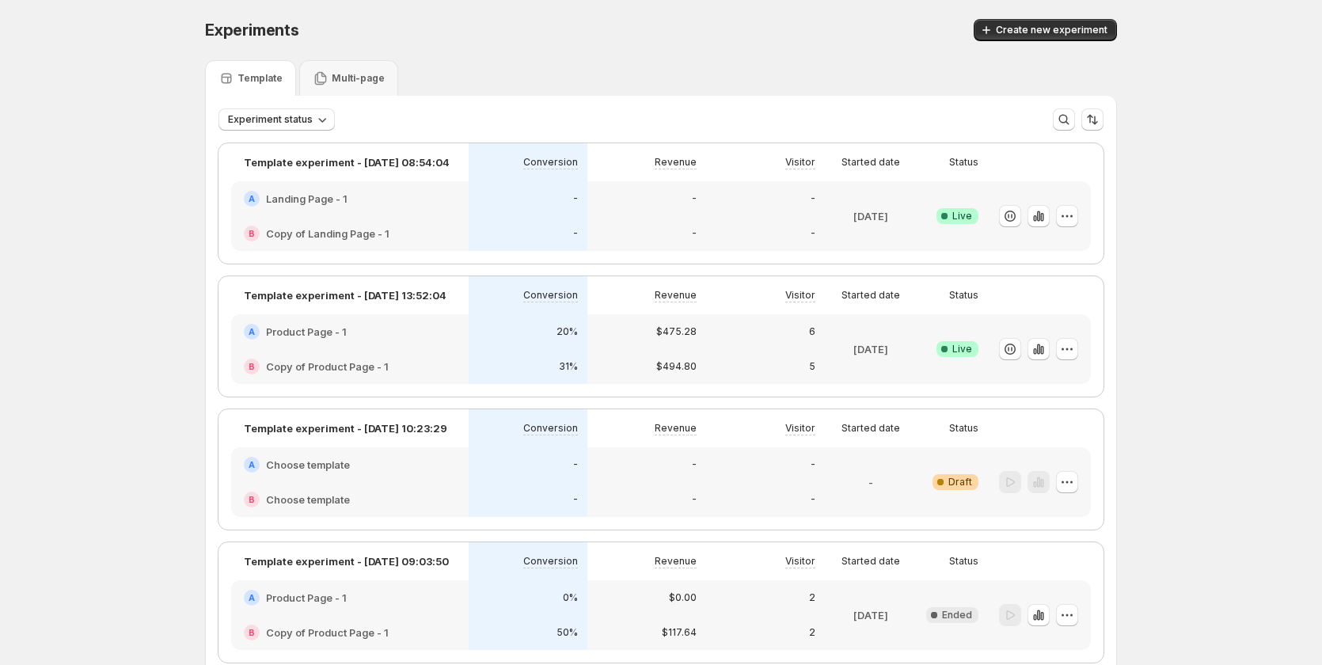
drag, startPoint x: 1243, startPoint y: 142, endPoint x: 1224, endPoint y: 144, distance: 18.3
click at [1243, 142] on div "Experiments. This page is ready Experiments Create new experiment Template Mult…" at bounding box center [661, 447] width 1322 height 894
click at [647, 347] on div "$475.28" at bounding box center [646, 331] width 119 height 35
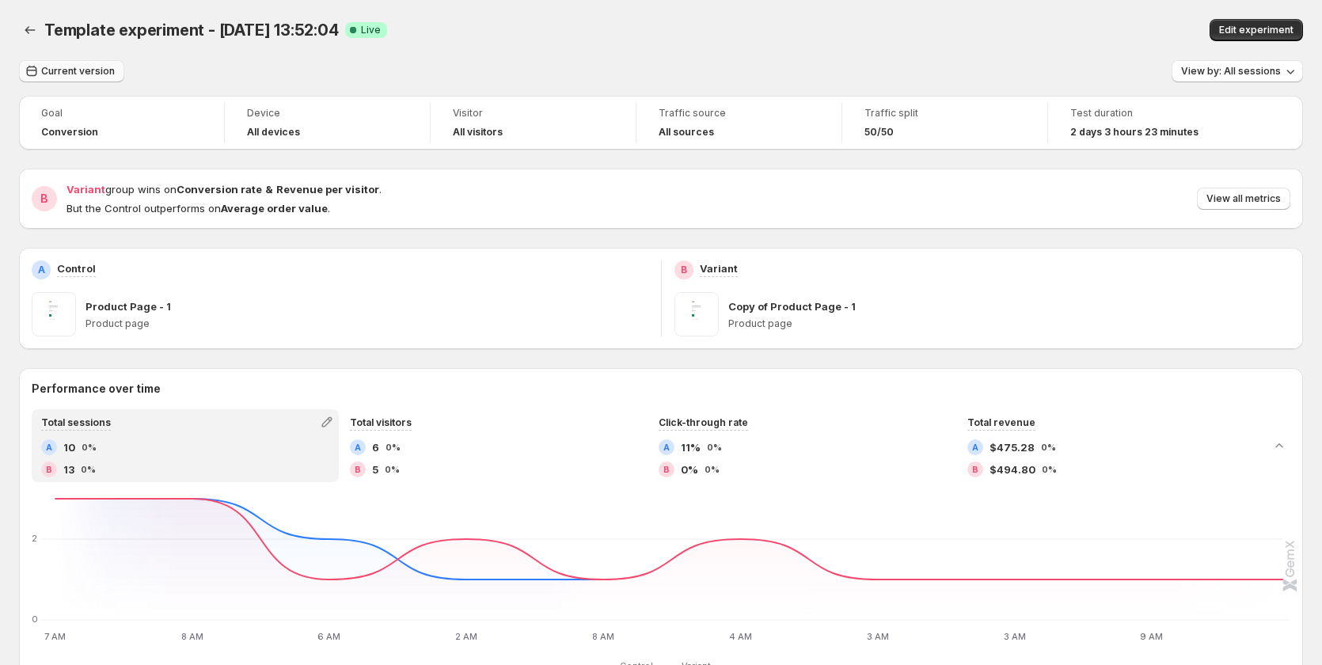
click at [54, 70] on span "Current version" at bounding box center [78, 71] width 74 height 13
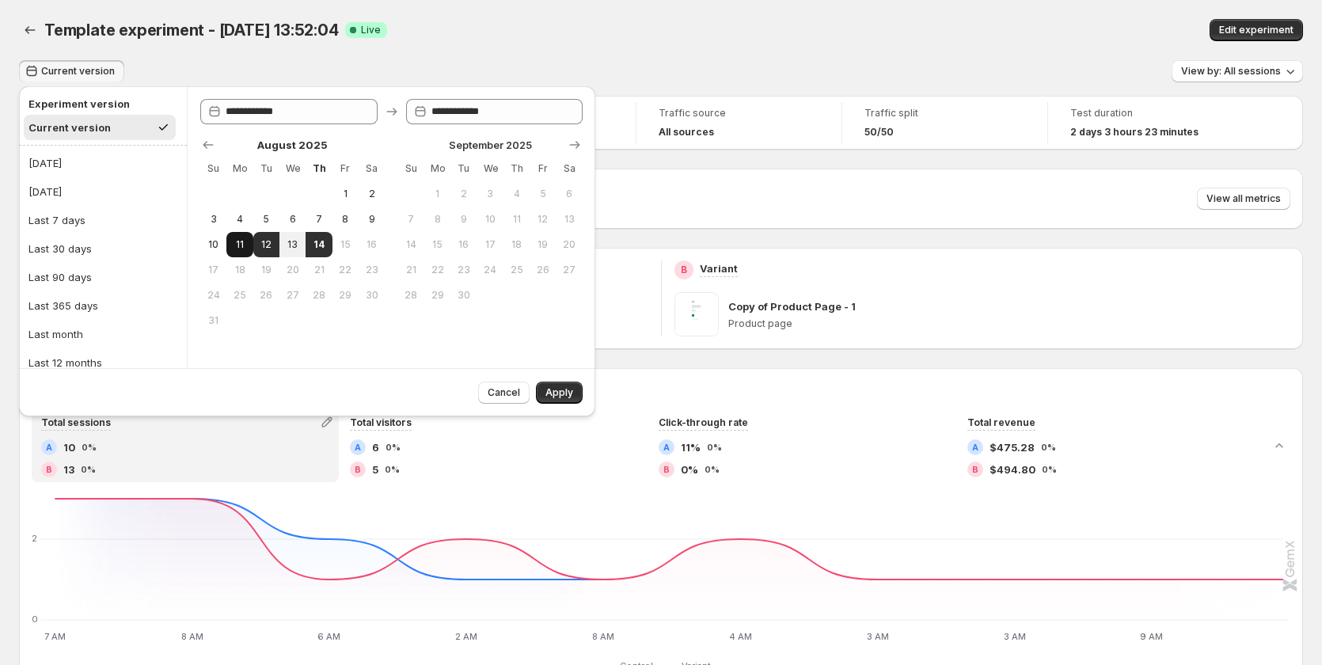
click at [252, 240] on button "11" at bounding box center [239, 244] width 26 height 25
type input "**********"
click at [311, 242] on button "14" at bounding box center [318, 244] width 26 height 25
type input "**********"
click at [554, 390] on span "Apply" at bounding box center [559, 392] width 28 height 13
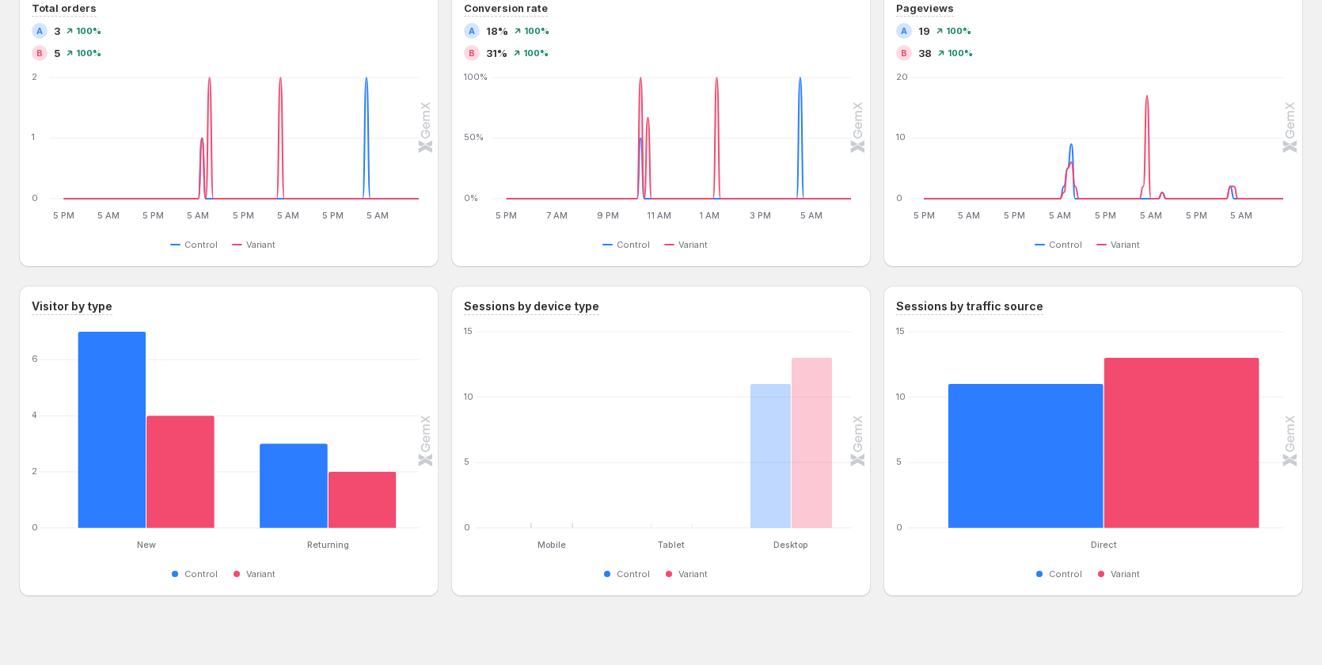
scroll to position [736, 0]
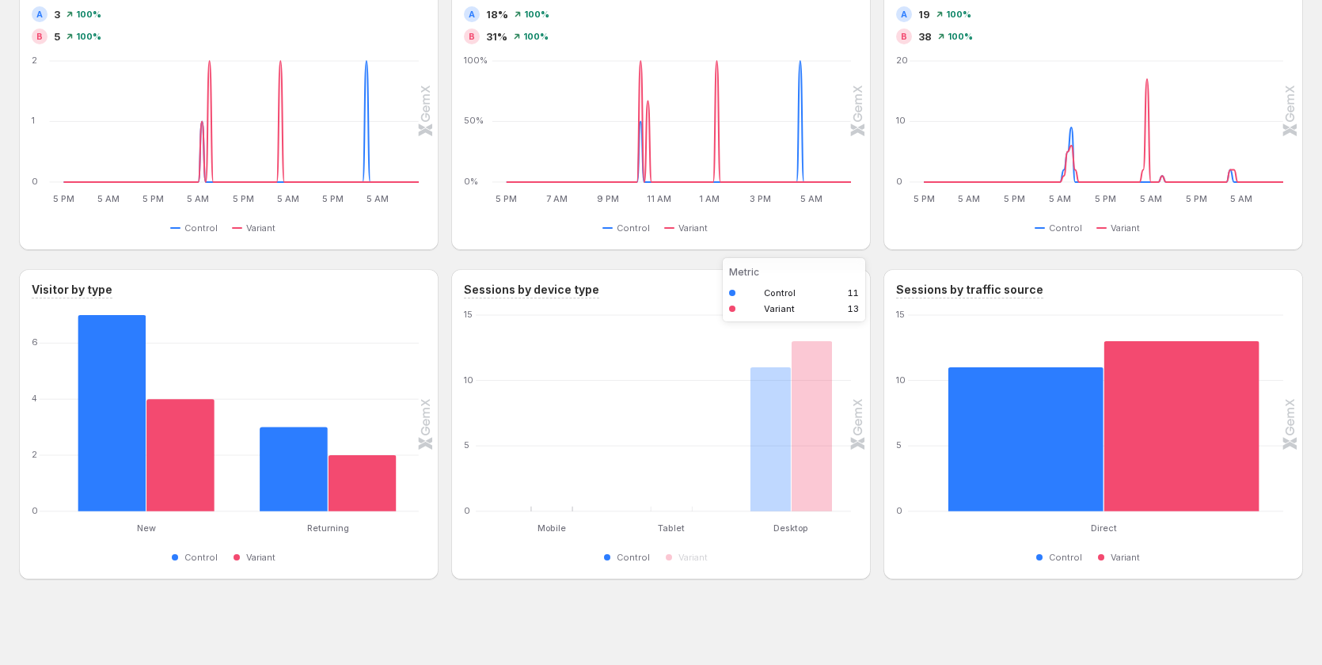
click at [778, 467] on rect "Control 11" at bounding box center [770, 420] width 41 height 182
click at [823, 465] on rect "Variant 13" at bounding box center [811, 413] width 41 height 196
click at [608, 558] on span at bounding box center [606, 556] width 9 height 9
click at [688, 556] on span "Variant" at bounding box center [692, 557] width 29 height 13
click at [807, 436] on rect "Variant 13" at bounding box center [811, 413] width 41 height 196
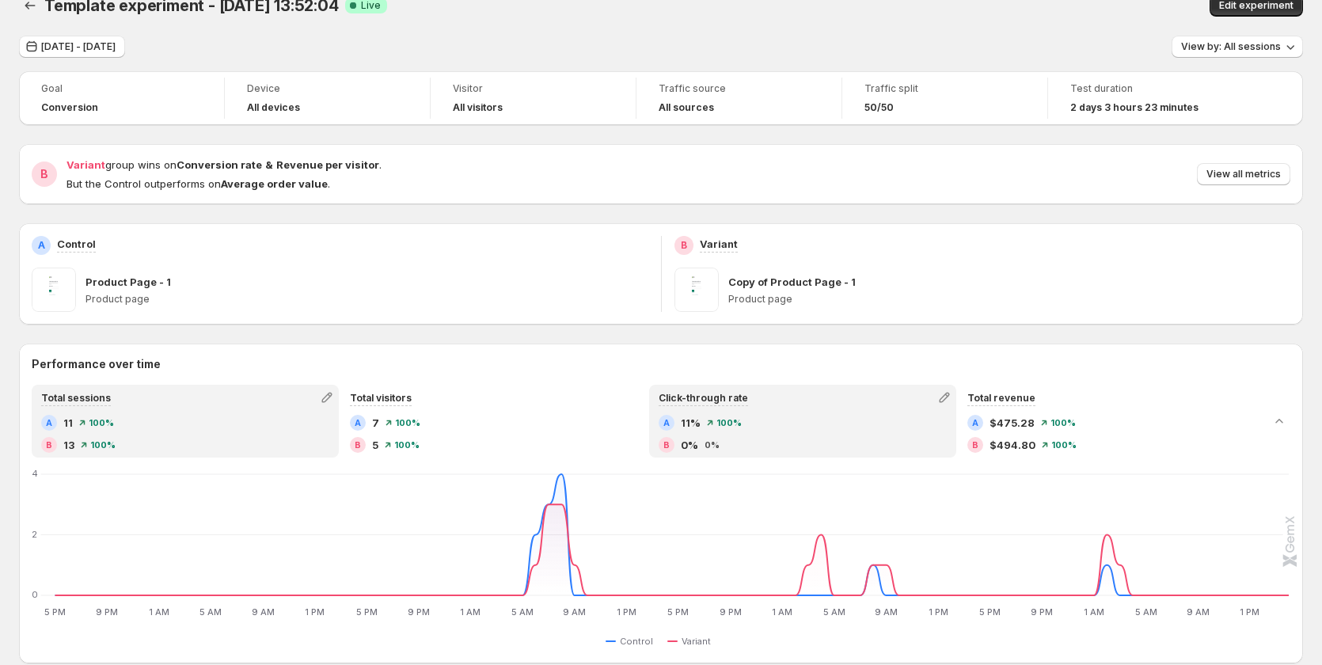
scroll to position [0, 0]
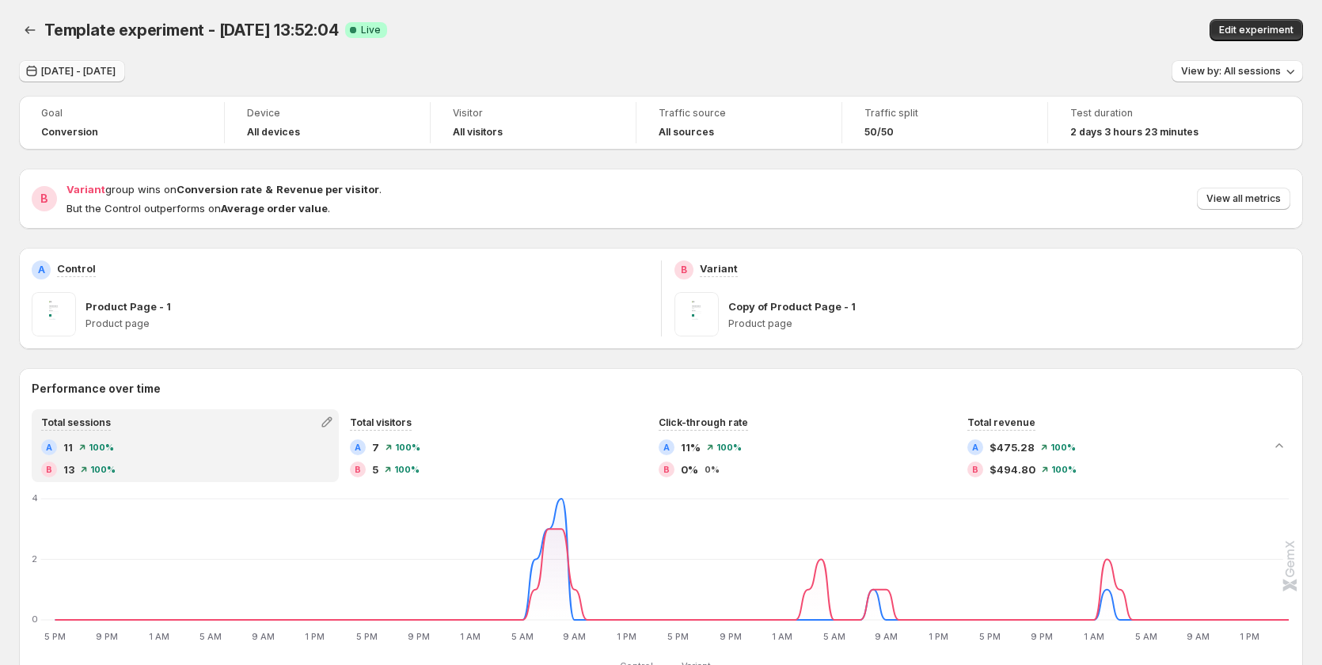
click at [114, 66] on span "Aug 11, 2025 - Aug 14, 2025" at bounding box center [78, 71] width 74 height 13
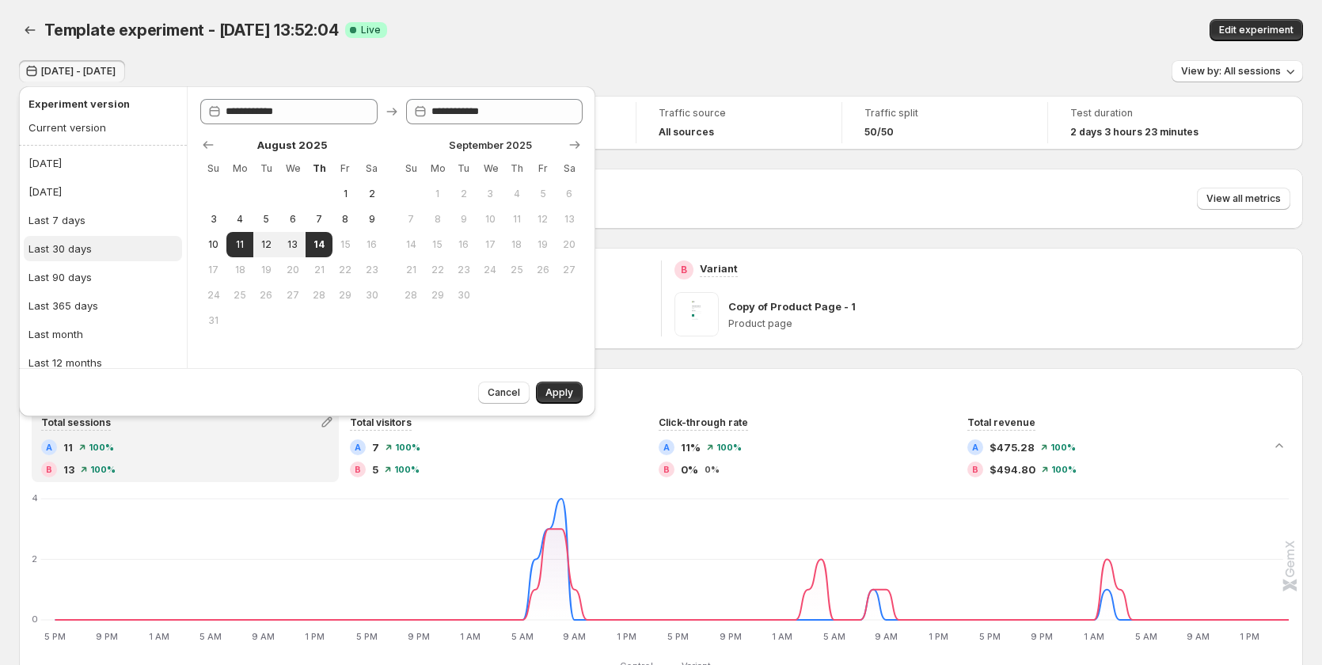
click at [85, 249] on div "Last 30 days" at bounding box center [59, 249] width 63 height 16
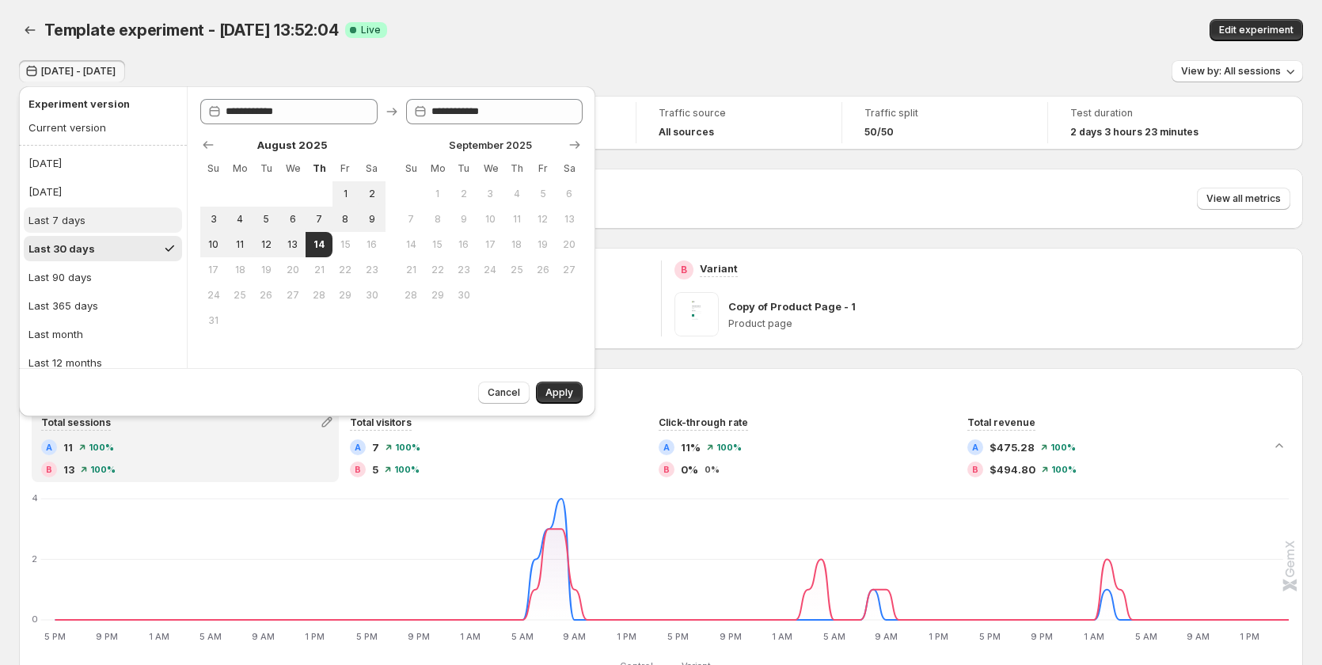
click at [82, 222] on div "Last 7 days" at bounding box center [56, 220] width 57 height 16
type input "**********"
click at [556, 393] on span "Apply" at bounding box center [559, 392] width 28 height 13
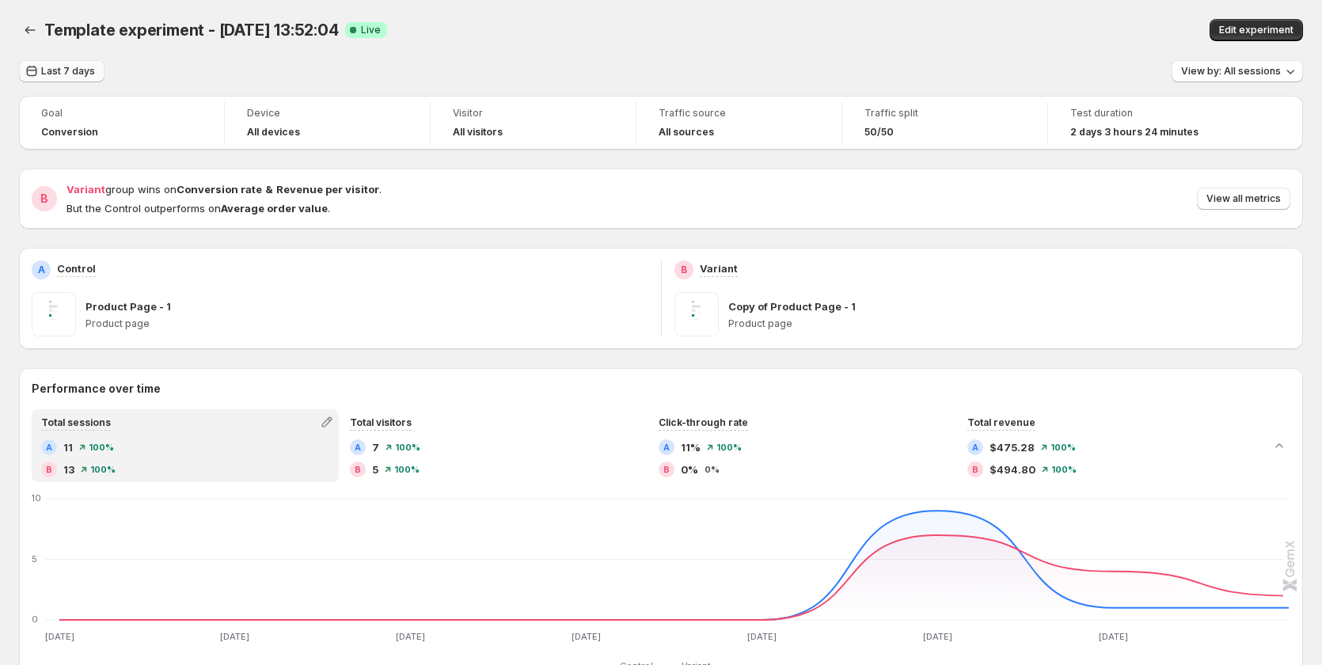
click at [59, 67] on span "Last 7 days" at bounding box center [68, 71] width 54 height 13
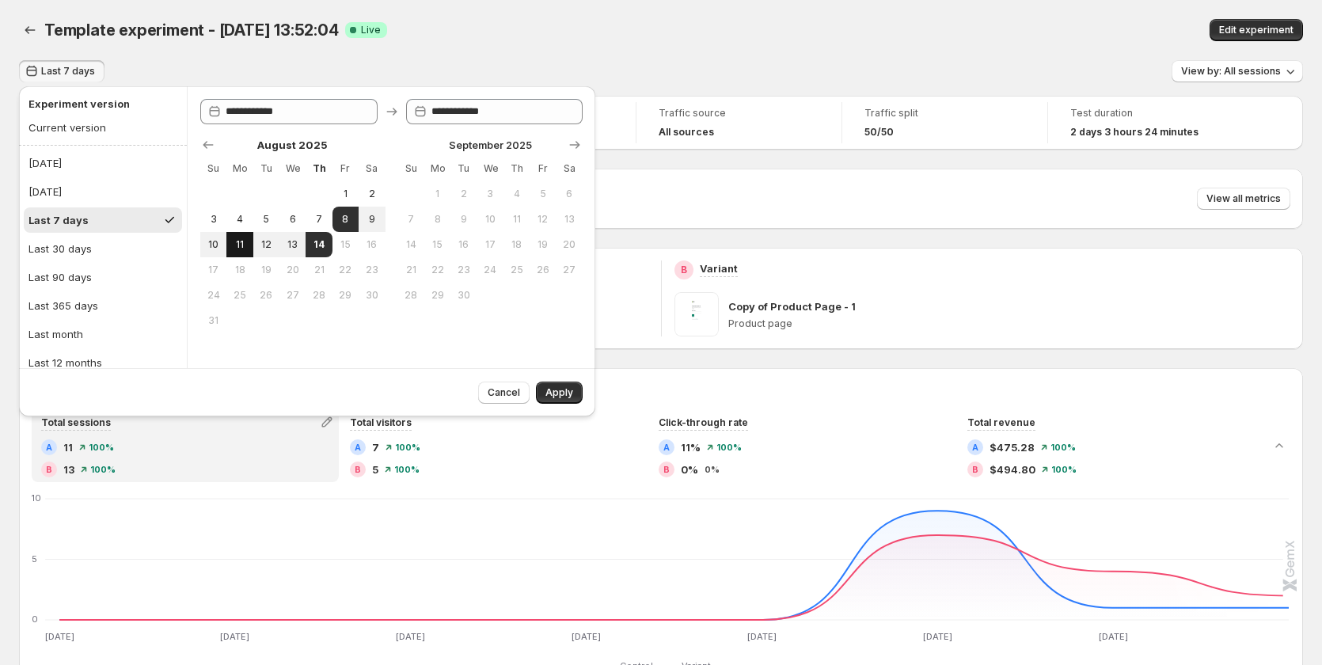
drag, startPoint x: 245, startPoint y: 244, endPoint x: 277, endPoint y: 244, distance: 32.4
click at [247, 244] on button "11" at bounding box center [239, 244] width 26 height 25
type input "**********"
click at [319, 241] on span "14" at bounding box center [318, 244] width 13 height 13
type input "**********"
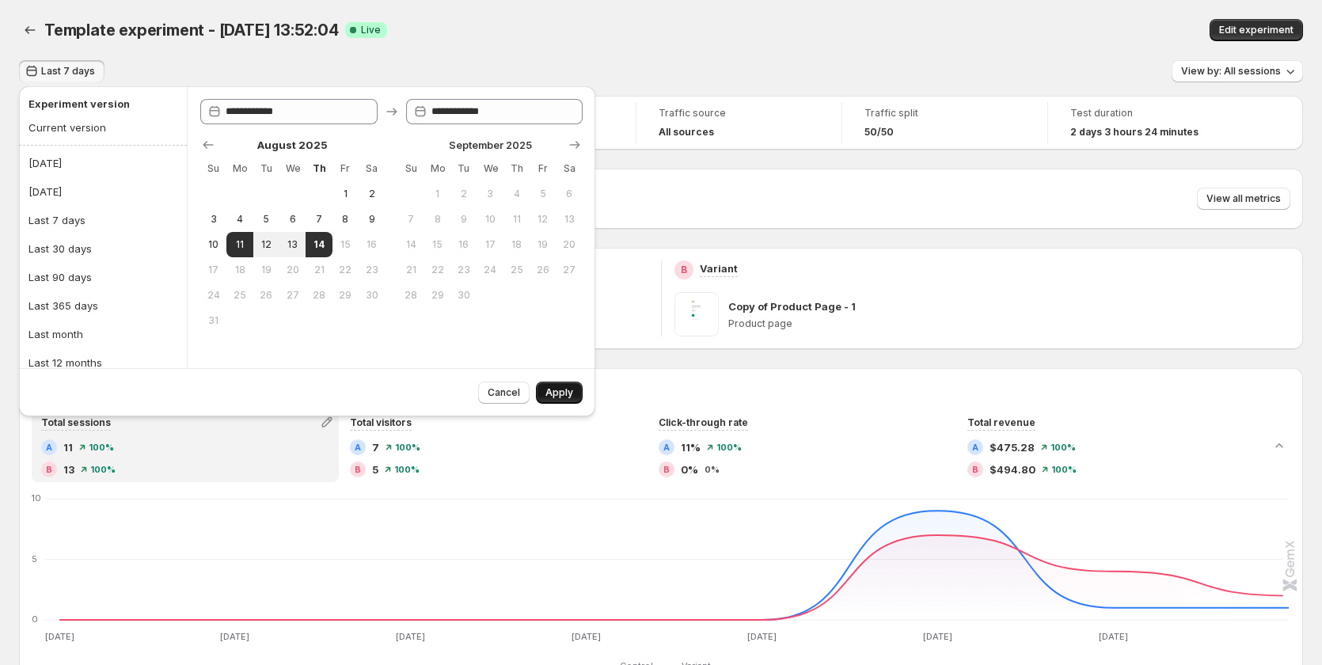
drag, startPoint x: 560, startPoint y: 390, endPoint x: 751, endPoint y: 400, distance: 191.8
click at [560, 391] on span "Apply" at bounding box center [559, 392] width 28 height 13
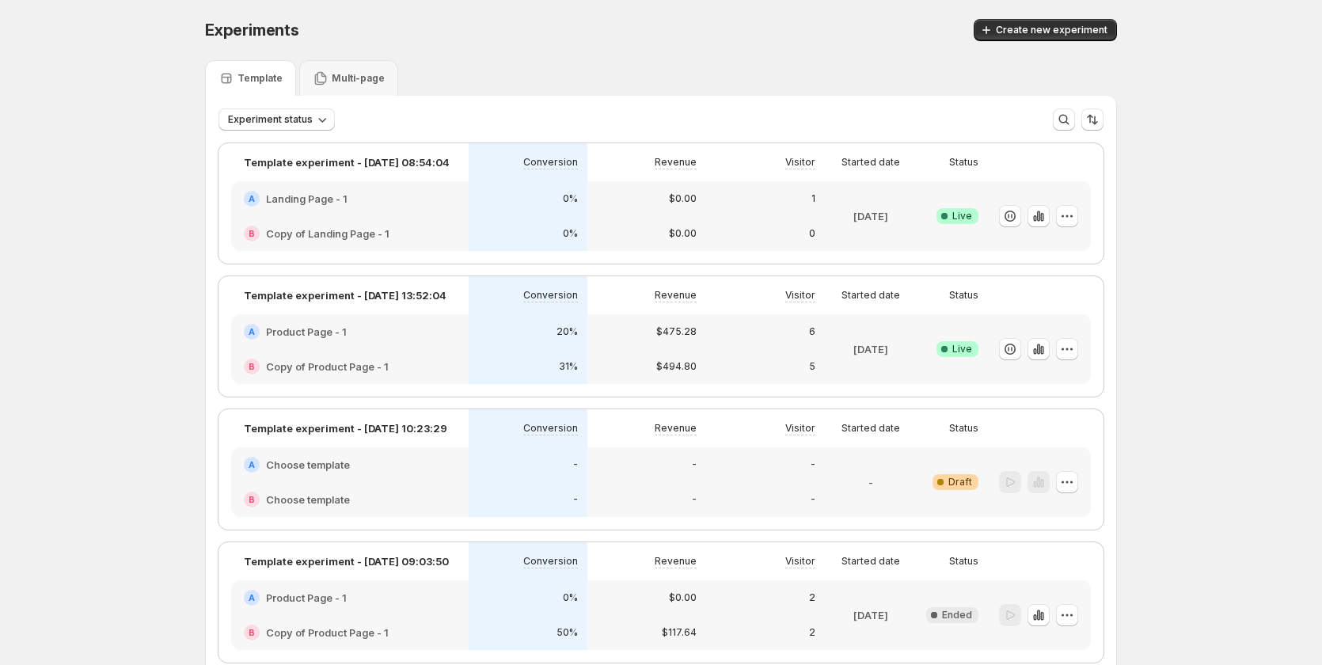
click at [412, 339] on div "A Product Page - 1" at bounding box center [349, 331] width 237 height 35
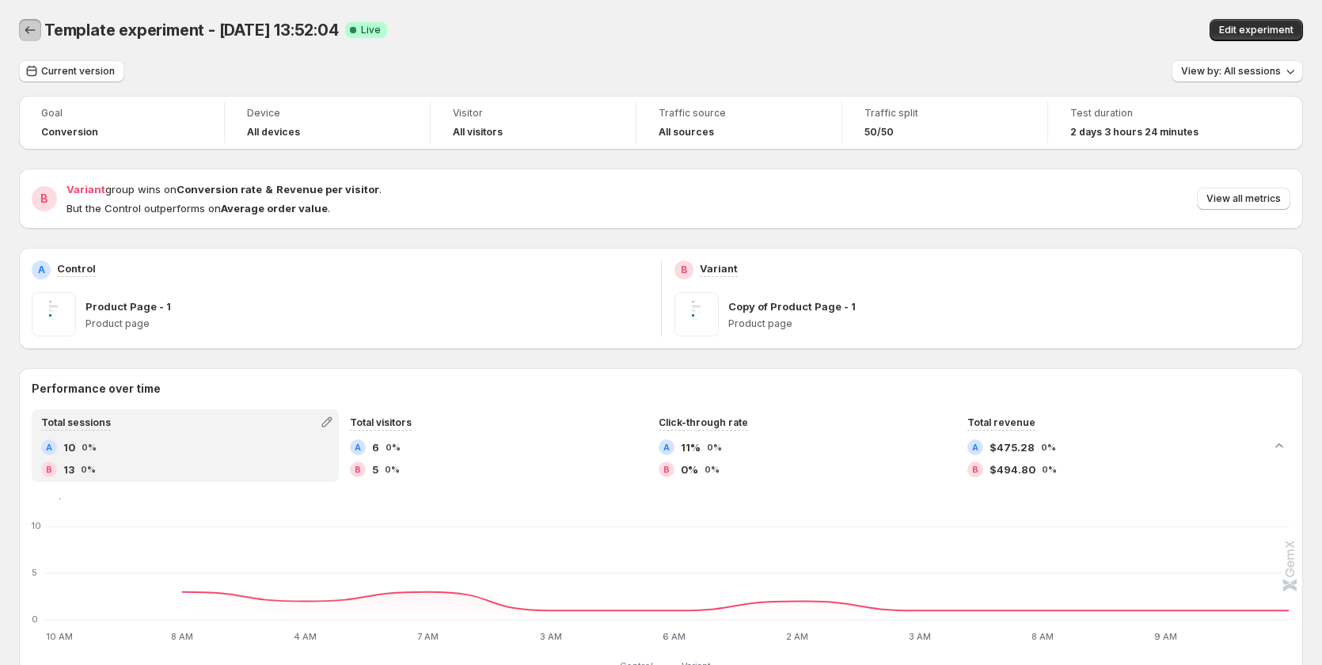
drag, startPoint x: 32, startPoint y: 28, endPoint x: 82, endPoint y: 47, distance: 54.1
click at [36, 28] on icon "Back" at bounding box center [30, 30] width 16 height 16
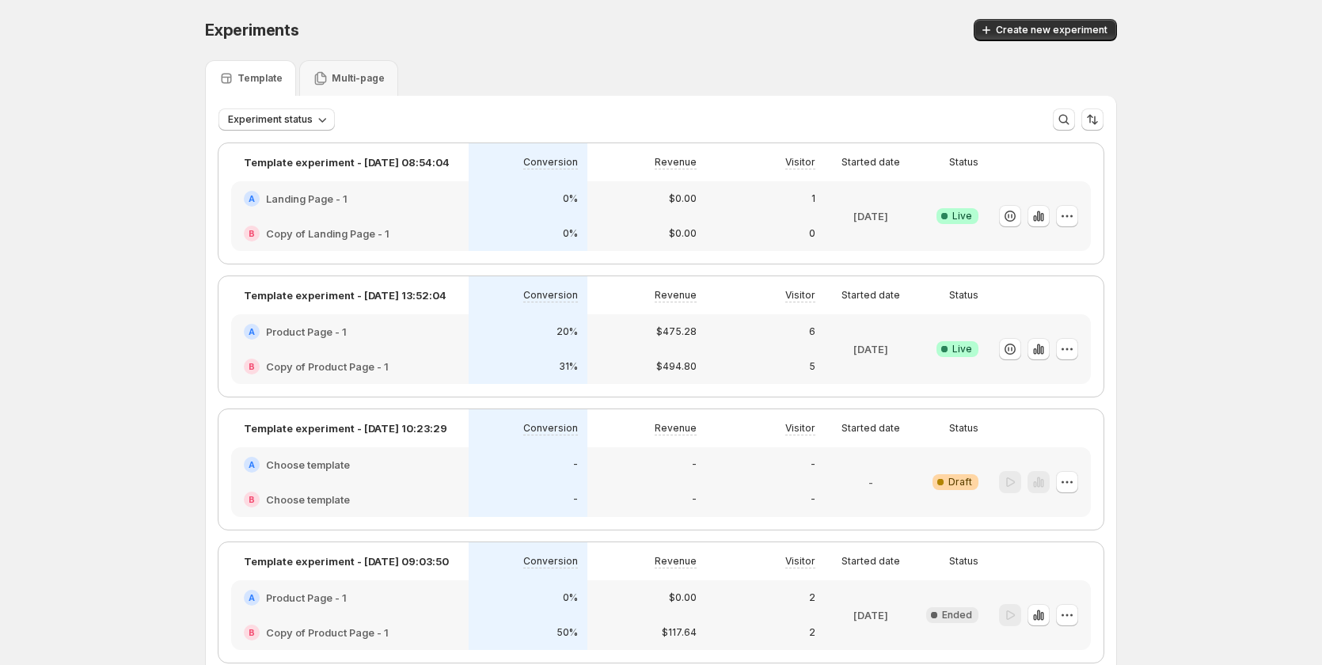
click at [446, 344] on div "A Product Page - 1" at bounding box center [349, 331] width 237 height 35
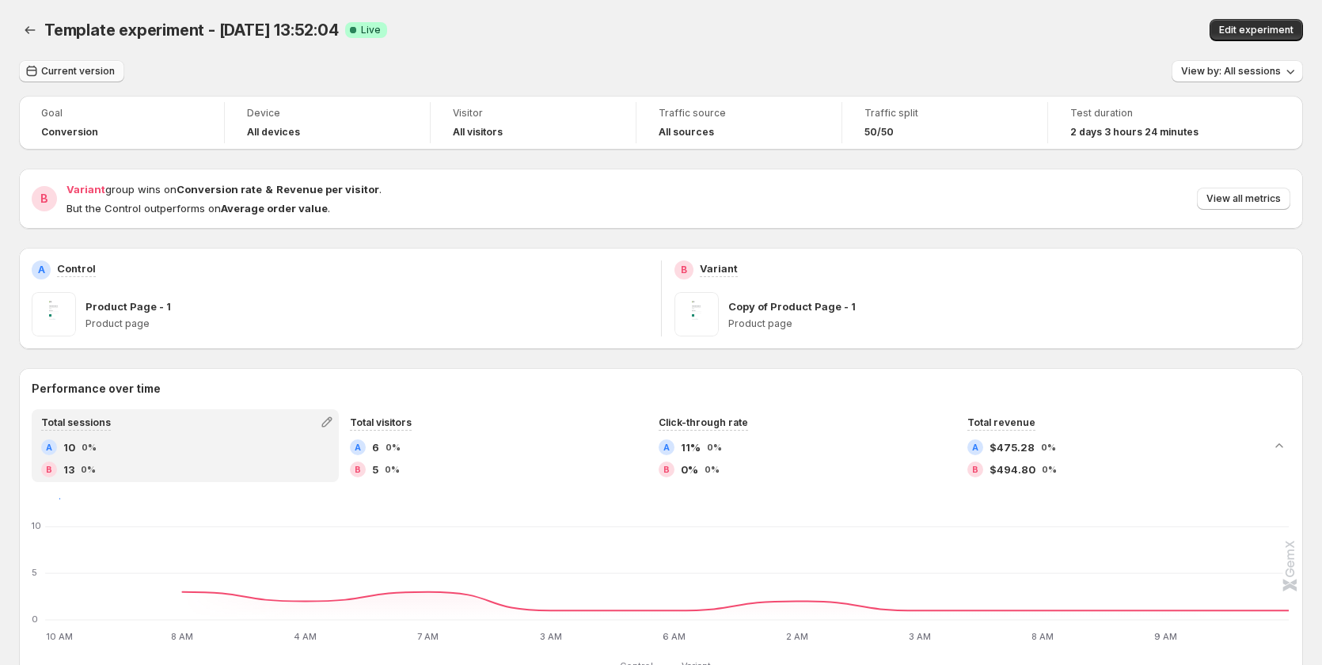
click at [77, 65] on button "Current version" at bounding box center [71, 71] width 105 height 22
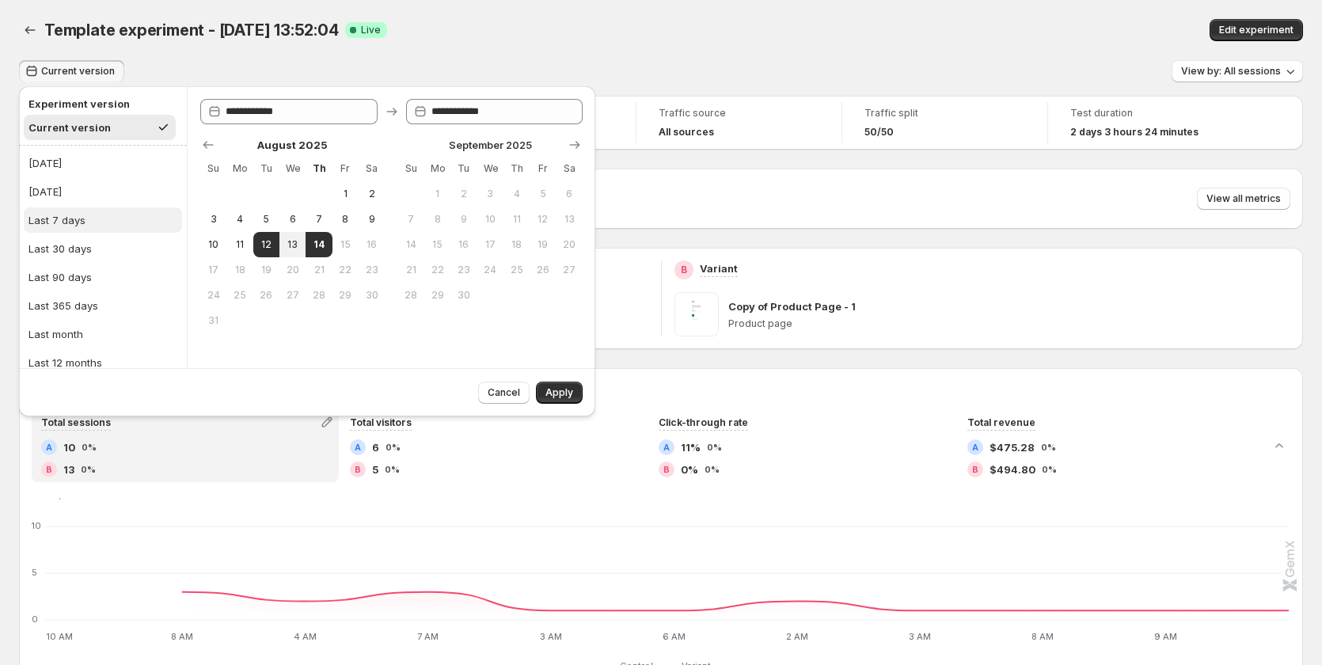
click at [96, 213] on button "Last 7 days" at bounding box center [103, 219] width 158 height 25
type input "**********"
click at [552, 387] on span "Apply" at bounding box center [559, 392] width 28 height 13
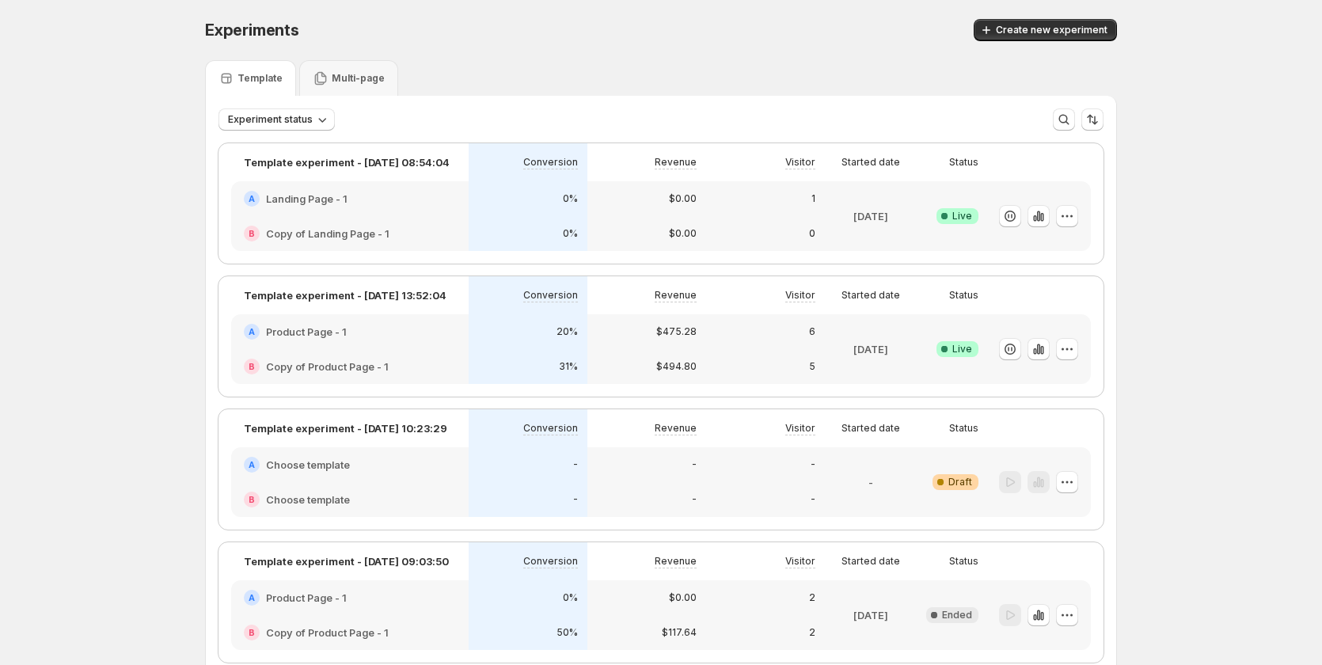
click at [450, 351] on div "B Copy of Product Page - 1" at bounding box center [349, 366] width 237 height 35
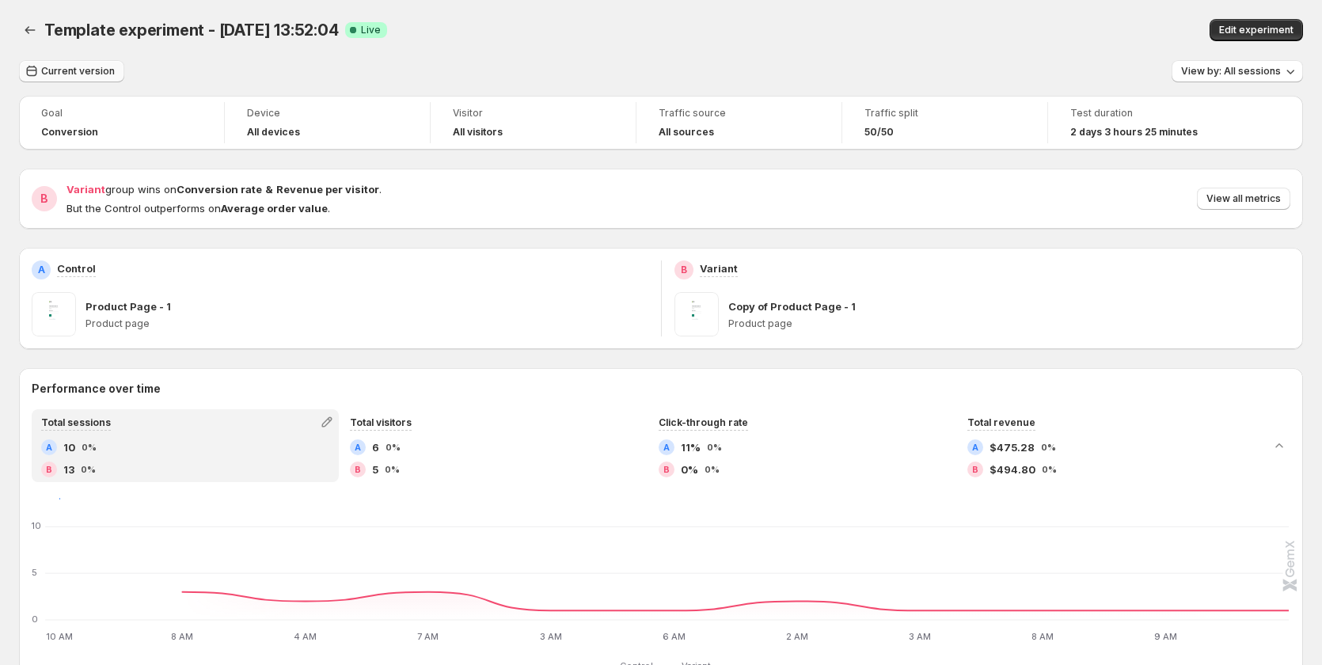
click at [87, 70] on span "Current version" at bounding box center [78, 71] width 74 height 13
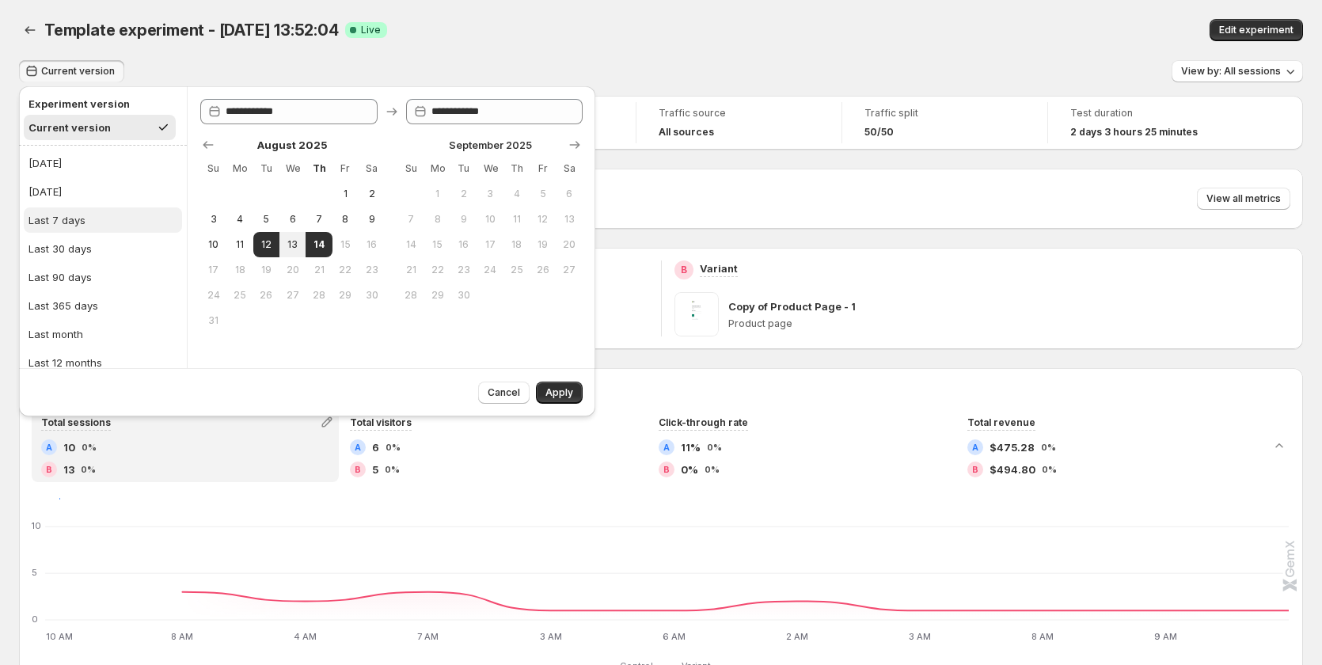
click at [95, 211] on button "Last 7 days" at bounding box center [103, 219] width 158 height 25
type input "**********"
click at [538, 386] on button "Apply" at bounding box center [559, 392] width 47 height 22
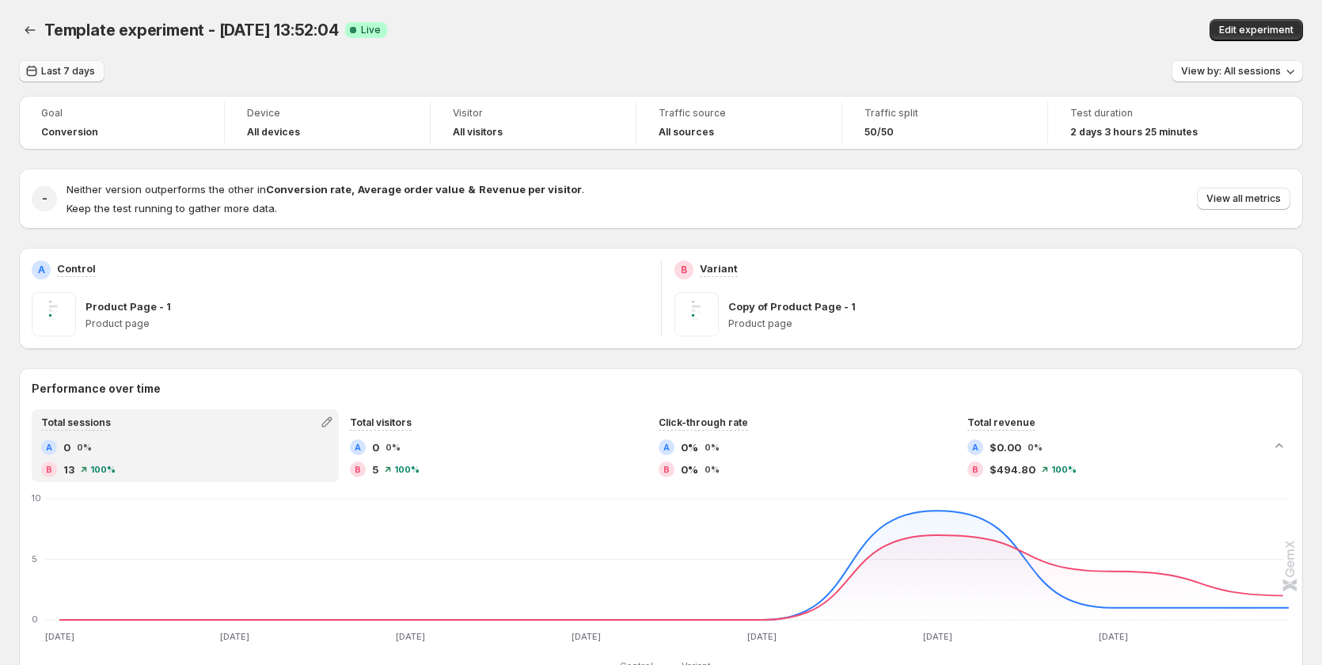
click at [79, 75] on span "Last 7 days" at bounding box center [68, 71] width 54 height 13
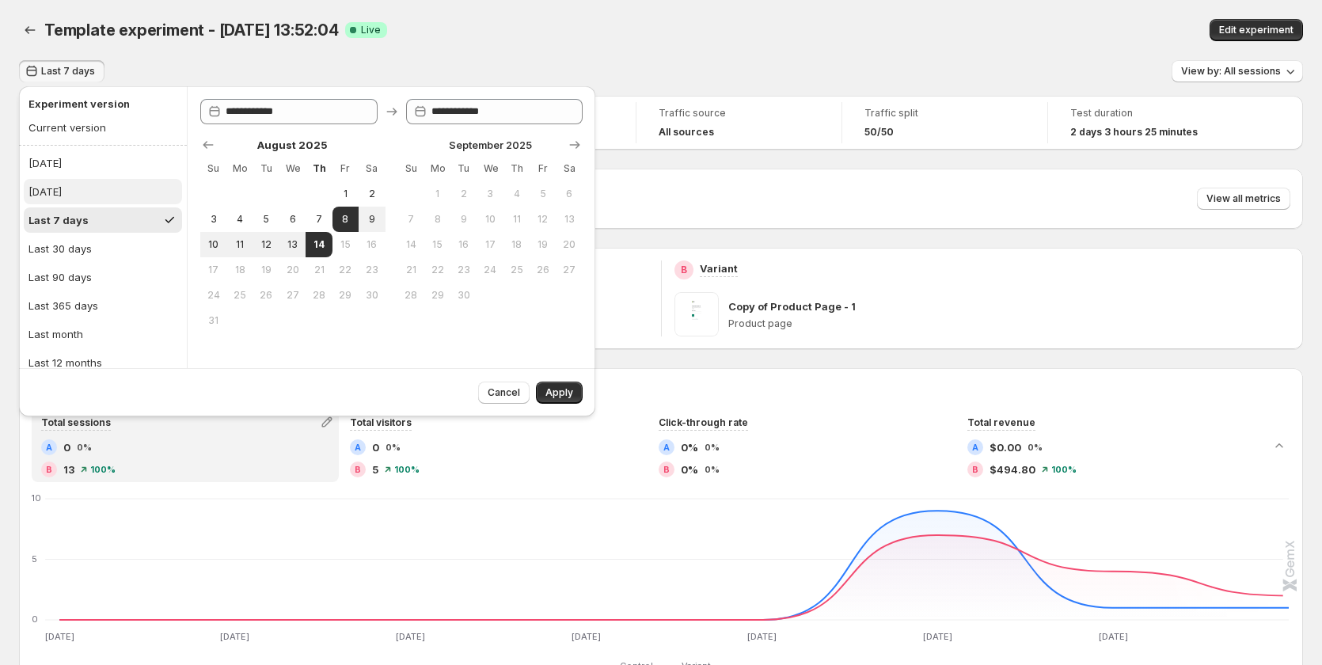
click at [99, 194] on button "Yesterday" at bounding box center [103, 191] width 158 height 25
type input "**********"
click at [98, 226] on button "Last 7 days" at bounding box center [103, 219] width 158 height 25
type input "**********"
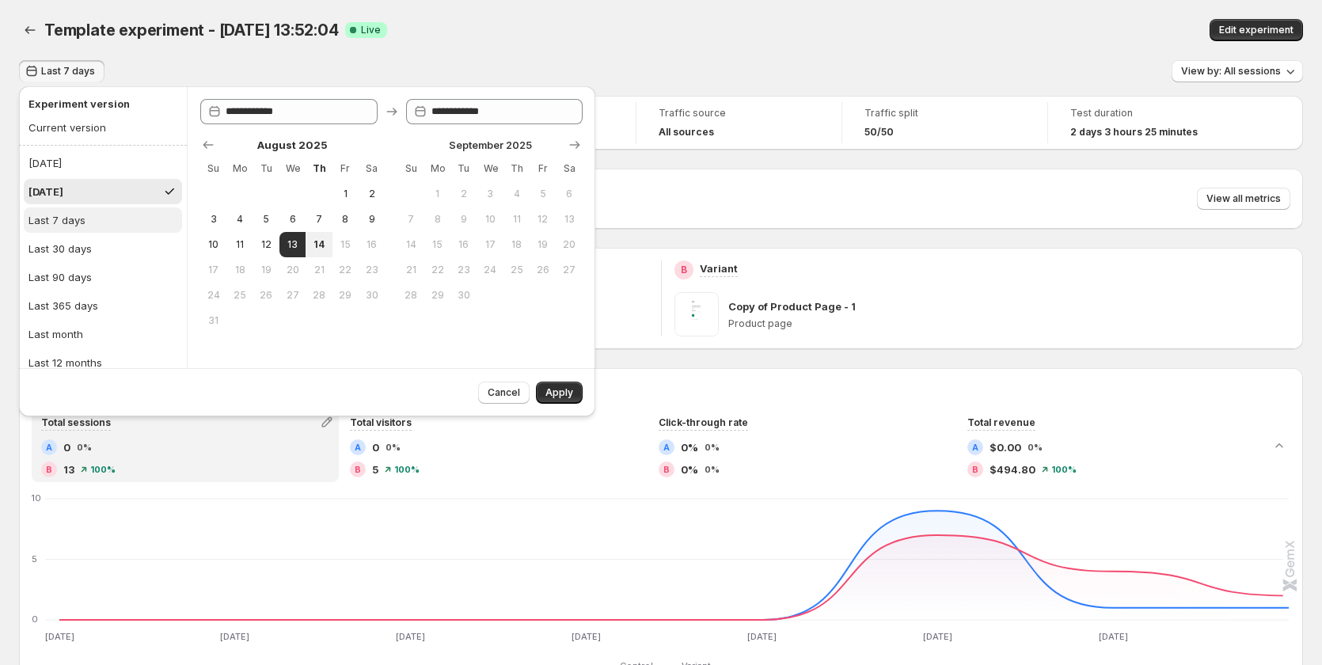
type input "**********"
click at [560, 392] on span "Apply" at bounding box center [559, 392] width 28 height 13
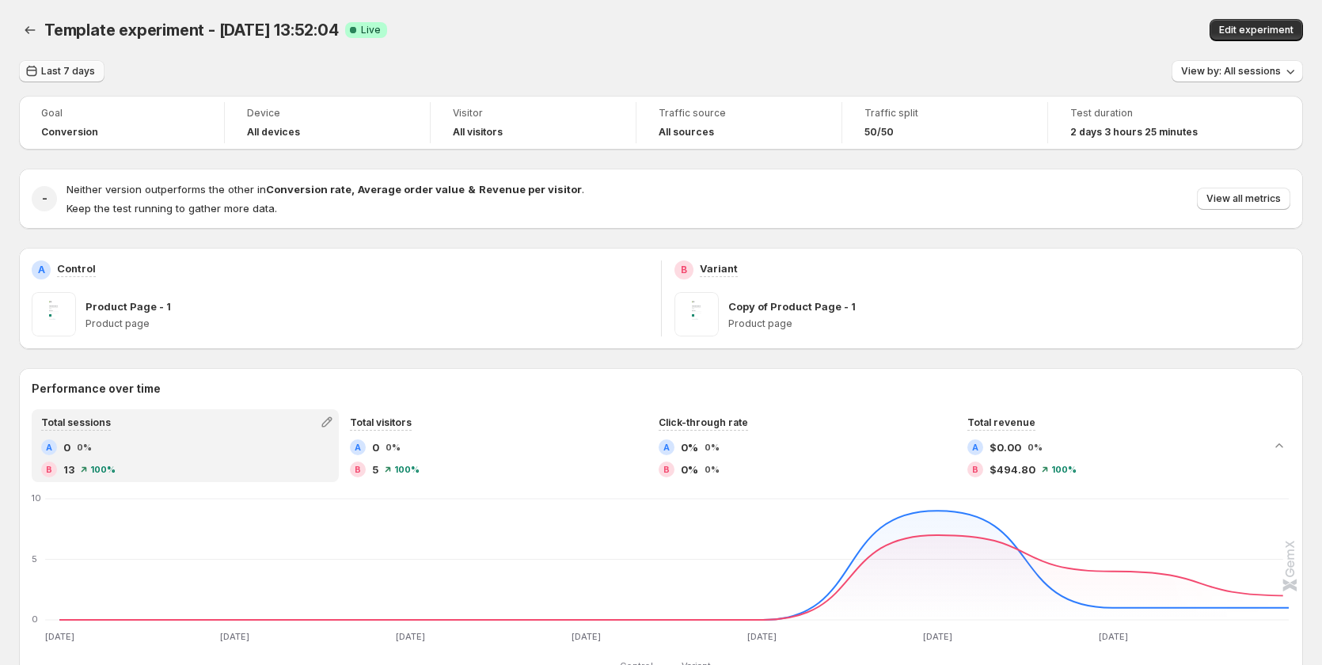
drag, startPoint x: 47, startPoint y: 79, endPoint x: 56, endPoint y: 79, distance: 9.5
click at [47, 79] on button "Last 7 days" at bounding box center [61, 71] width 85 height 22
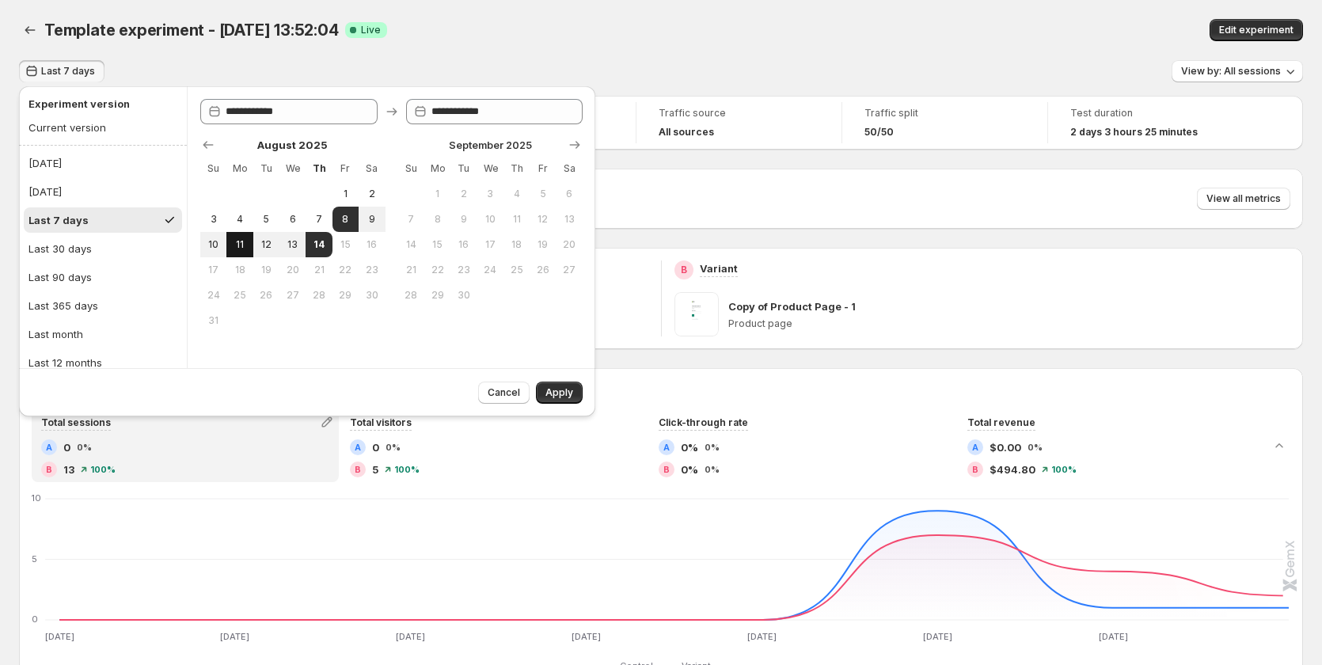
click at [230, 238] on button "11" at bounding box center [239, 244] width 26 height 25
type input "**********"
click at [311, 242] on button "14" at bounding box center [318, 244] width 26 height 25
type input "**********"
click at [563, 397] on span "Apply" at bounding box center [559, 392] width 28 height 13
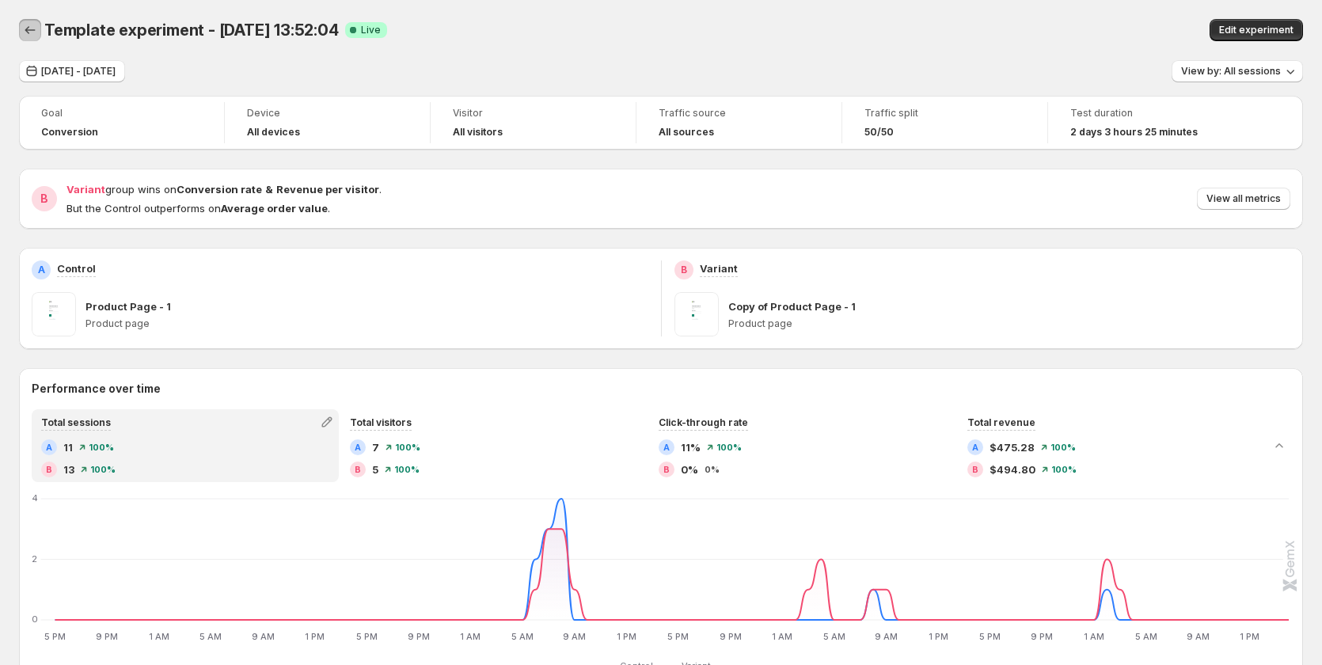
drag, startPoint x: 32, startPoint y: 29, endPoint x: 158, endPoint y: 71, distance: 132.6
click at [33, 29] on icon "Back" at bounding box center [30, 30] width 16 height 16
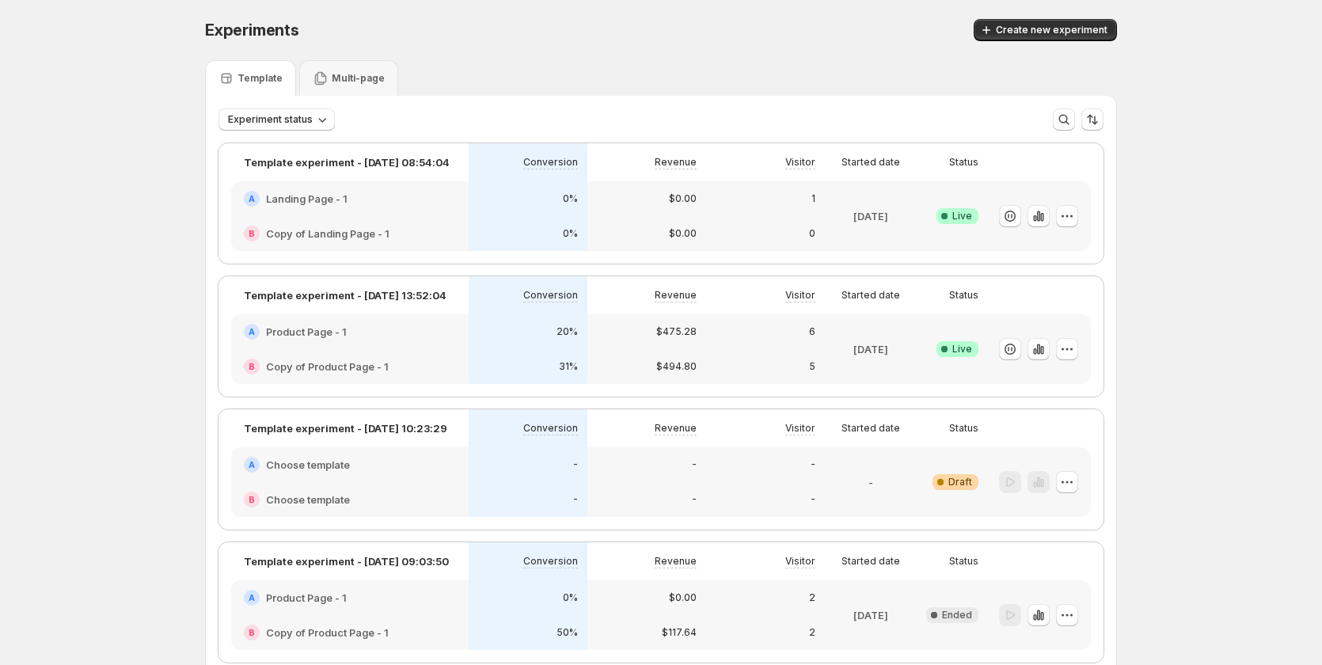
click at [554, 336] on div "20%" at bounding box center [528, 332] width 100 height 16
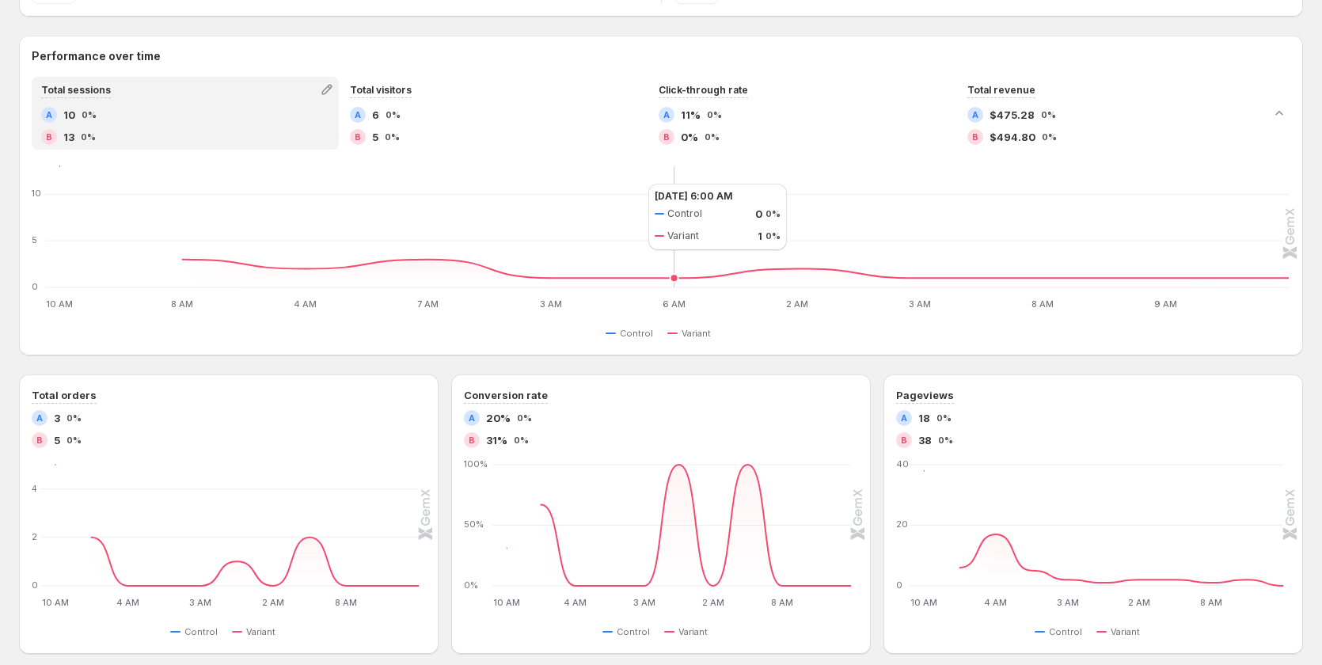
scroll to position [475, 0]
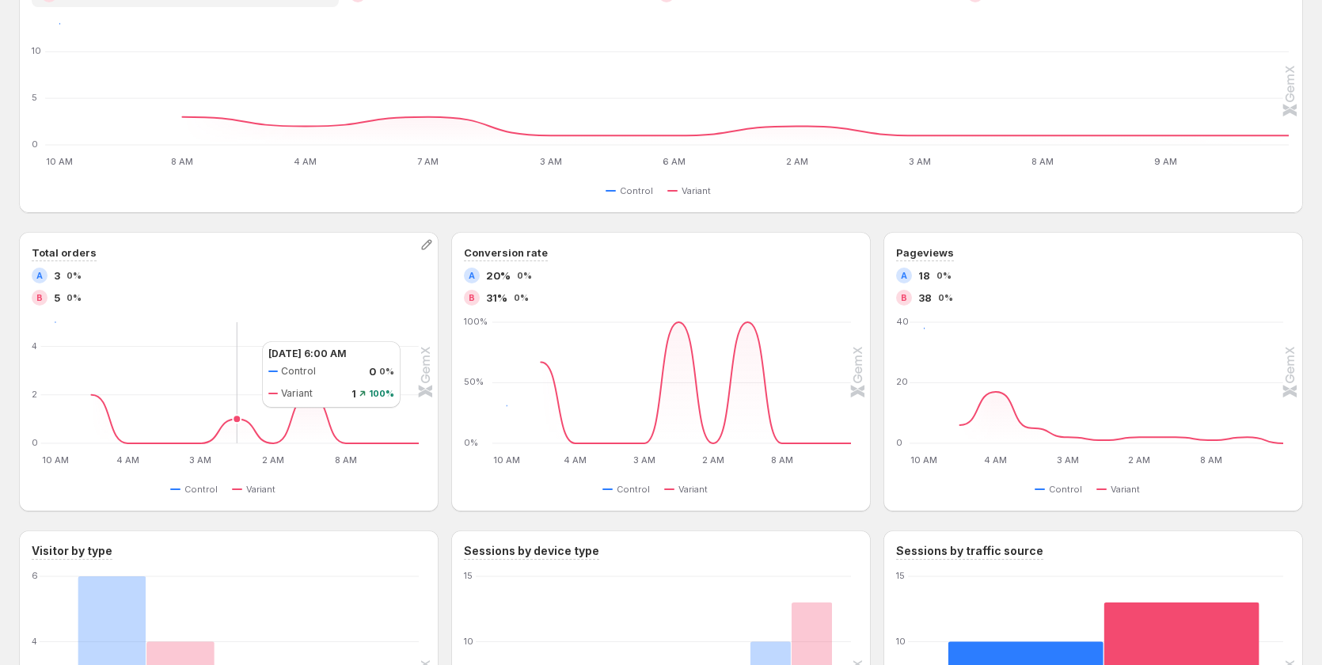
click at [246, 341] on icon "10 AM 10 AM 4 AM 4 AM 3 AM 3 AM 2 AM 2 AM 8 AM 8 AM 0 2 4 10 AM 8 AM 4 AM 7 AM …" at bounding box center [225, 392] width 385 height 149
click at [1002, 423] on icon "10 AM 10 AM 4 AM 4 AM 3 AM 3 AM 2 AM 2 AM 8 AM 8 AM 0 20 40 10 AM 8 AM 4 AM 7 A…" at bounding box center [1089, 392] width 385 height 149
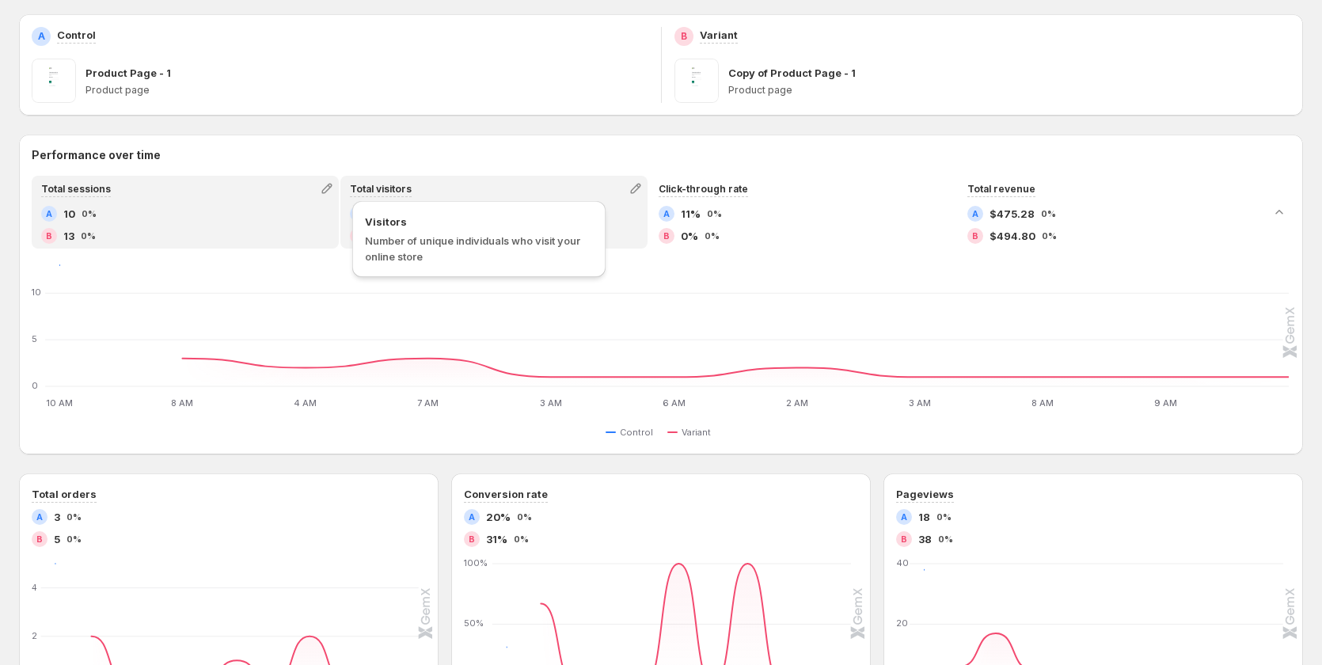
scroll to position [0, 0]
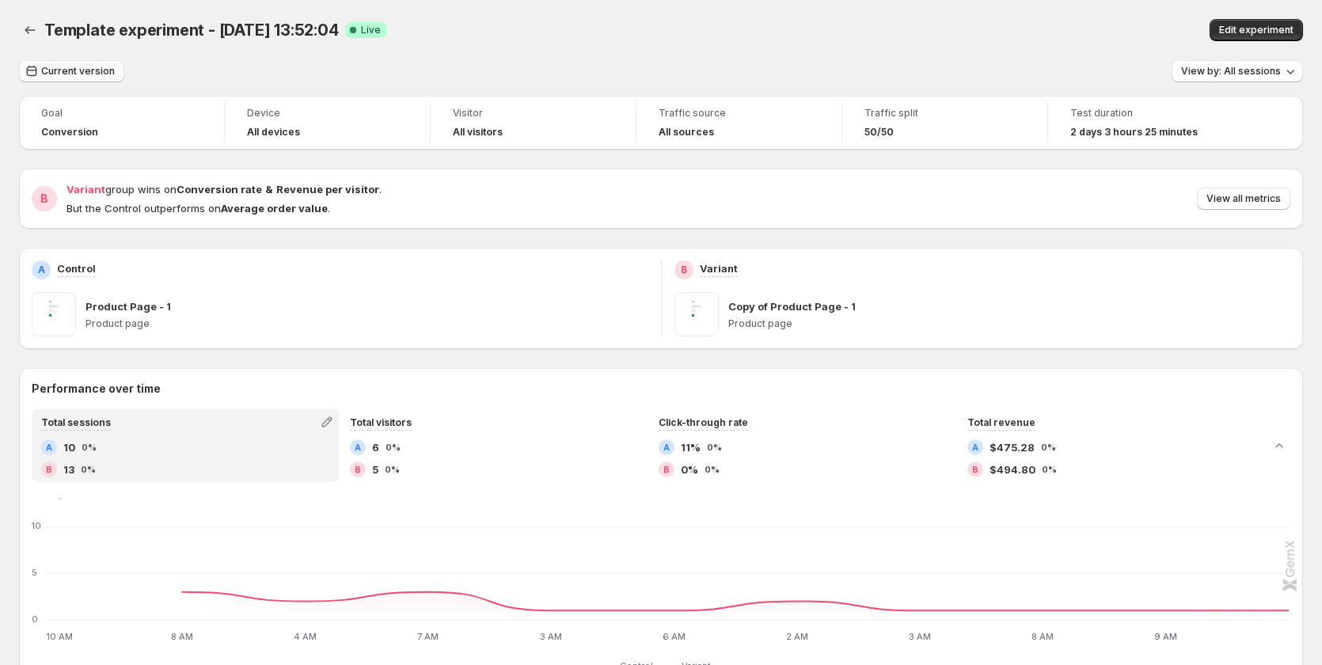
click at [83, 73] on span "Current version" at bounding box center [78, 71] width 74 height 13
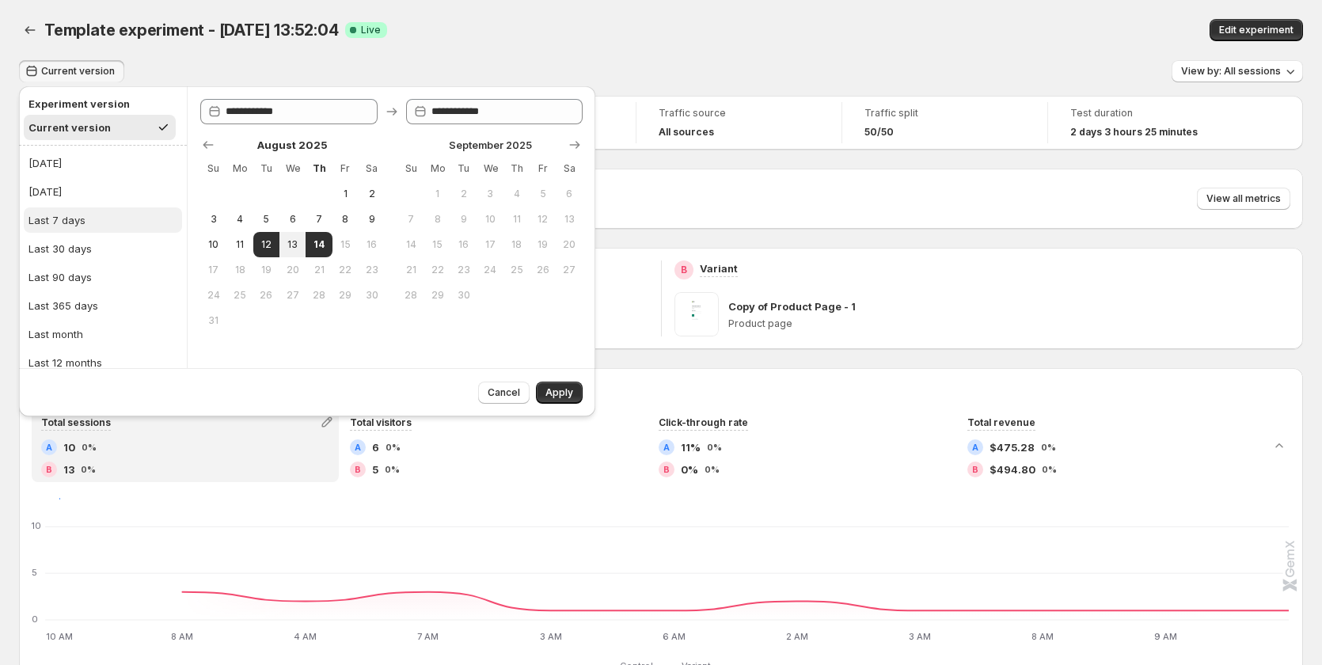
click at [101, 222] on button "Last 7 days" at bounding box center [103, 219] width 158 height 25
type input "**********"
click at [552, 397] on span "Apply" at bounding box center [559, 392] width 28 height 13
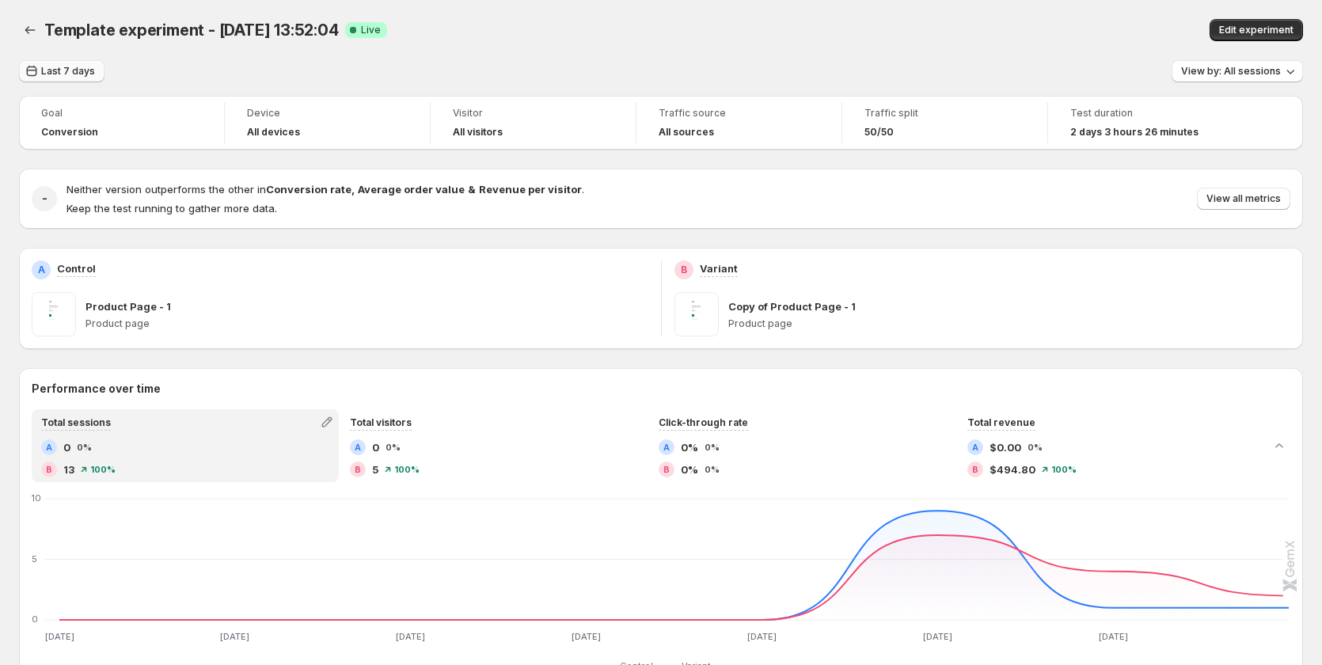
click at [53, 67] on span "Last 7 days" at bounding box center [68, 71] width 54 height 13
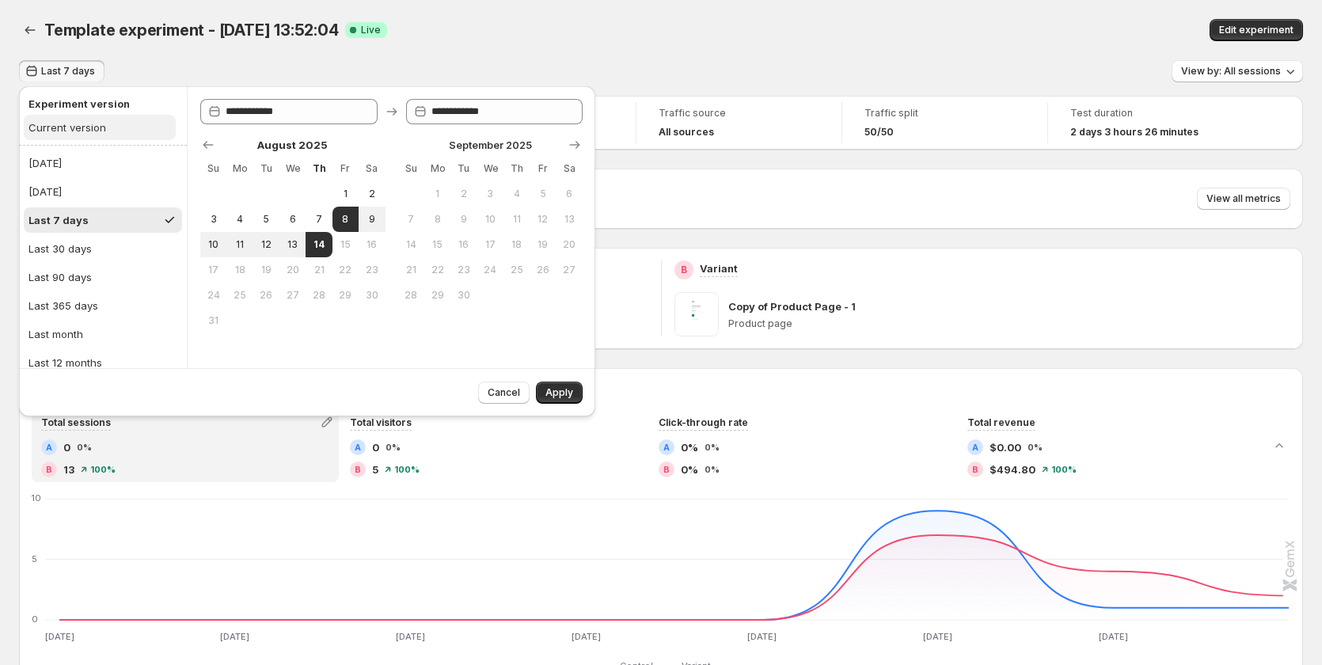
click at [89, 135] on div "Current version" at bounding box center [67, 128] width 78 height 16
type input "**********"
drag, startPoint x: 589, startPoint y: 389, endPoint x: 568, endPoint y: 393, distance: 21.0
click at [576, 393] on div "Cancel Apply" at bounding box center [307, 392] width 576 height 48
click at [566, 393] on span "Apply" at bounding box center [559, 392] width 28 height 13
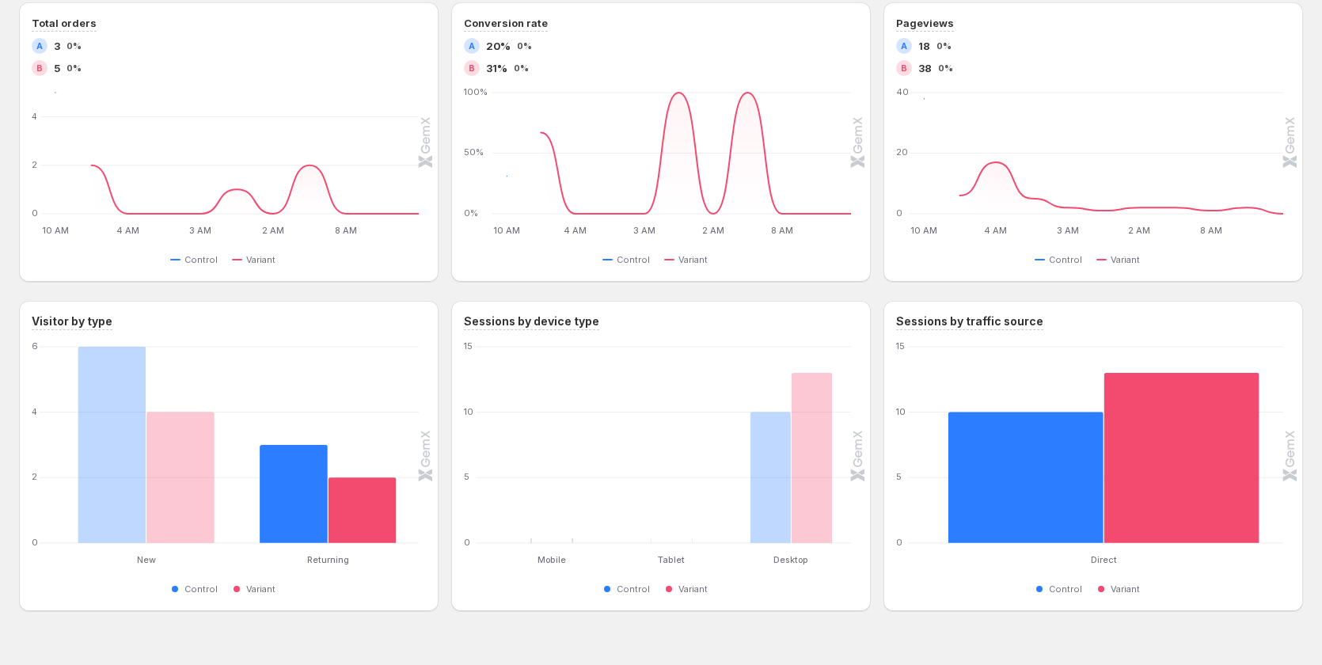
scroll to position [736, 0]
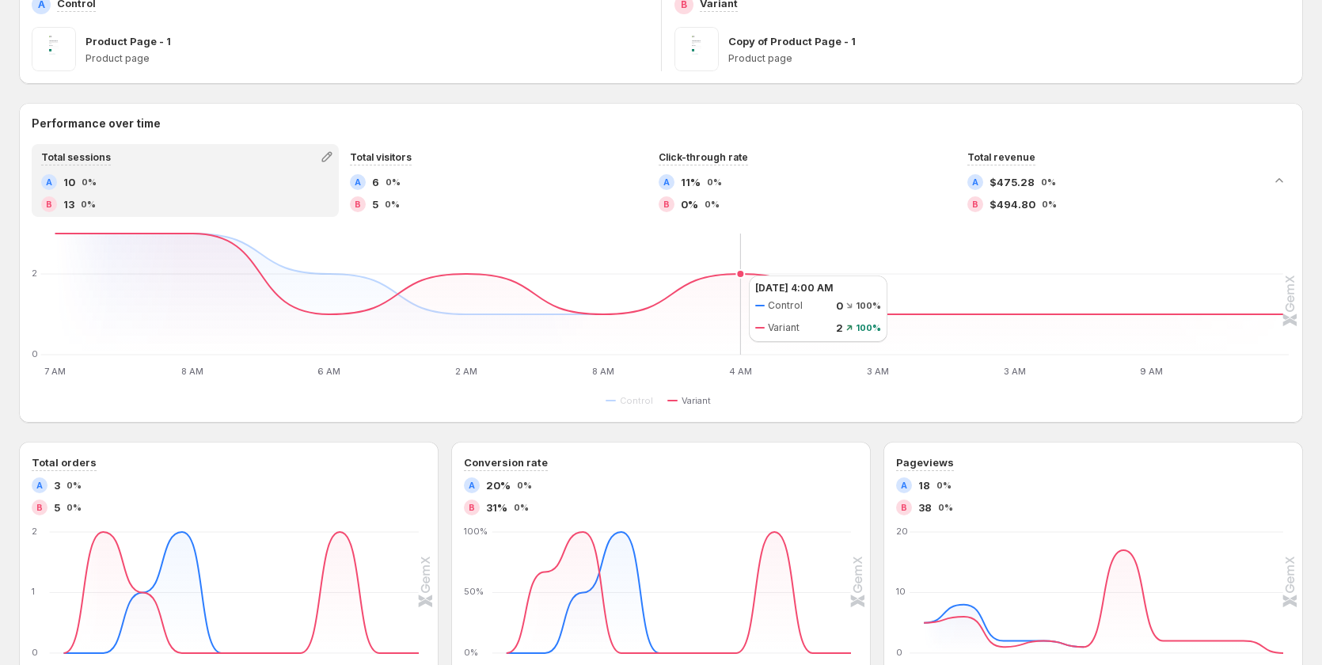
scroll to position [237, 0]
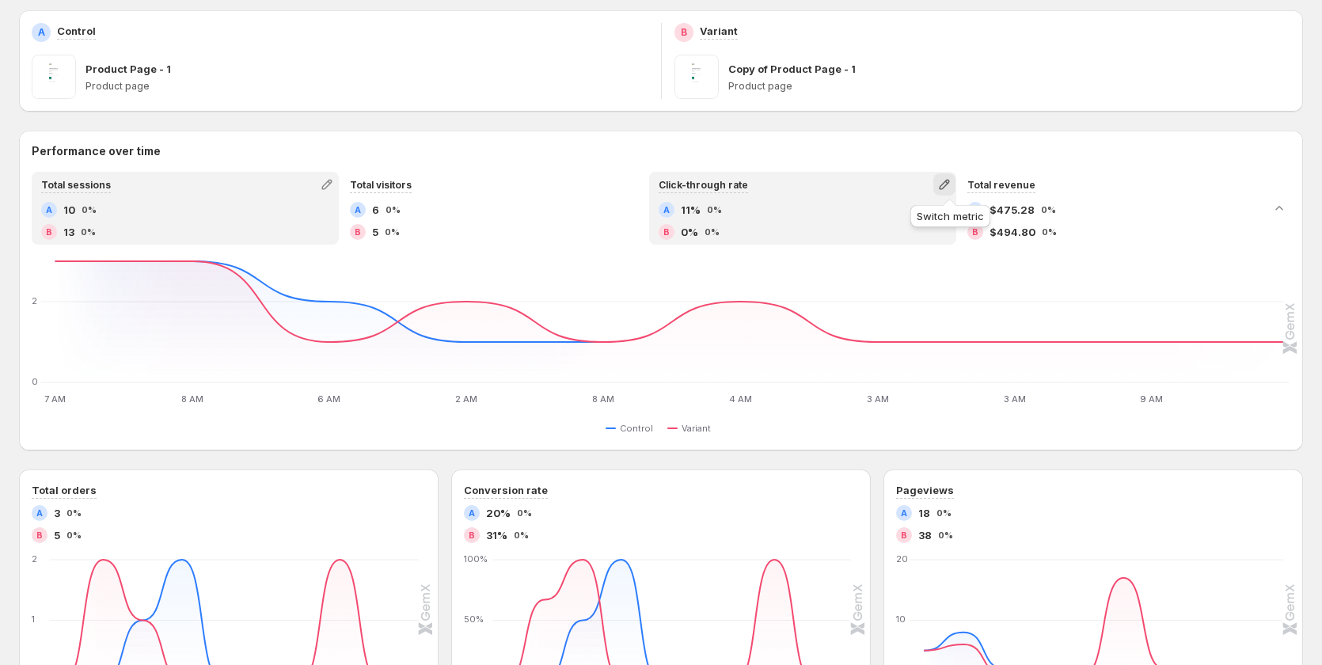
click at [947, 177] on icon "button" at bounding box center [944, 184] width 16 height 16
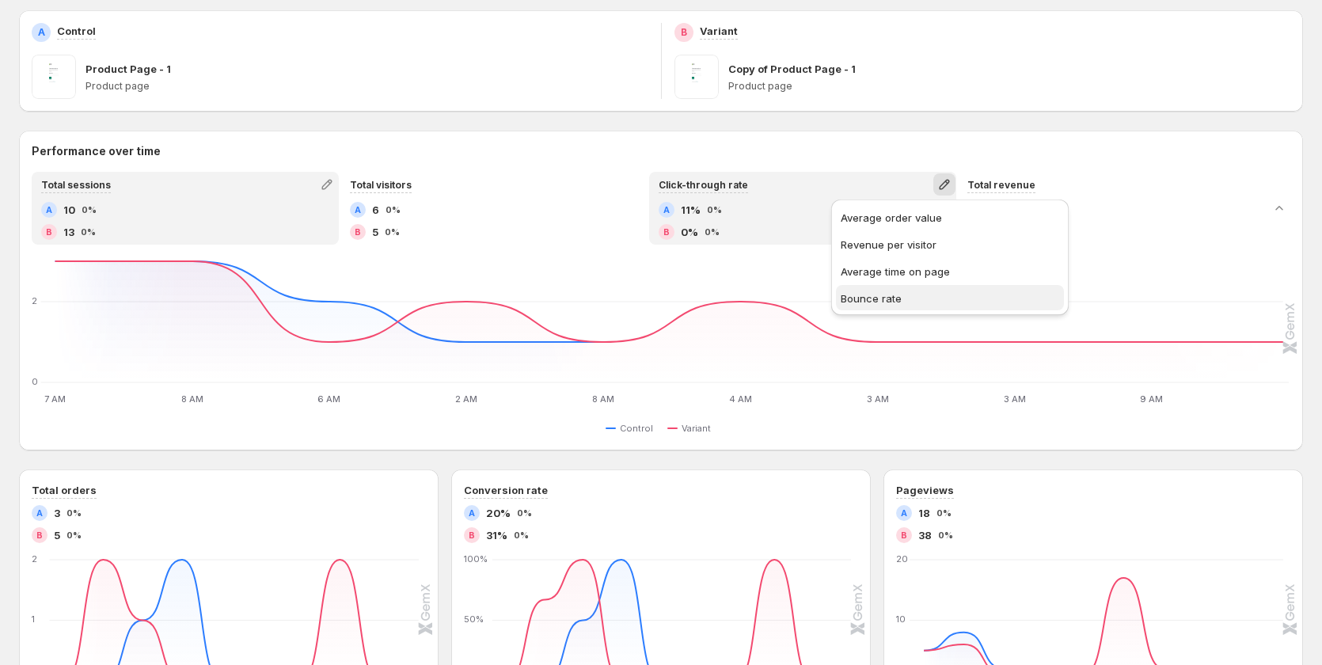
click at [883, 293] on span "Bounce rate" at bounding box center [871, 298] width 61 height 13
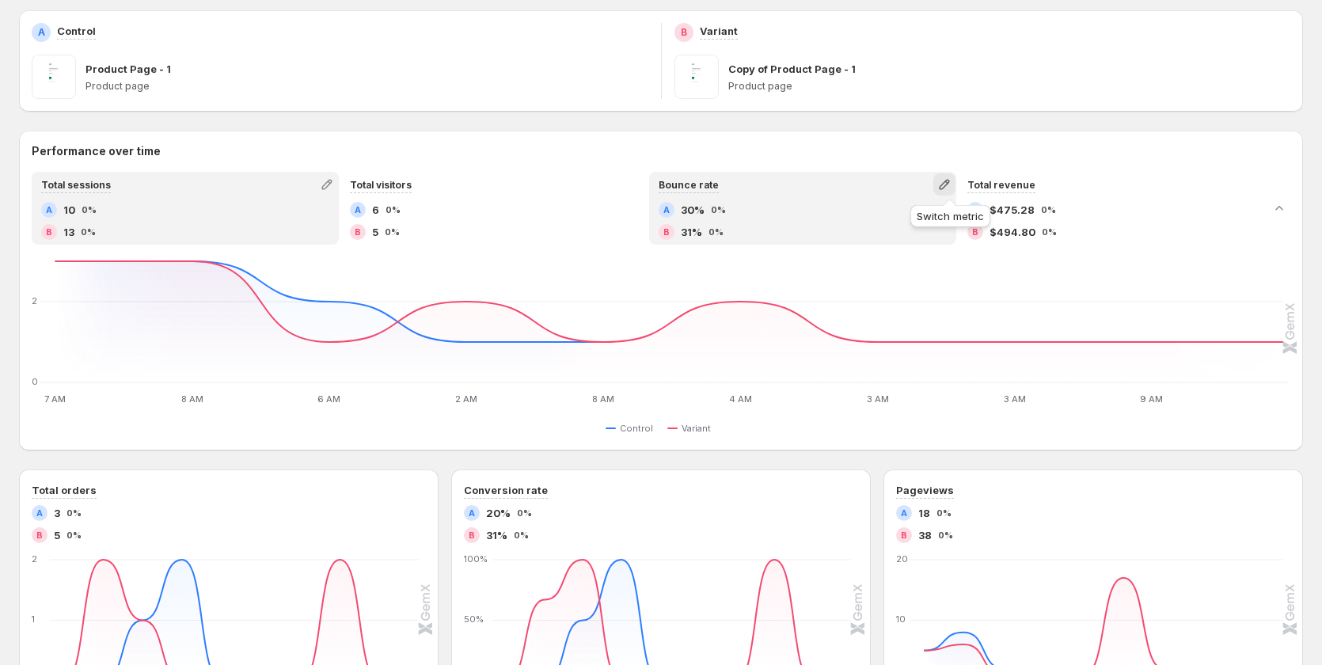
click at [950, 188] on icon "button" at bounding box center [944, 184] width 16 height 16
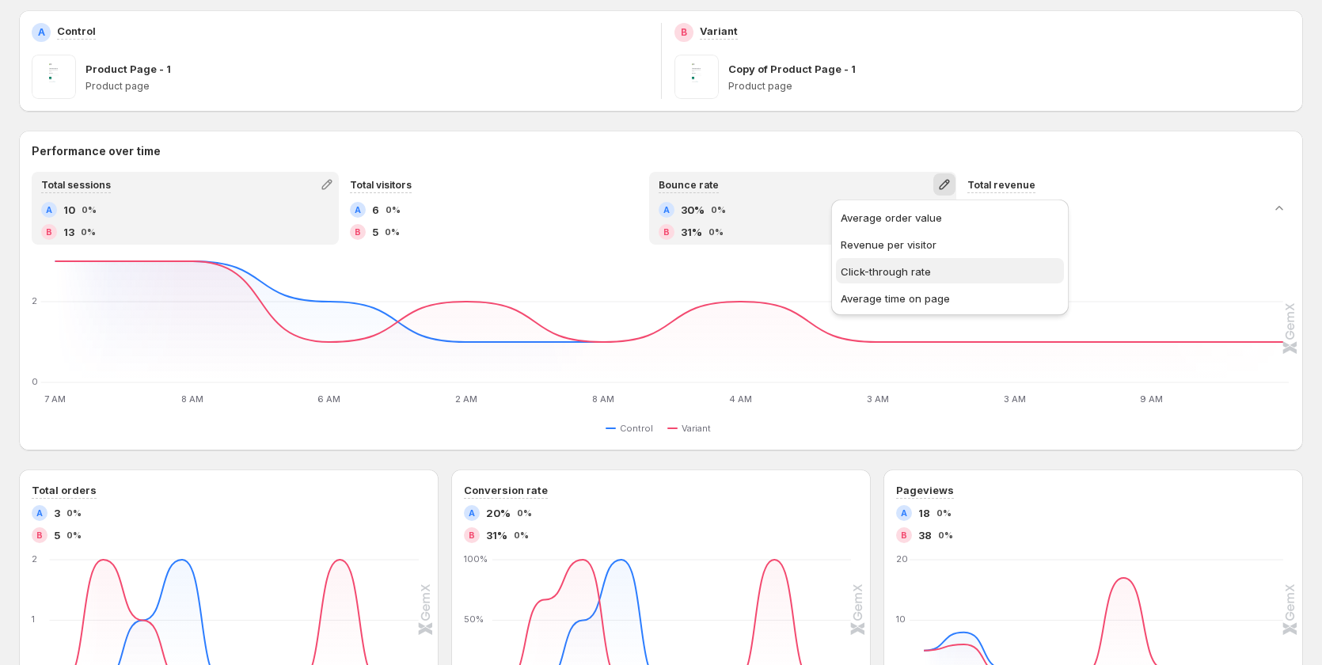
click at [880, 268] on span "Click-through rate" at bounding box center [886, 271] width 90 height 13
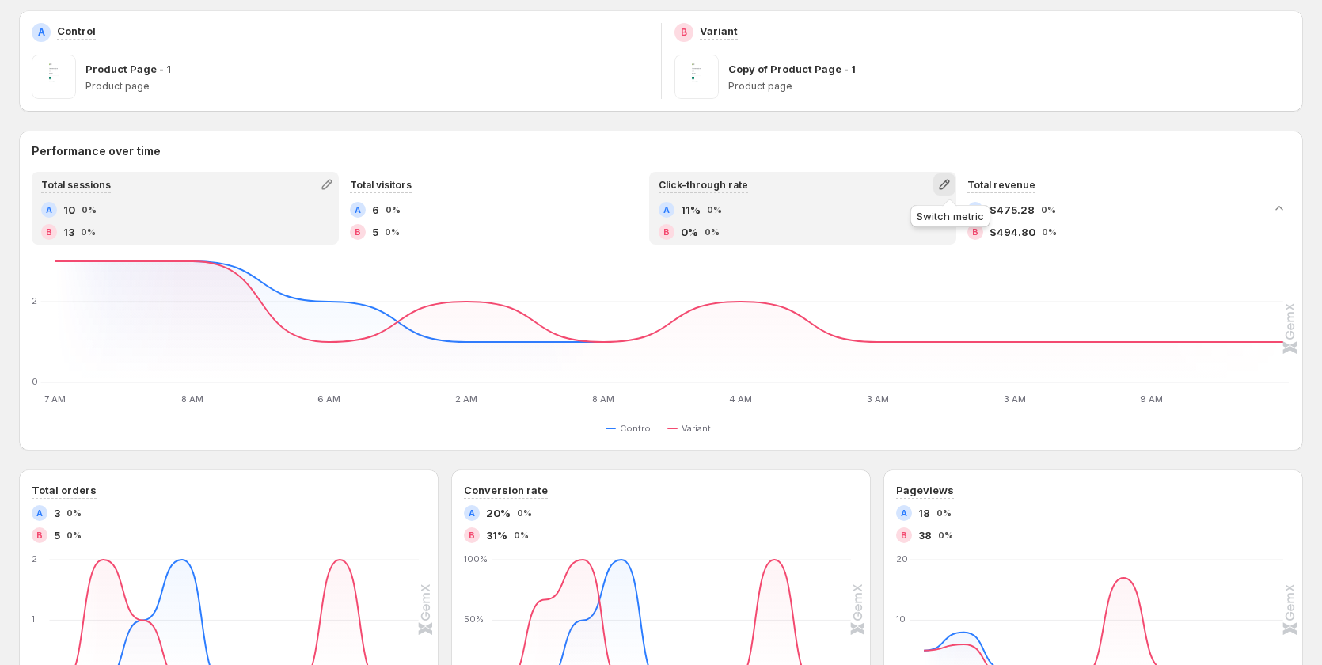
click at [943, 182] on icon "button" at bounding box center [944, 184] width 16 height 16
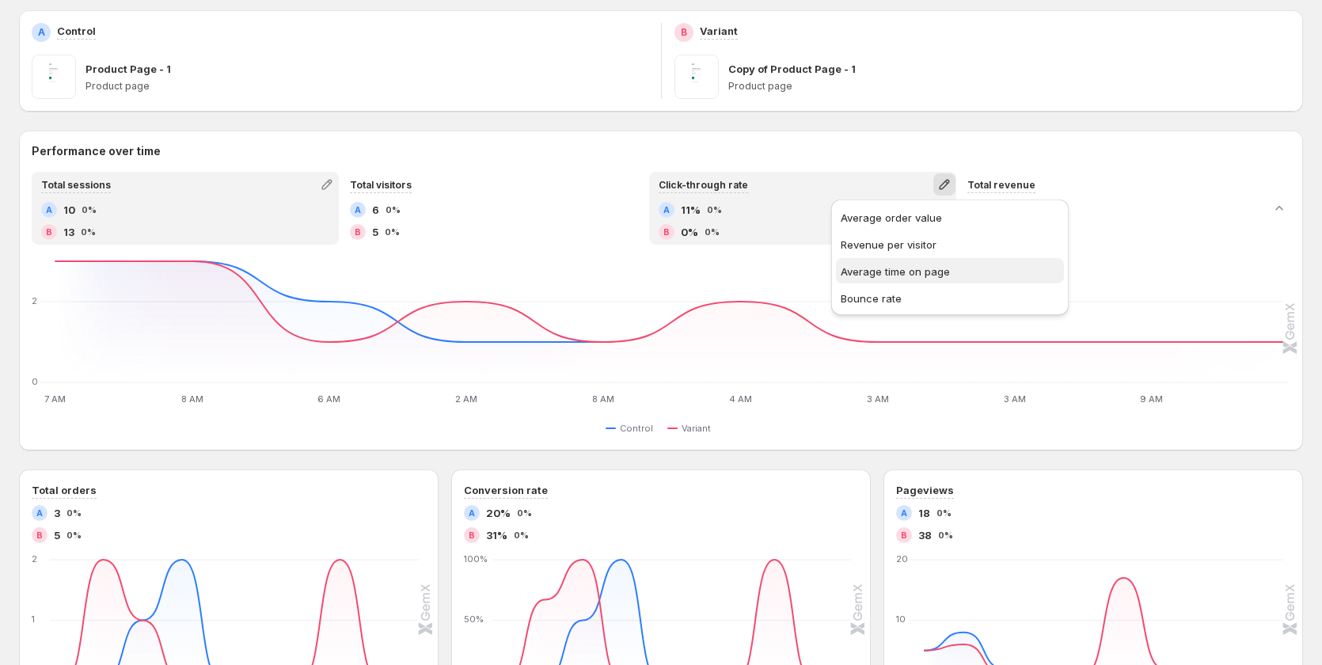
click at [867, 269] on span "Average time on page" at bounding box center [895, 271] width 109 height 13
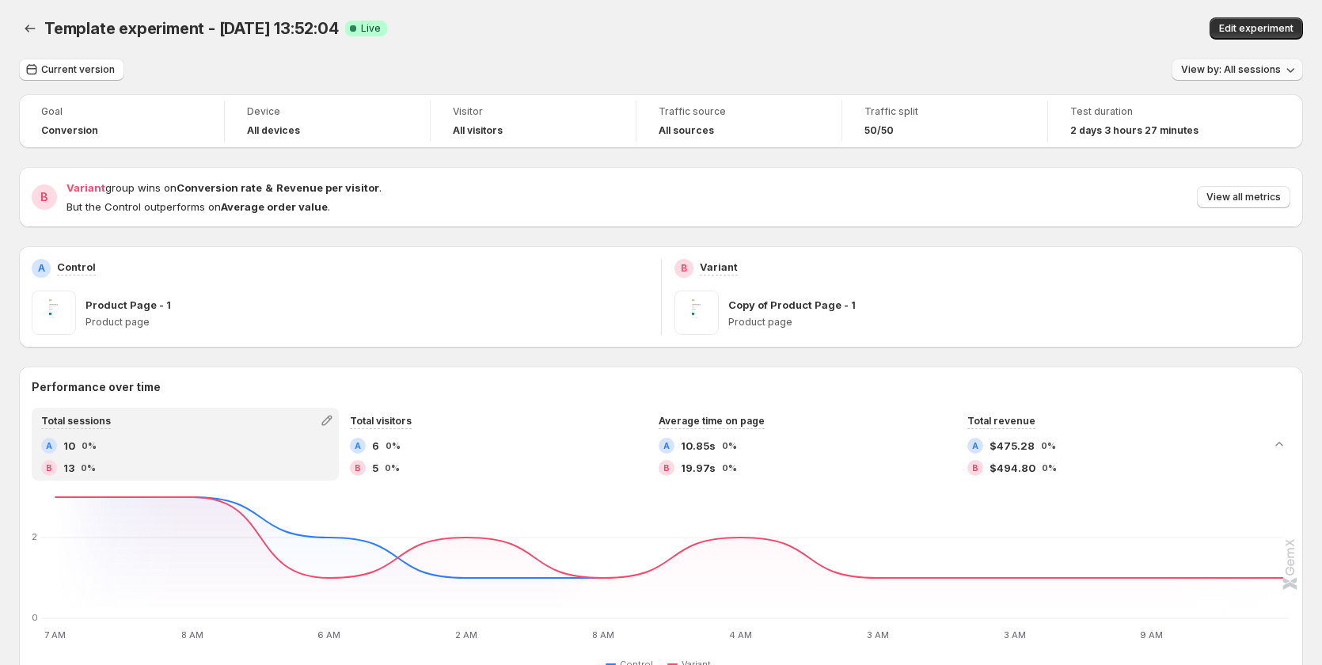
scroll to position [0, 0]
click at [1262, 194] on span "View all metrics" at bounding box center [1243, 198] width 74 height 13
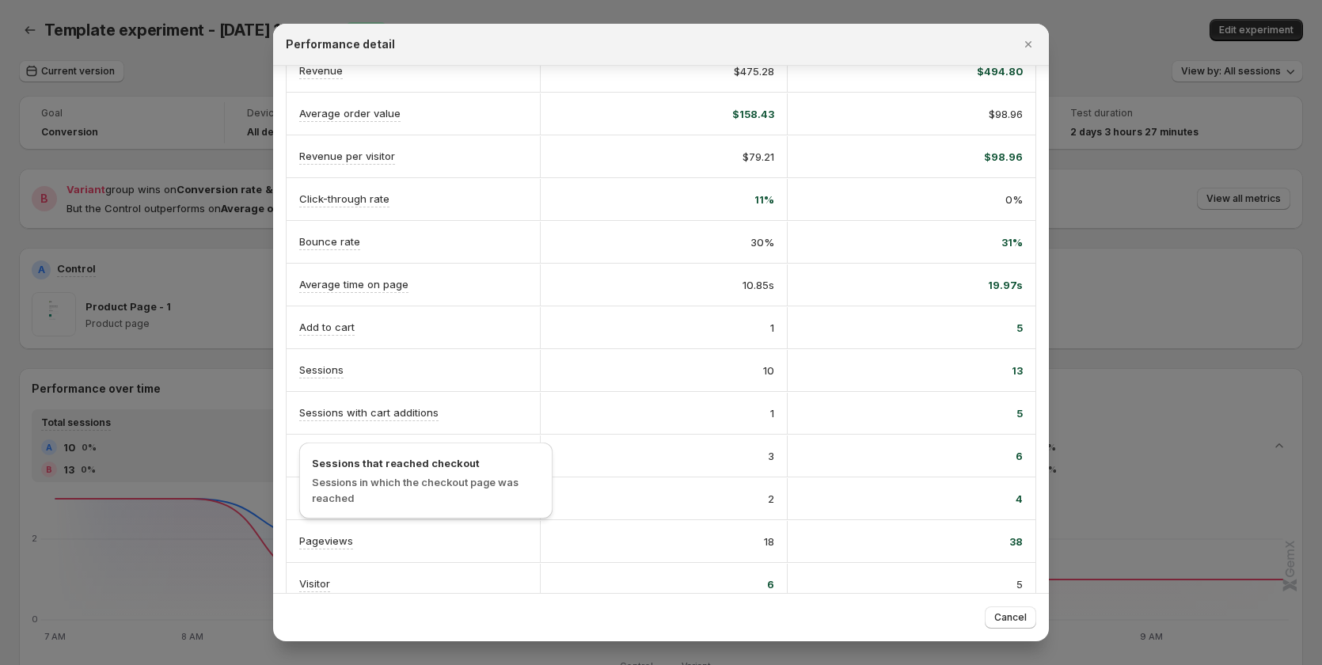
scroll to position [184, 0]
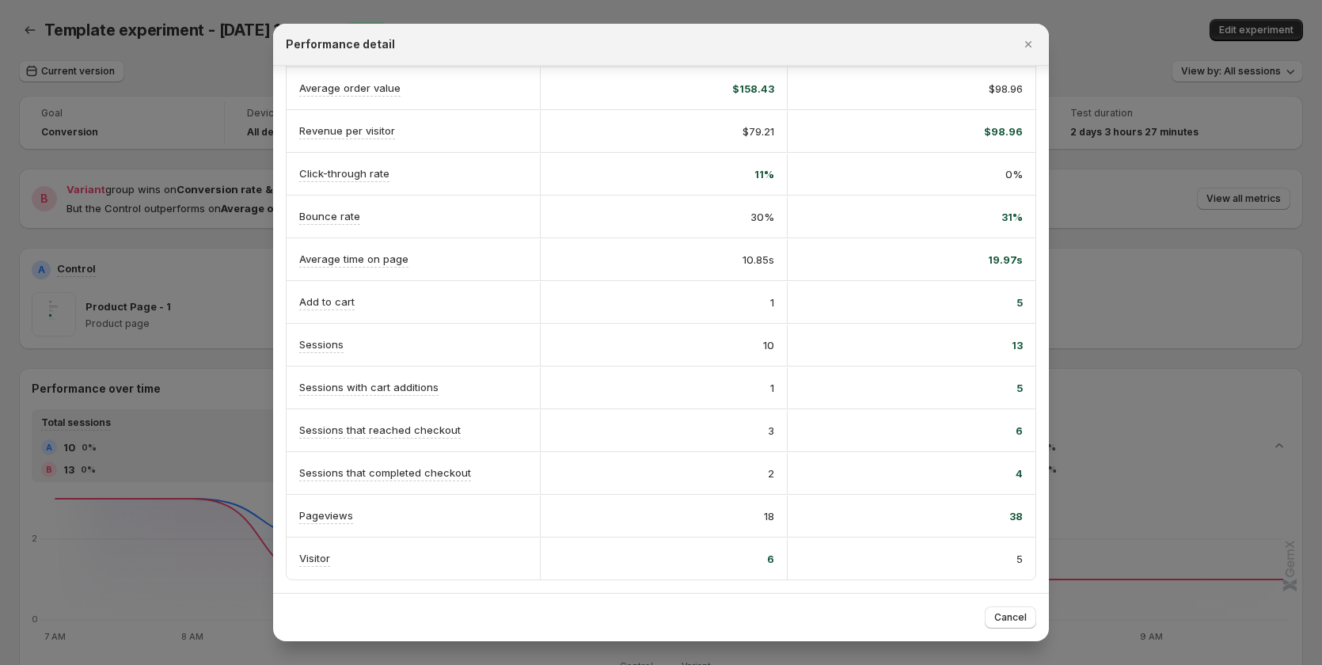
click at [148, 516] on div at bounding box center [661, 332] width 1322 height 665
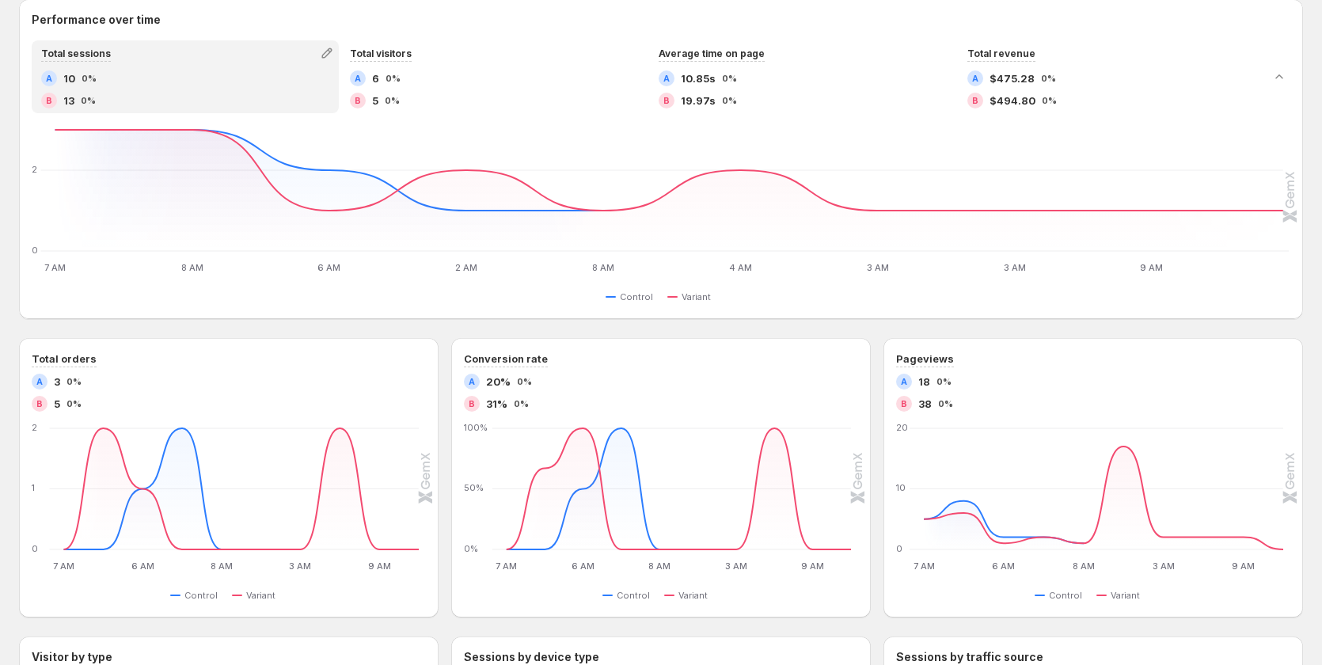
scroll to position [340, 0]
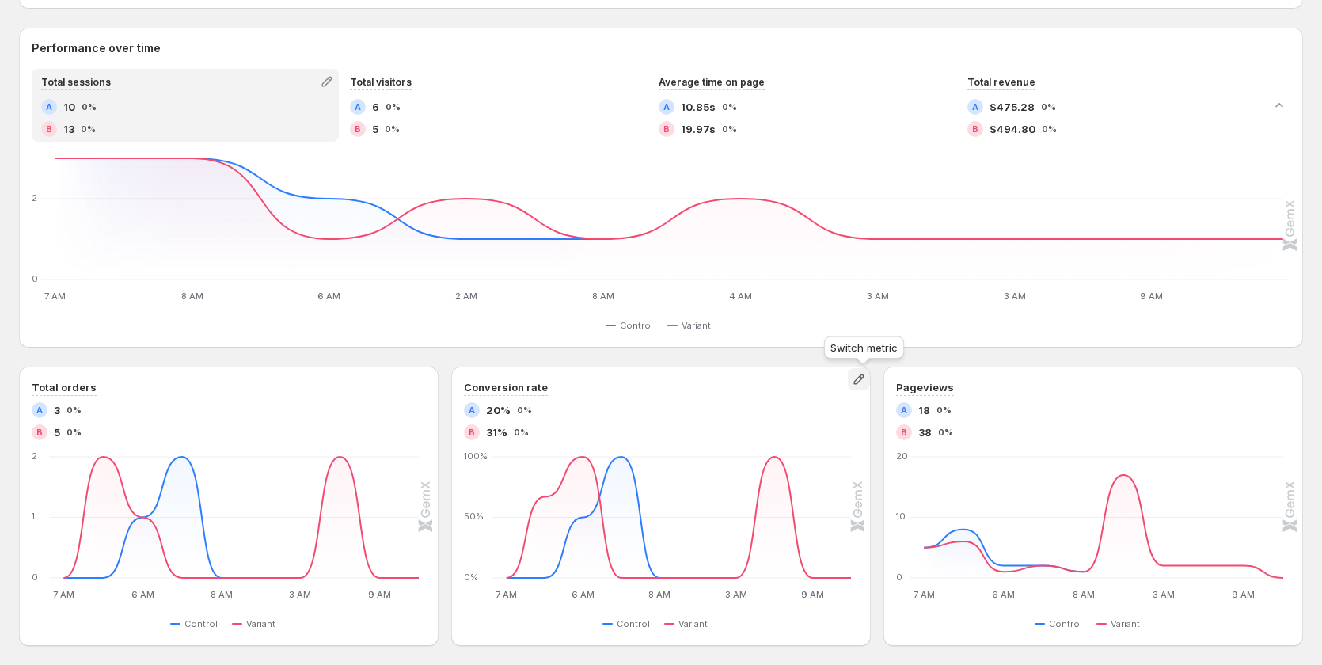
click at [860, 385] on icon "button" at bounding box center [859, 379] width 16 height 16
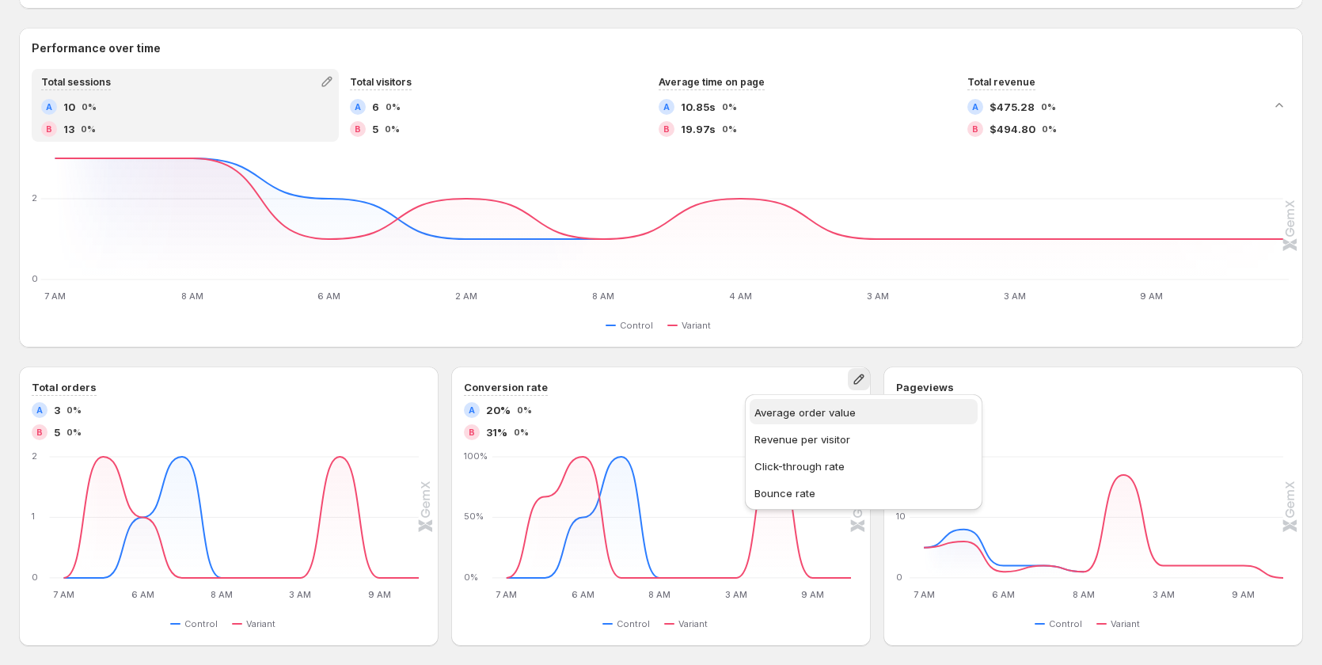
click at [831, 416] on span "Average order value" at bounding box center [804, 412] width 101 height 13
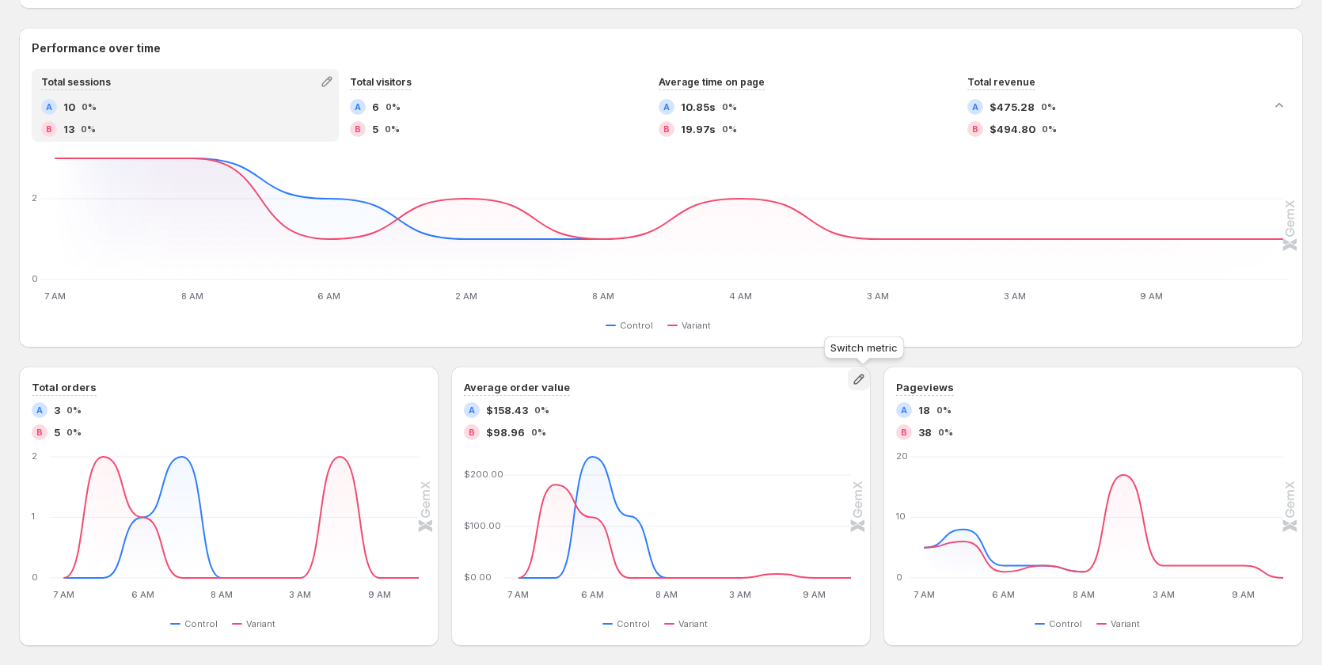
click at [859, 380] on icon "button" at bounding box center [859, 379] width 16 height 16
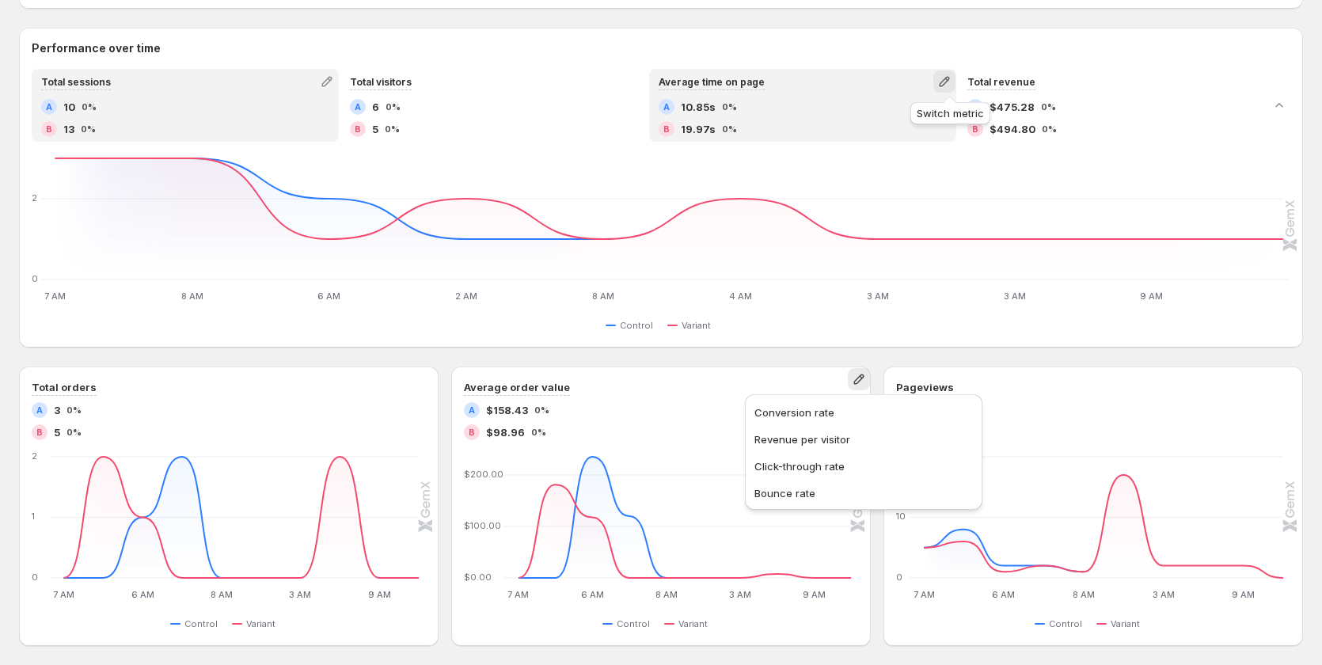
click at [951, 81] on icon "button" at bounding box center [944, 82] width 16 height 16
